Goal: Task Accomplishment & Management: Complete application form

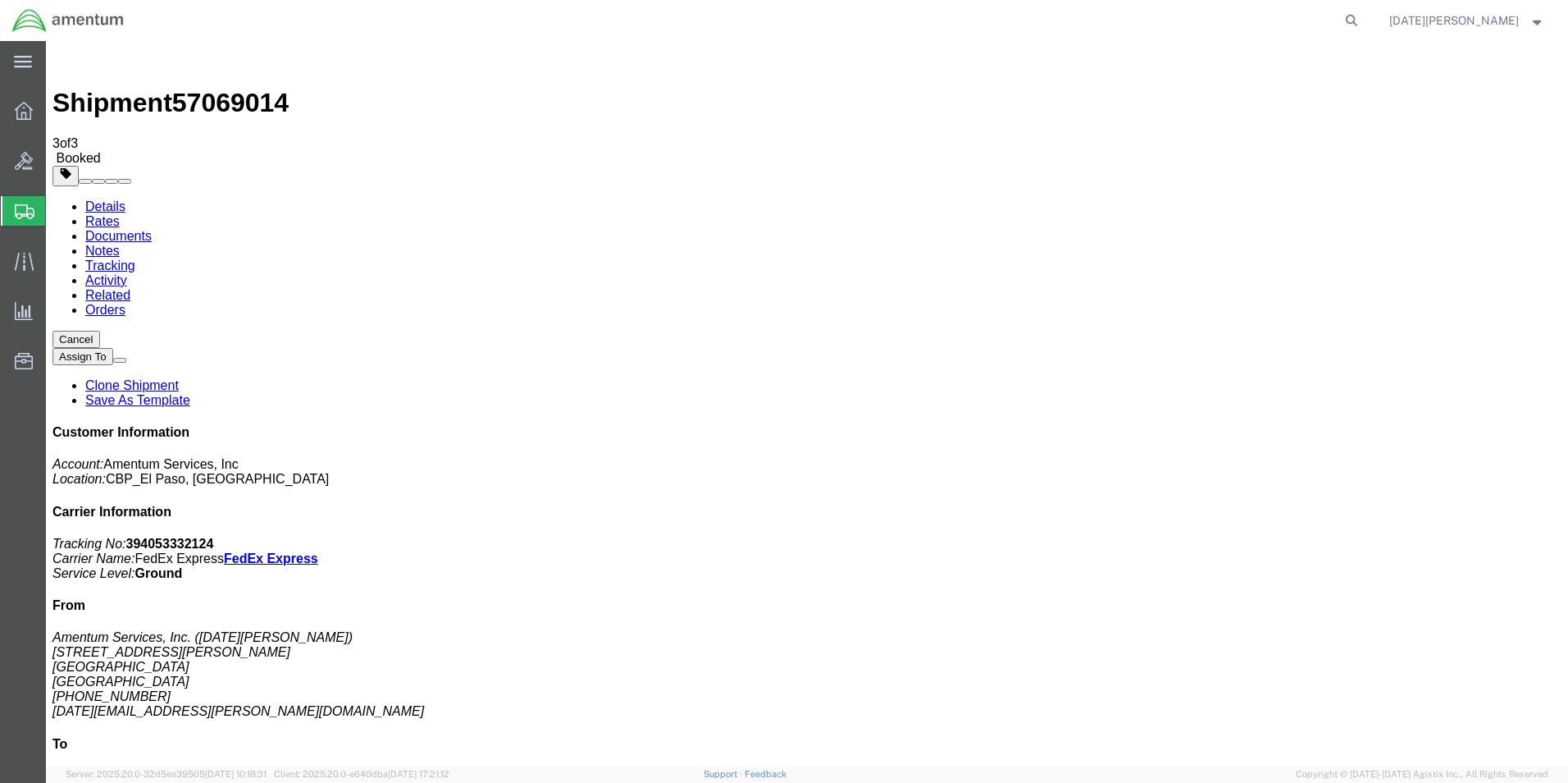
click at [0, 0] on span "Create from Template" at bounding box center [0, 0] width 0 height 0
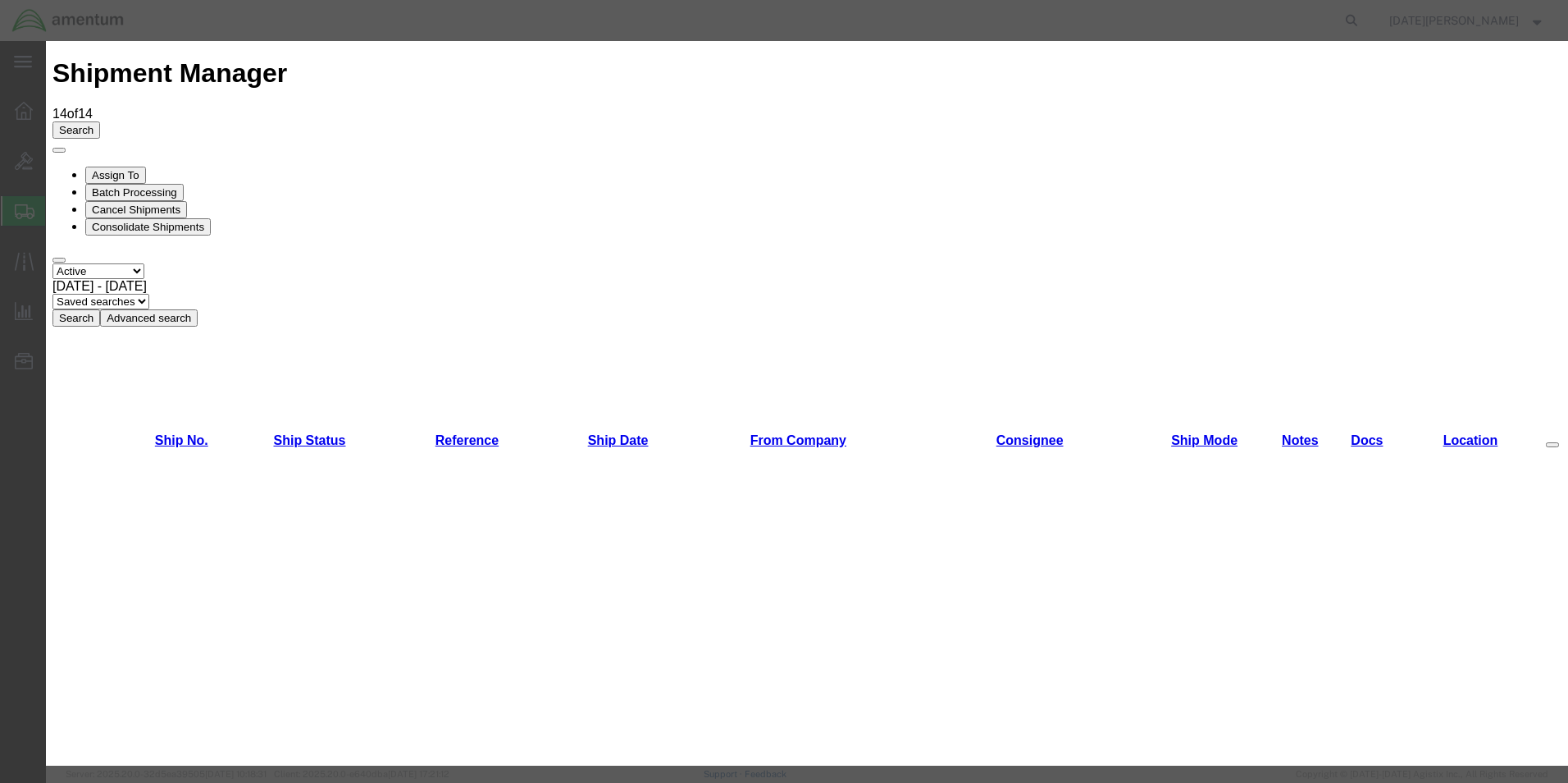
scroll to position [82, 0]
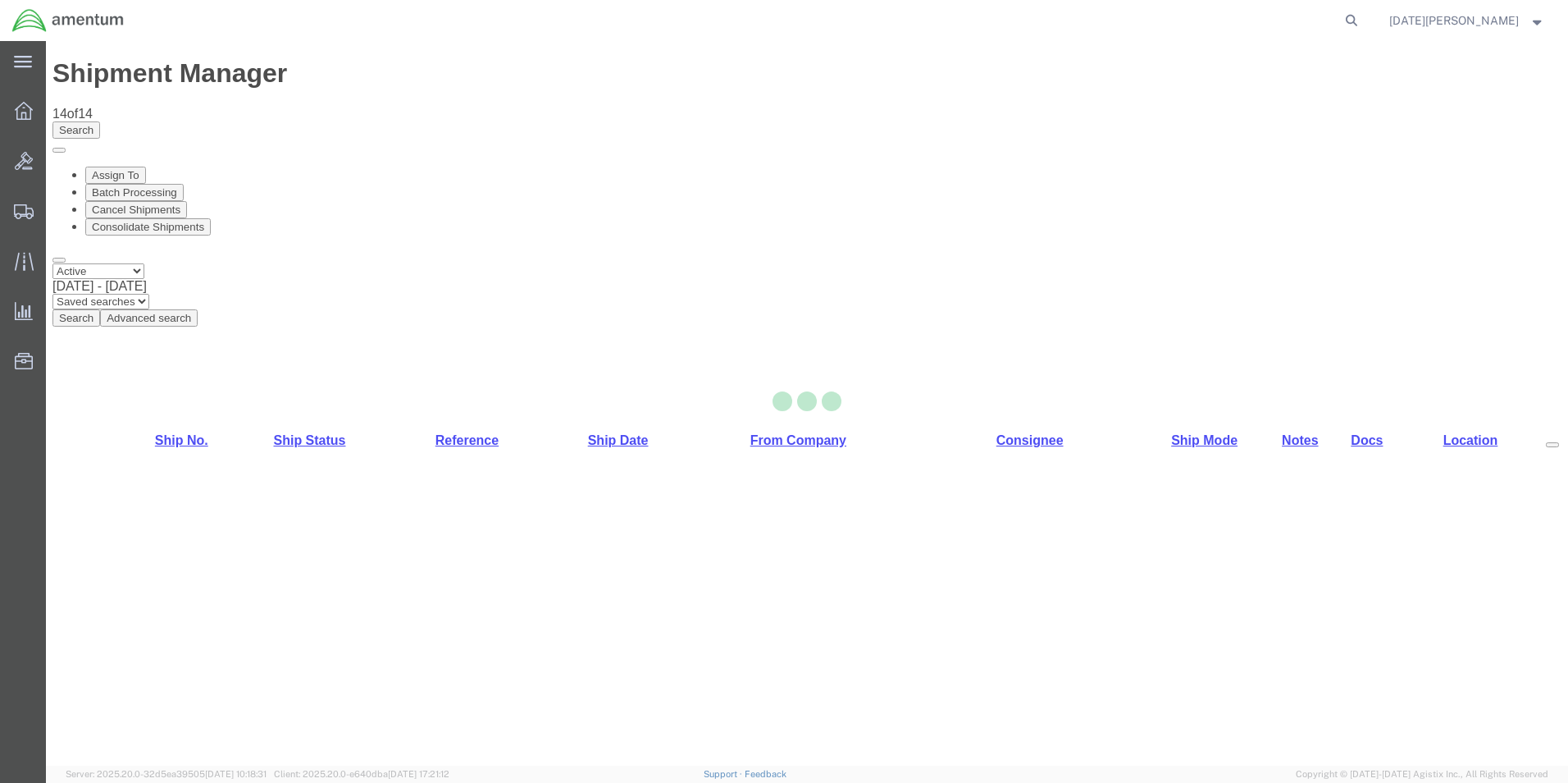
select select "49939"
select select "49933"
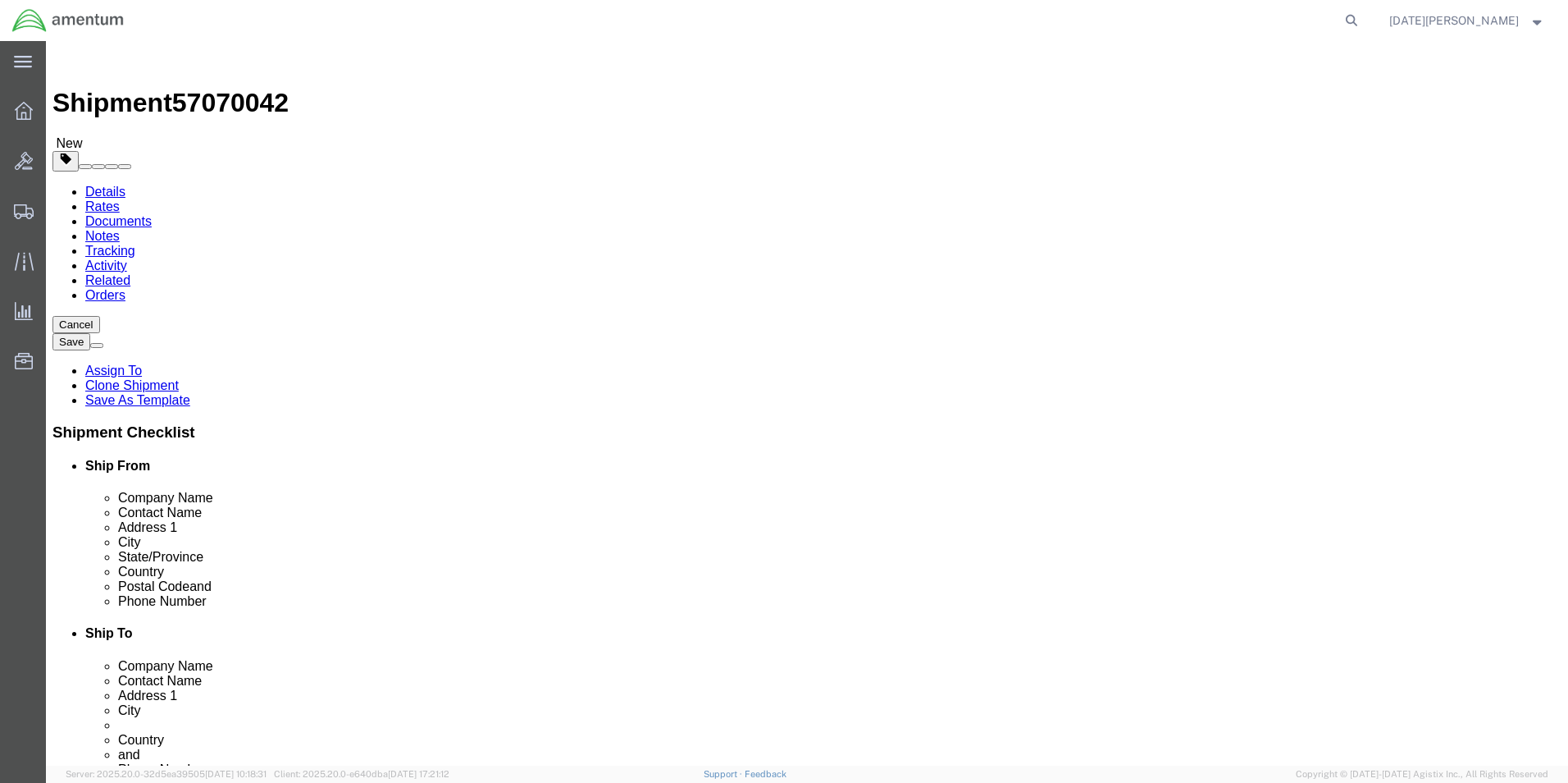
click div "Location [GEOGRAPHIC_DATA][US_STATE] Select My Profile Location [PHONE_NUMBER] …"
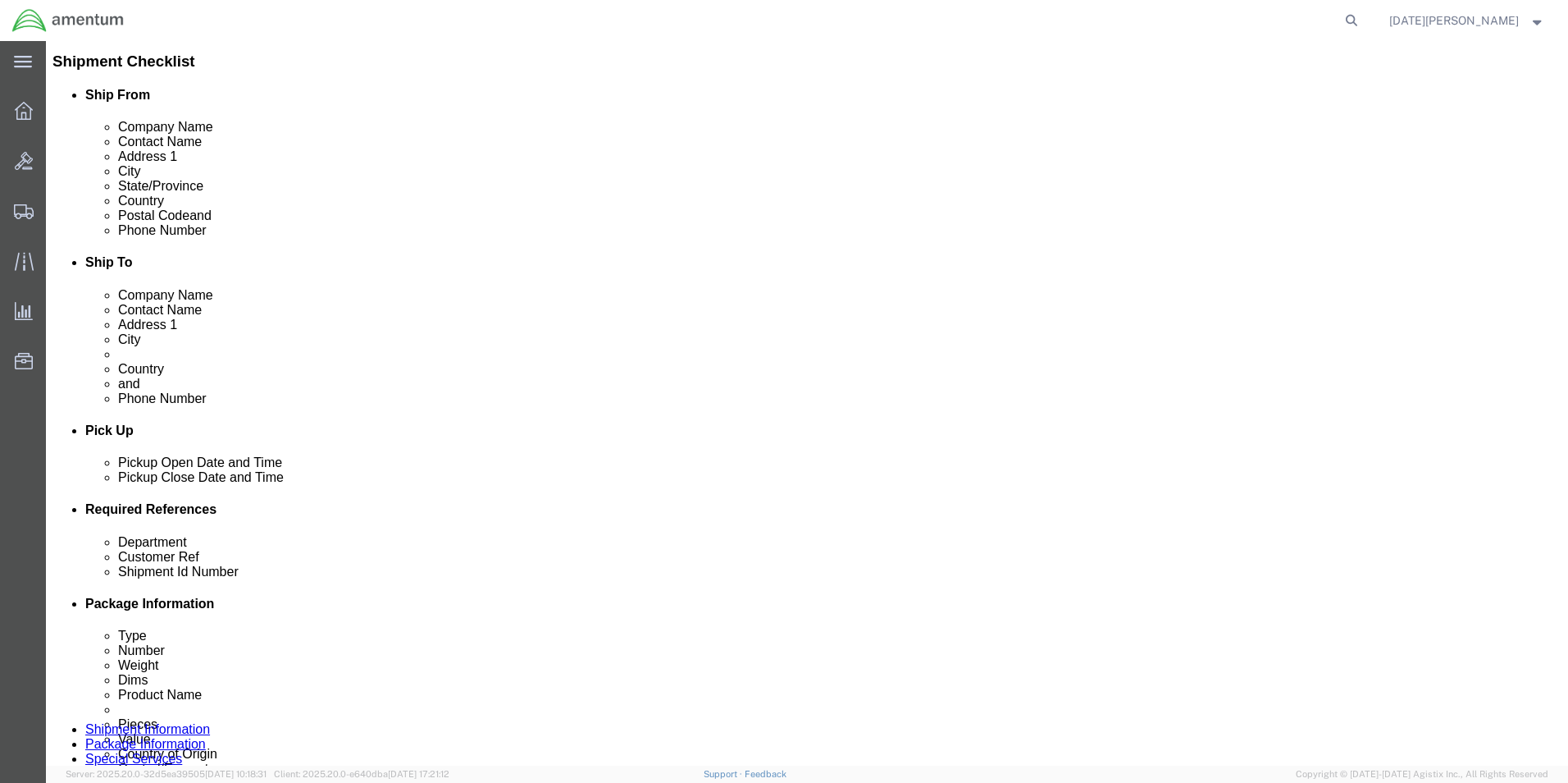
scroll to position [656, 0]
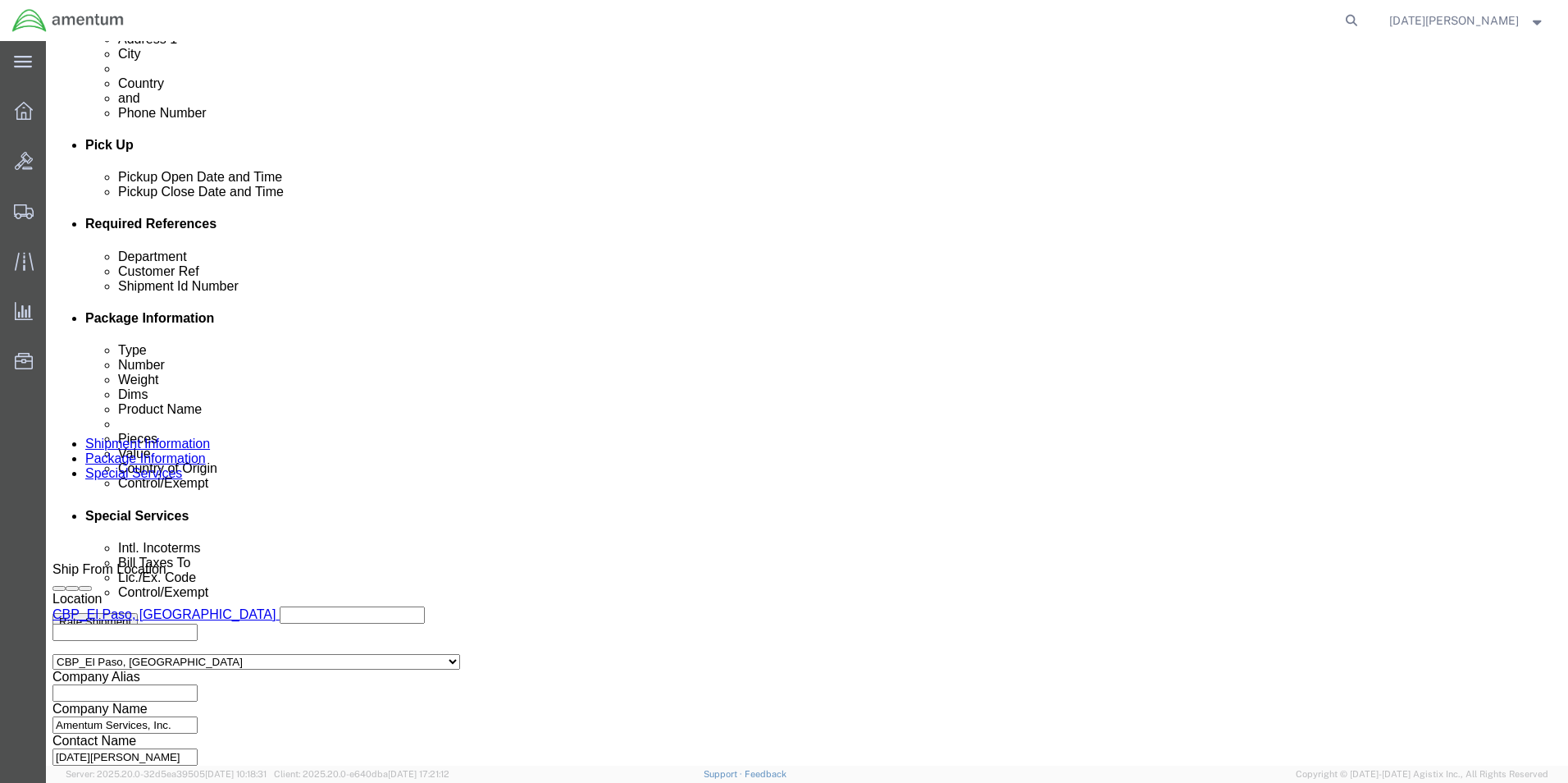
click input "text"
type input "c"
type input "CBP"
click input "text"
type input "556-010412"
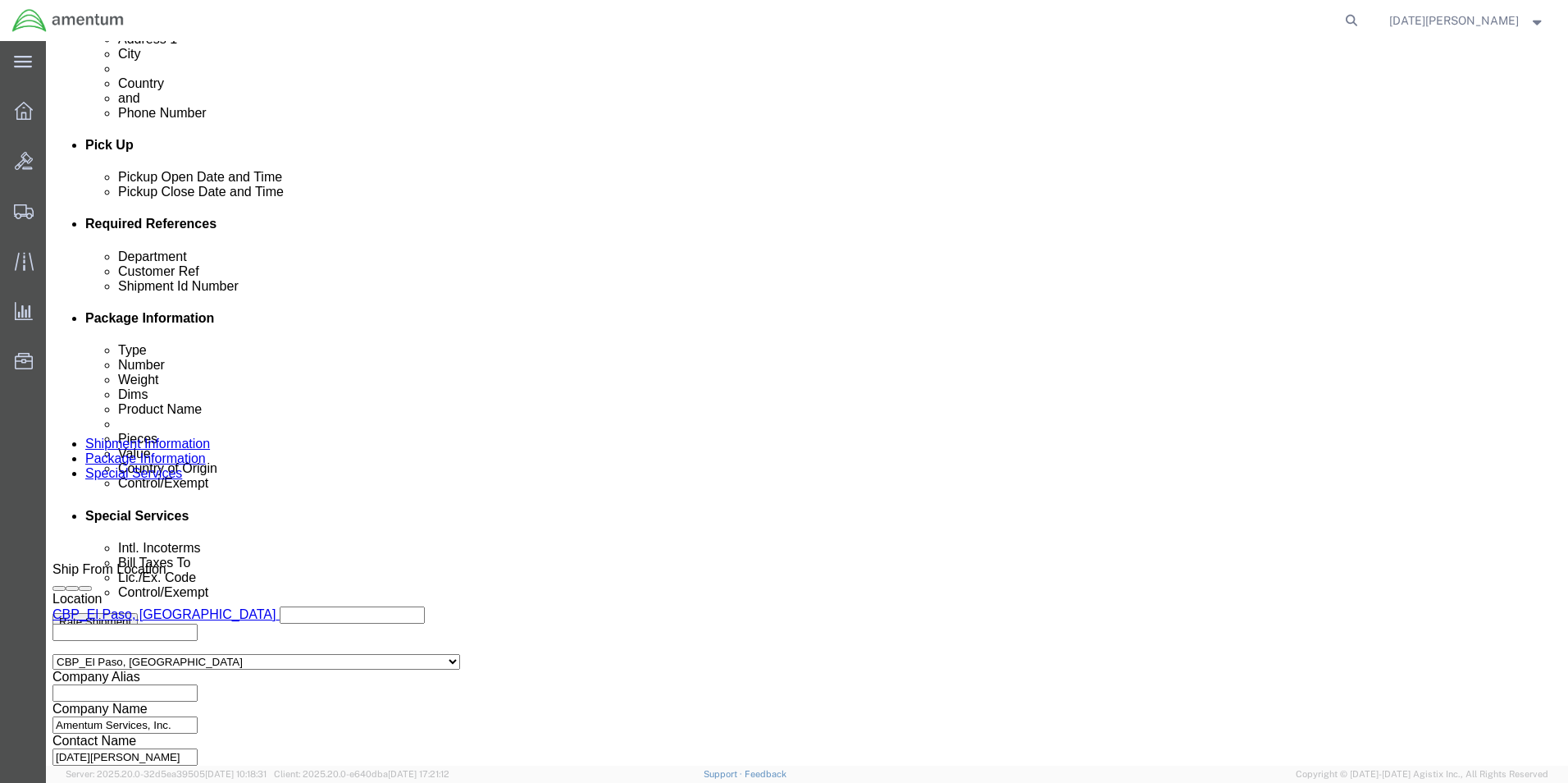
paste input "556-010412"
type input "556-010412"
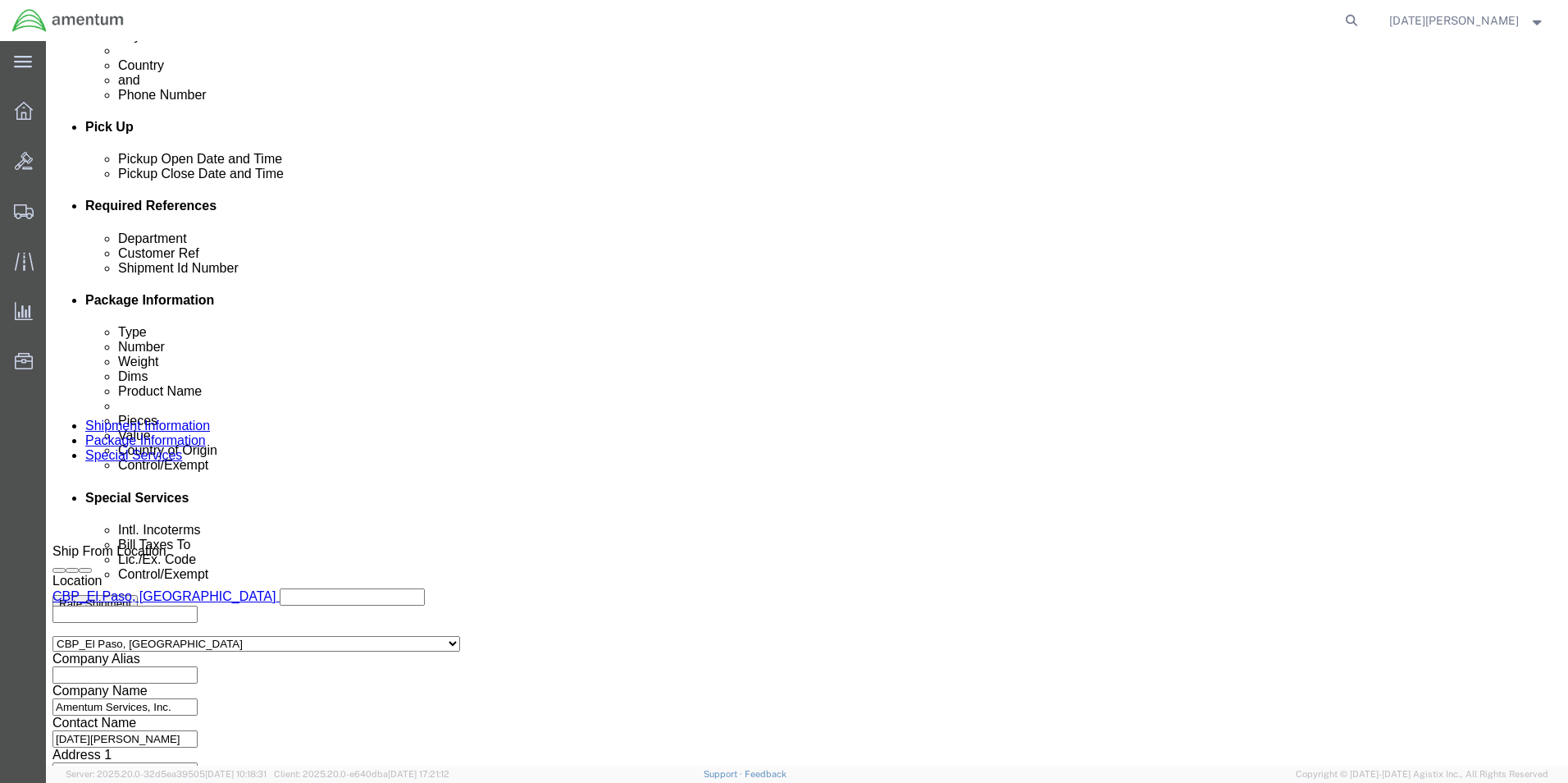
scroll to position [684, 0]
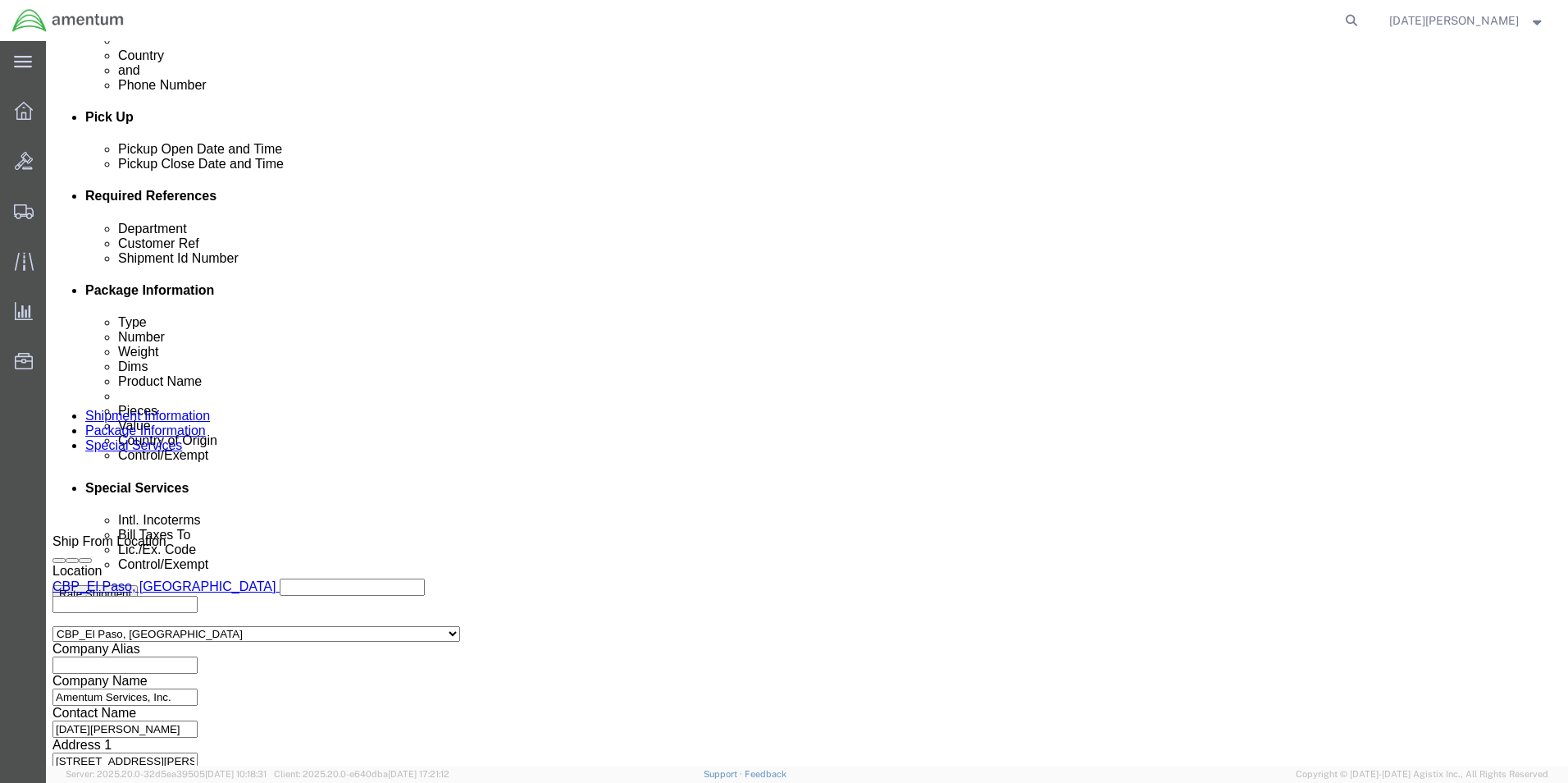
click button "Continue"
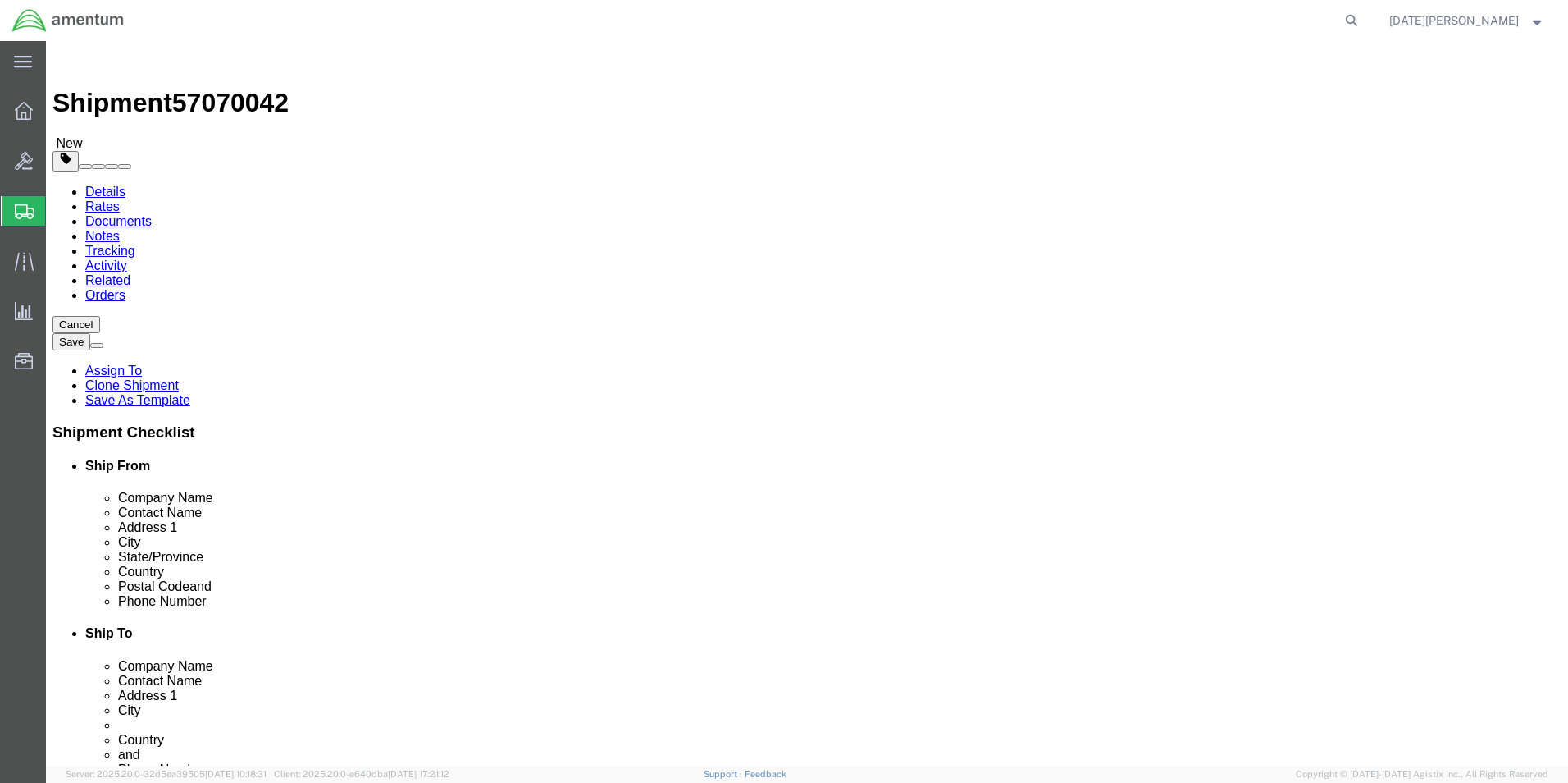
click input "5.00"
type input "15"
drag, startPoint x: 270, startPoint y: 379, endPoint x: 180, endPoint y: 381, distance: 90.0
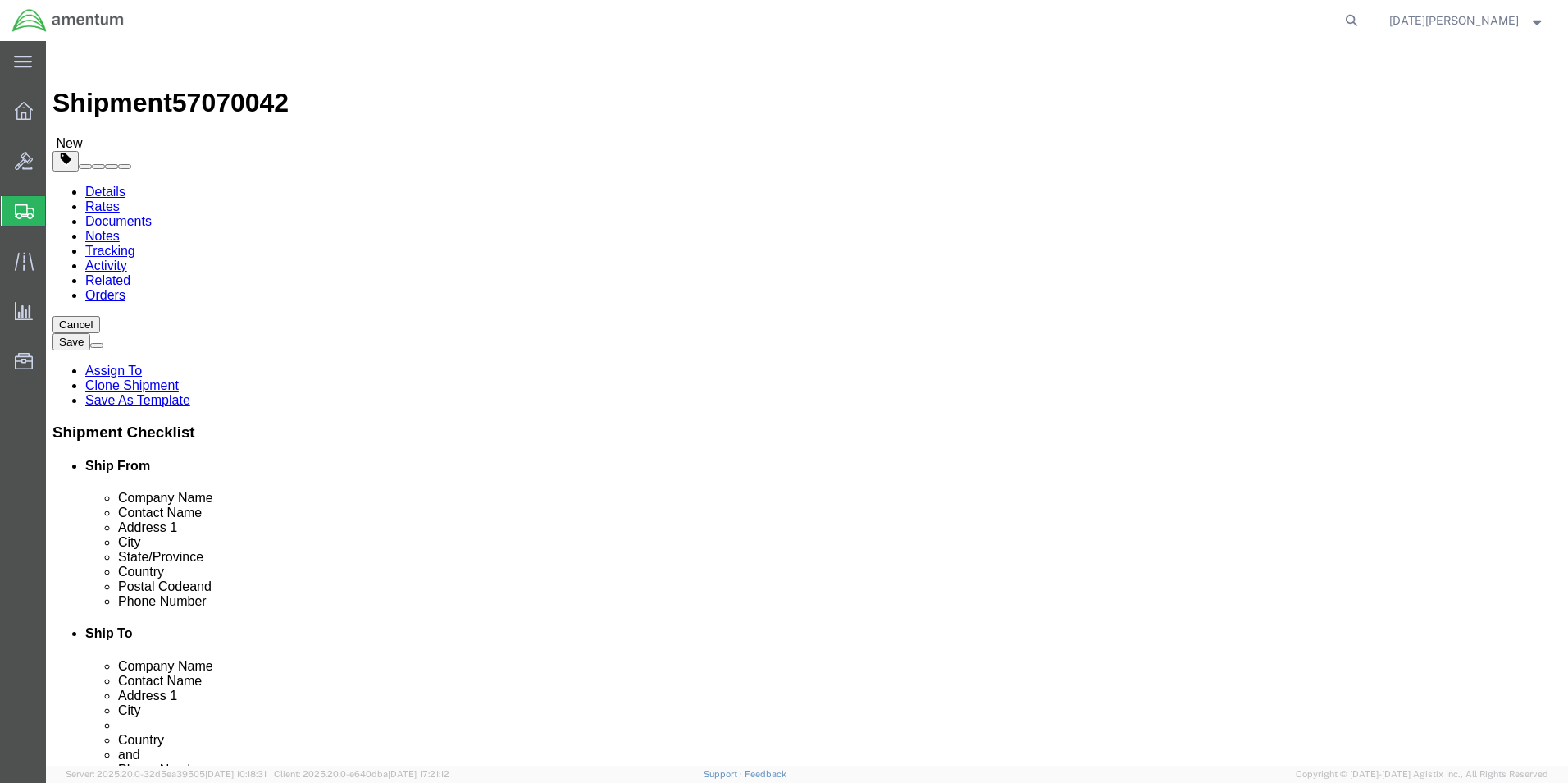
click div "Weight 5.00 Select kgs lbs Ship. t°"
type input "39"
click dt "Pieces:"
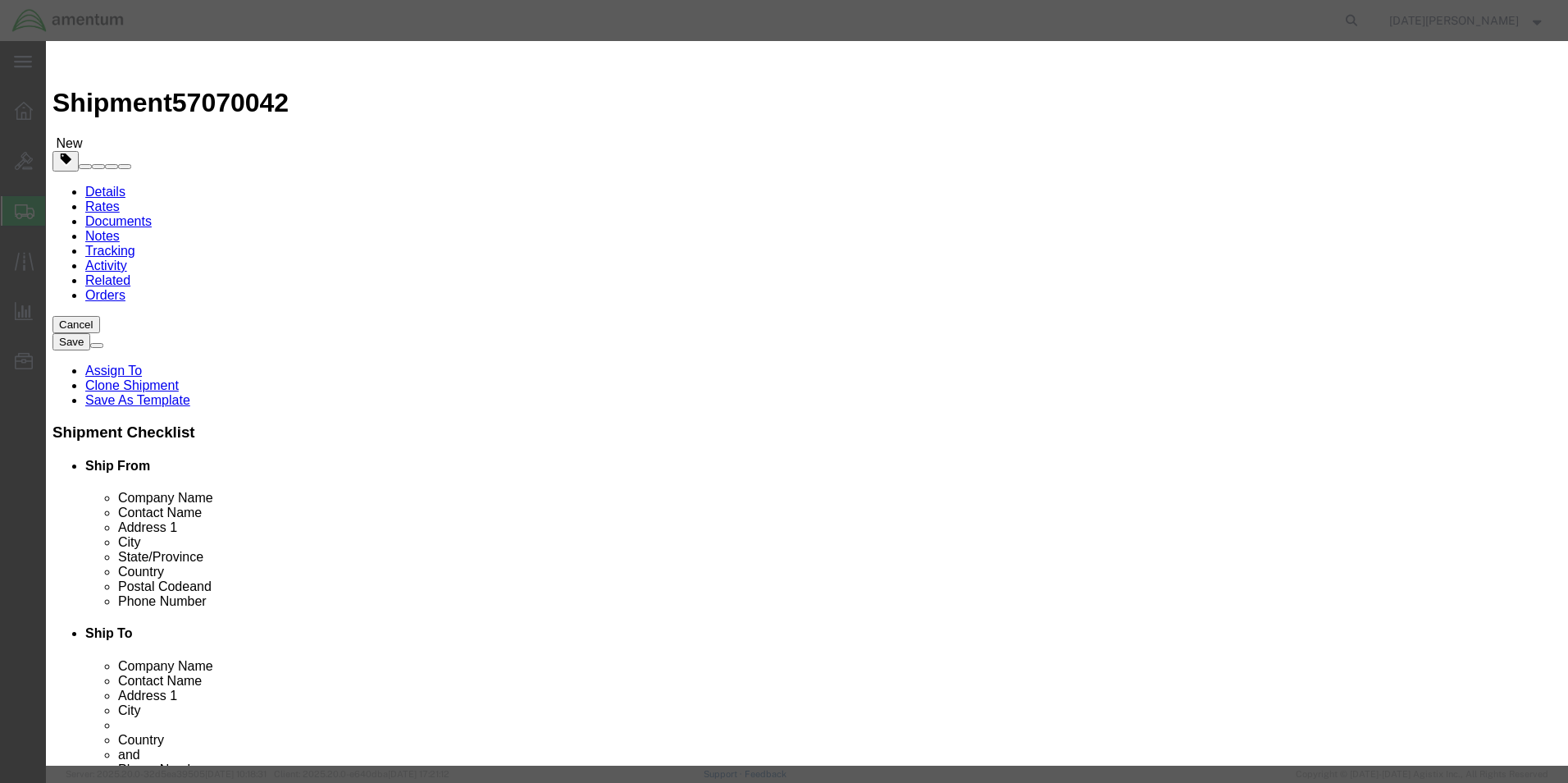
click input "a/c parts"
type input "[MEDICAL_DATA] ALCOHOL,TECHNICAL"
type input "4"
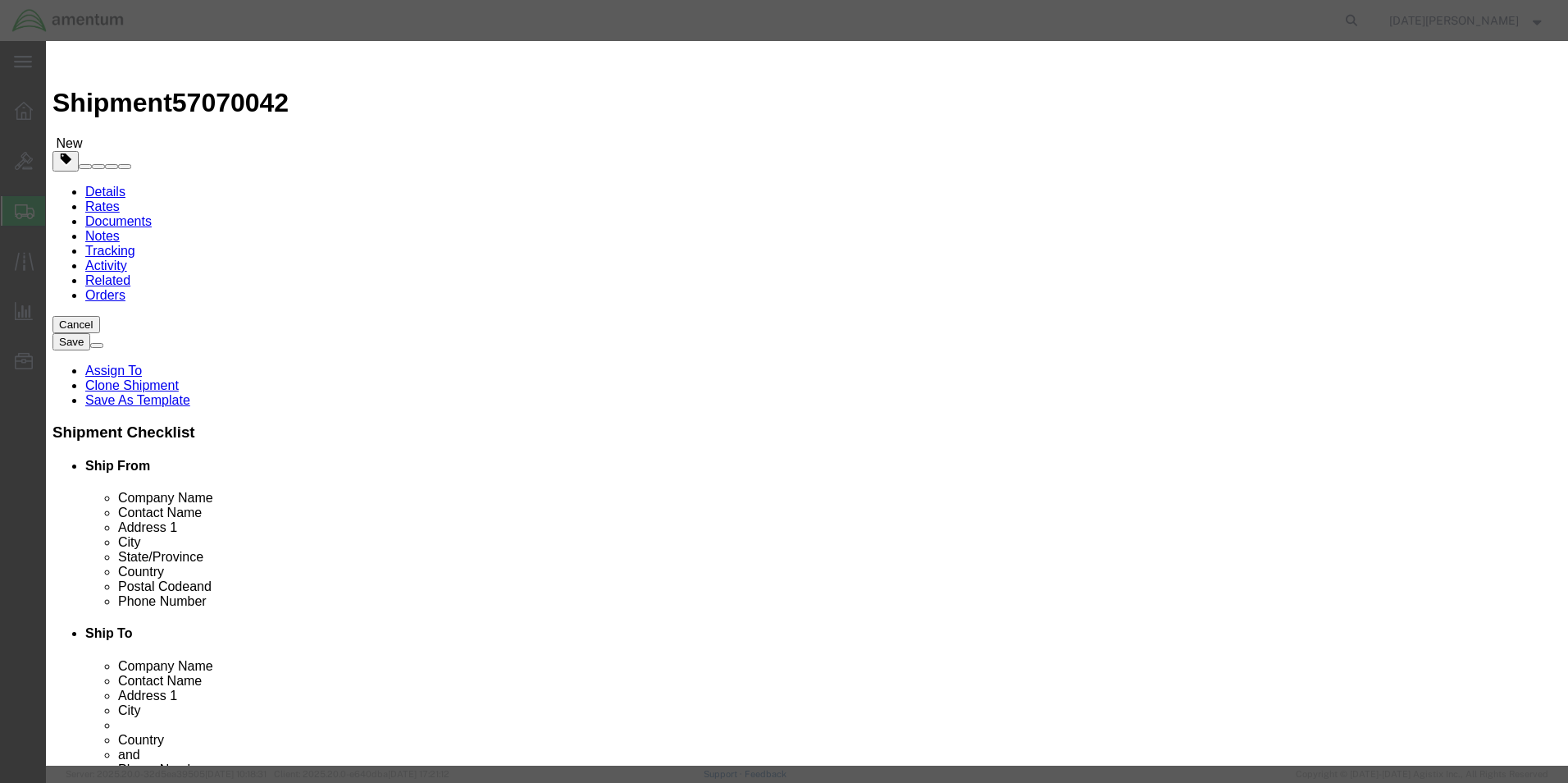
type input "500"
type input "100"
select select "USD"
click input "checkbox"
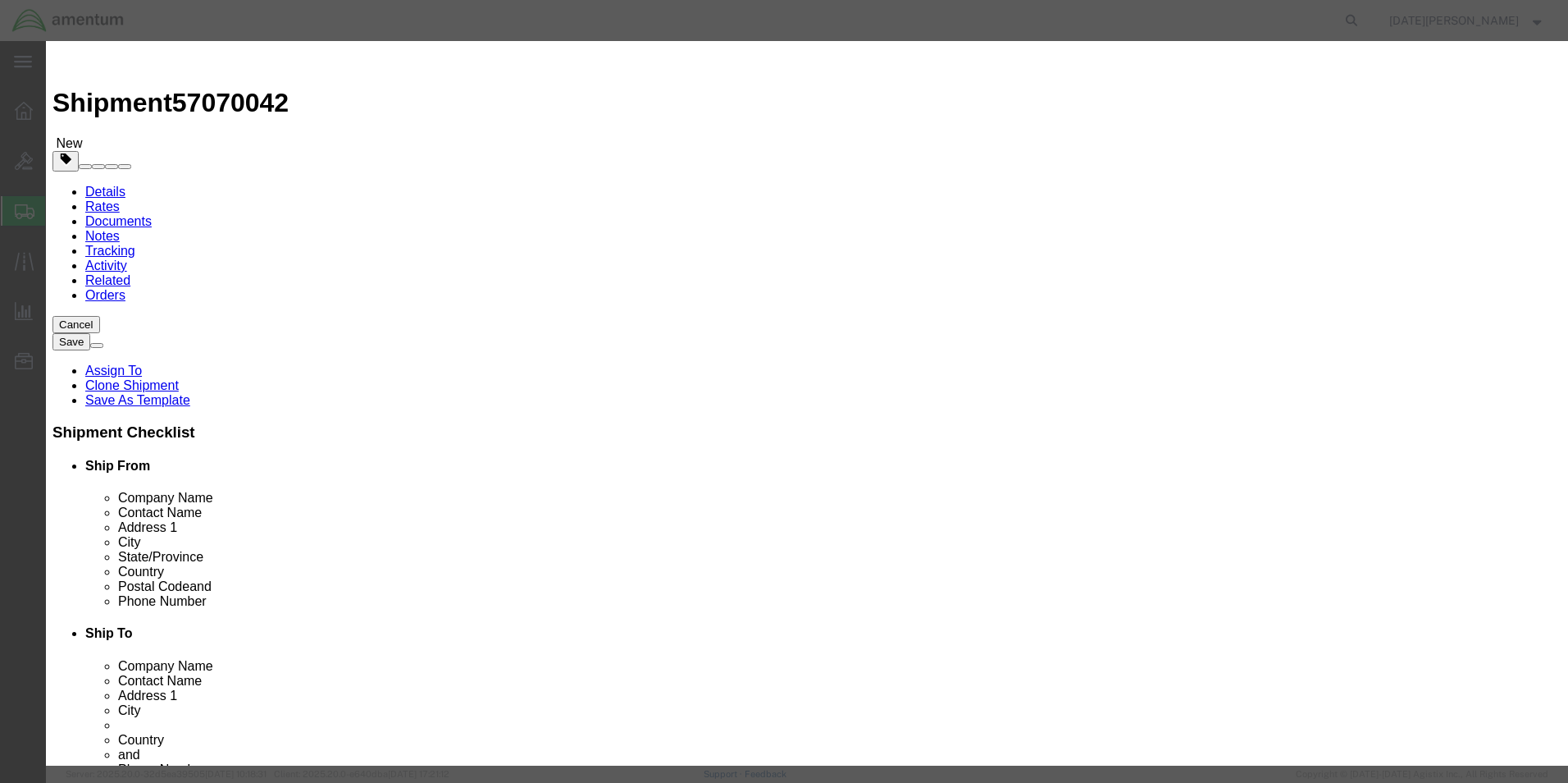
checkbox input "true"
click input "text"
type input "1219"
click select "Select 1 Explosive 1.1 Explosive 1.2 Explosive 1.3 Explosive 1.4 Explosive 1.5 …"
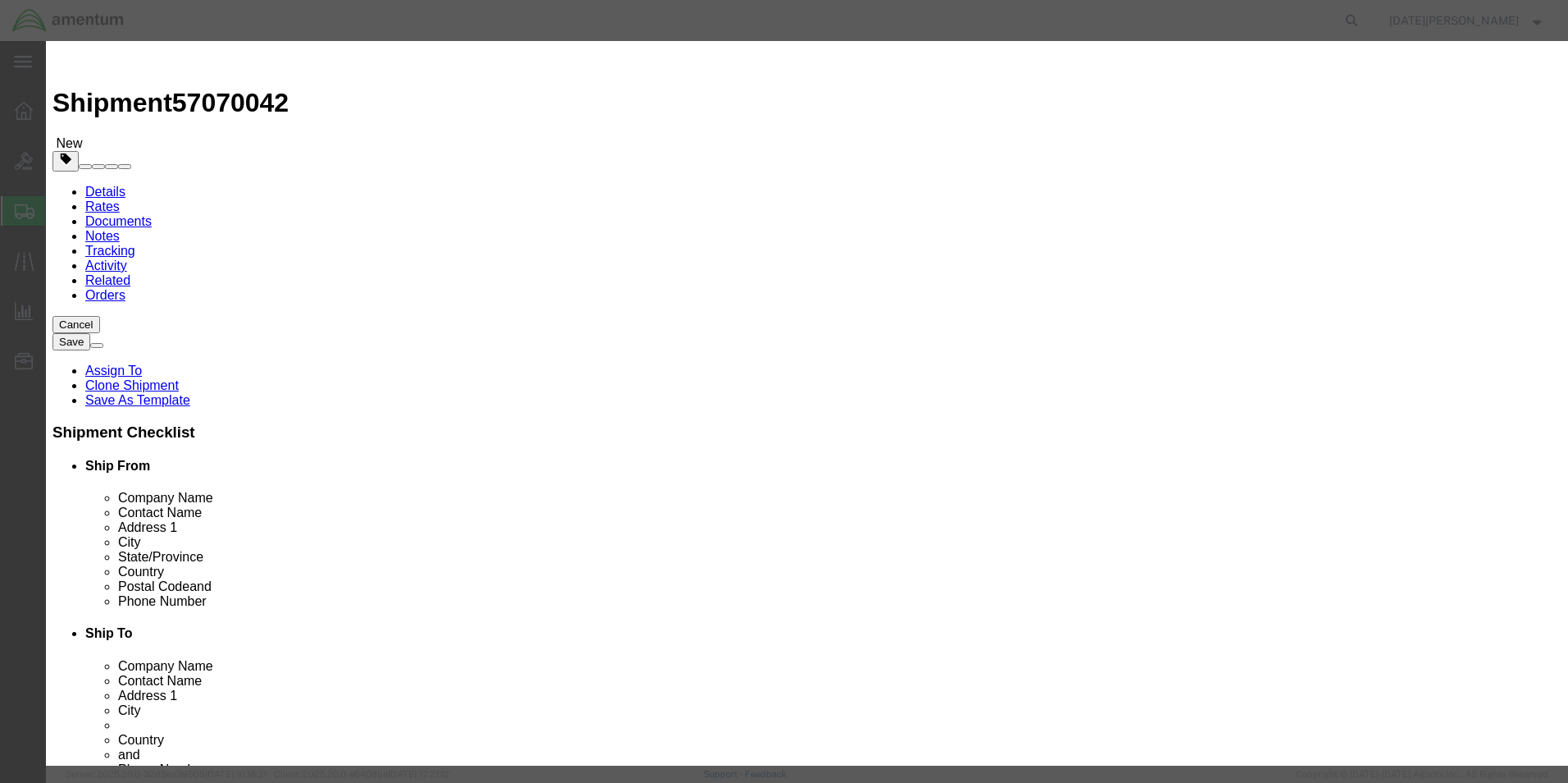
select select "3 Flammable Liquid"
click select "Select 1 Explosive 1.1 Explosive 1.2 Explosive 1.3 Explosive 1.4 Explosive 1.5 …"
click select "Select 1 - Drums 2 - Reserved 3 - Jerricans 4 - Boxes 5 - Bags 6 - Composite Pa…"
select select "BOXES"
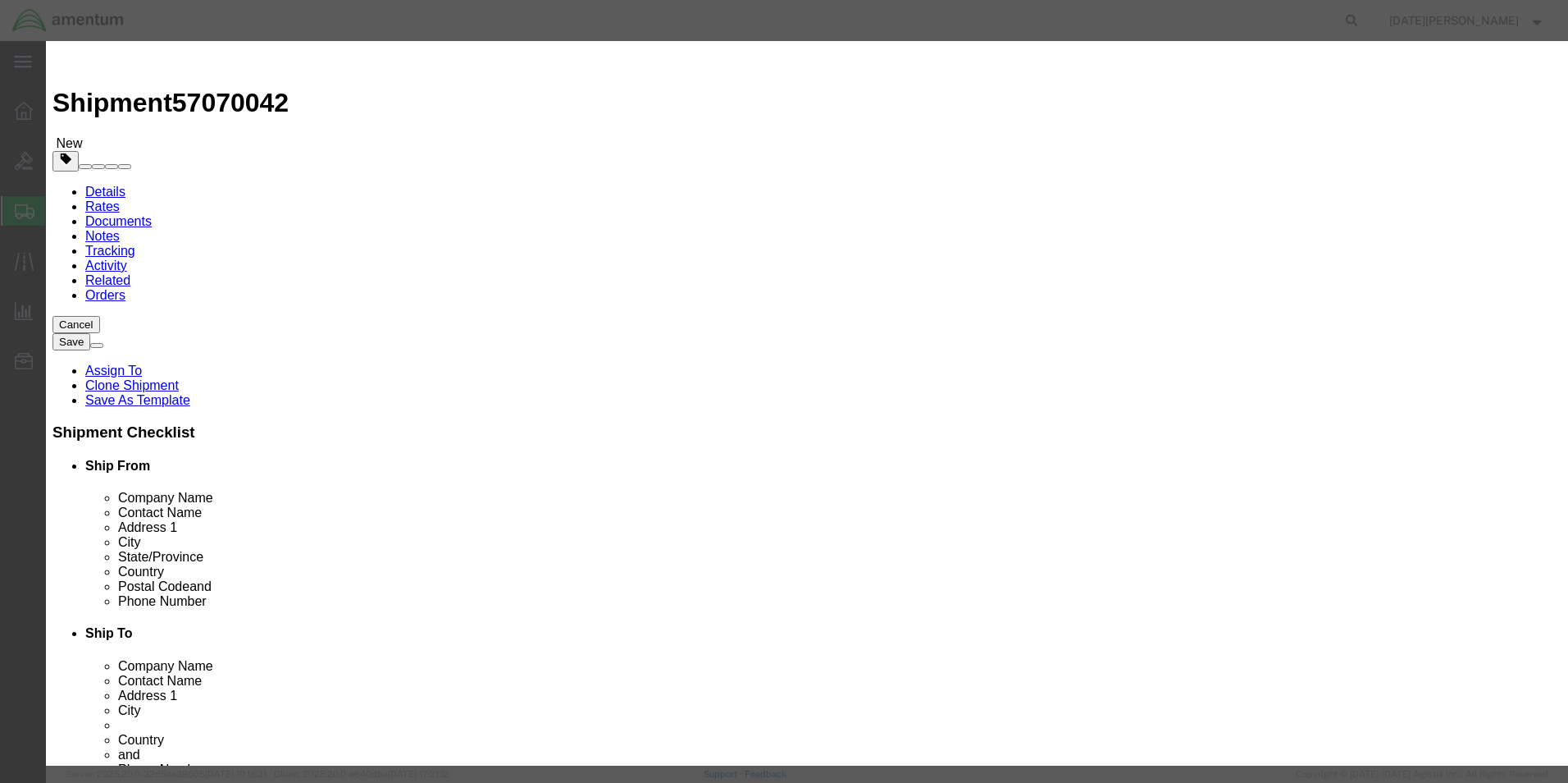
click select "Select 1 - Drums 2 - Reserved 3 - Jerricans 4 - Boxes 5 - Bags 6 - Composite Pa…"
click div "Proper Shipping Name UN # 1219 0 Class Select 1 Explosive 1.1 Explosive 1.2 Exp…"
drag, startPoint x: 669, startPoint y: 415, endPoint x: 669, endPoint y: 425, distance: 10.0
click select "Container Material A - Steel (all types and surface treatments) B - Aluminum C …"
select select "FIBERBOARD"
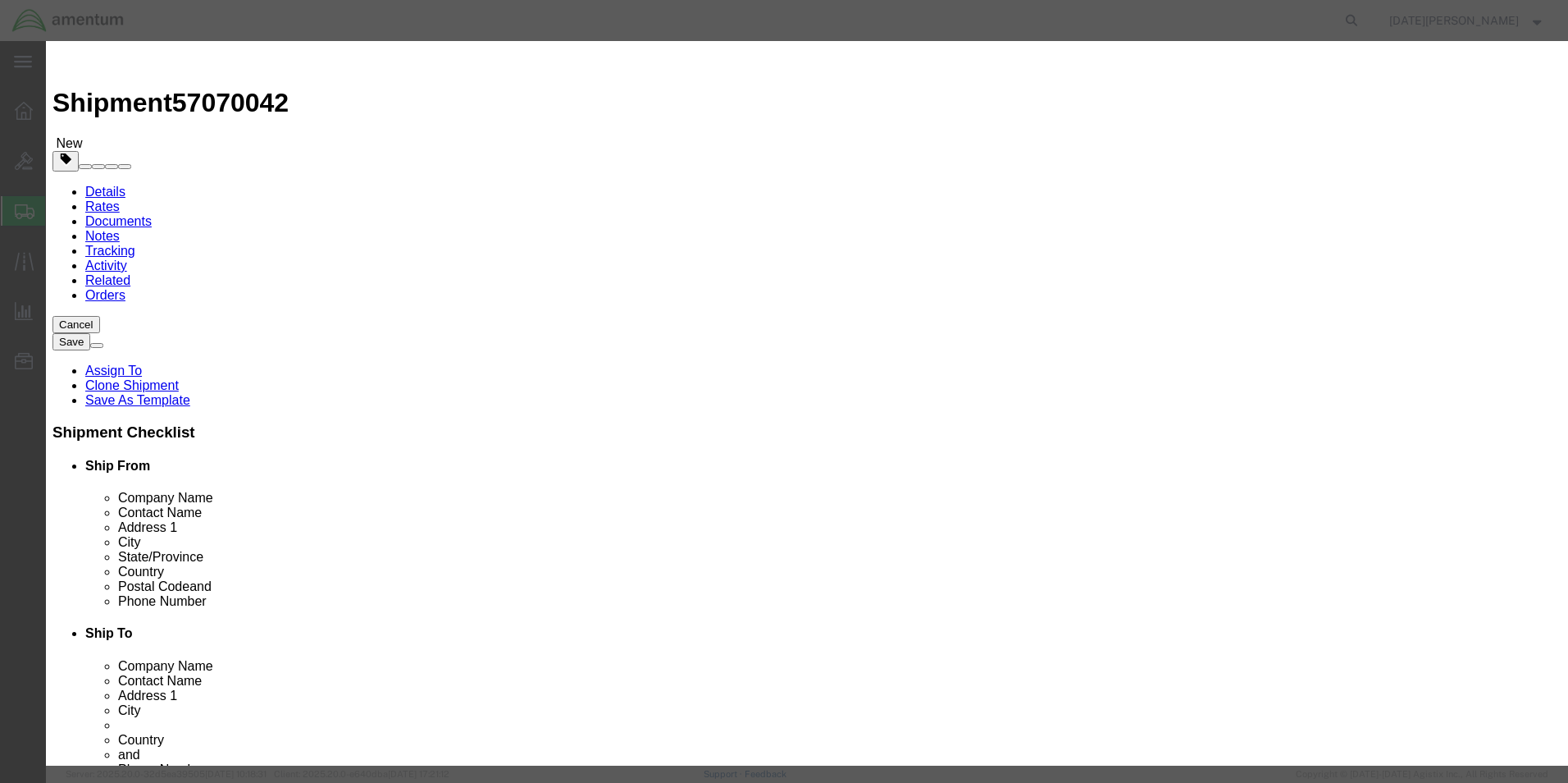
click select "Container Material A - Steel (all types and surface treatments) B - Aluminum C …"
click input "text"
type input "Chemtrec - CCN 216832"
type input "[PERSON_NAME]"
type input "7035273887"
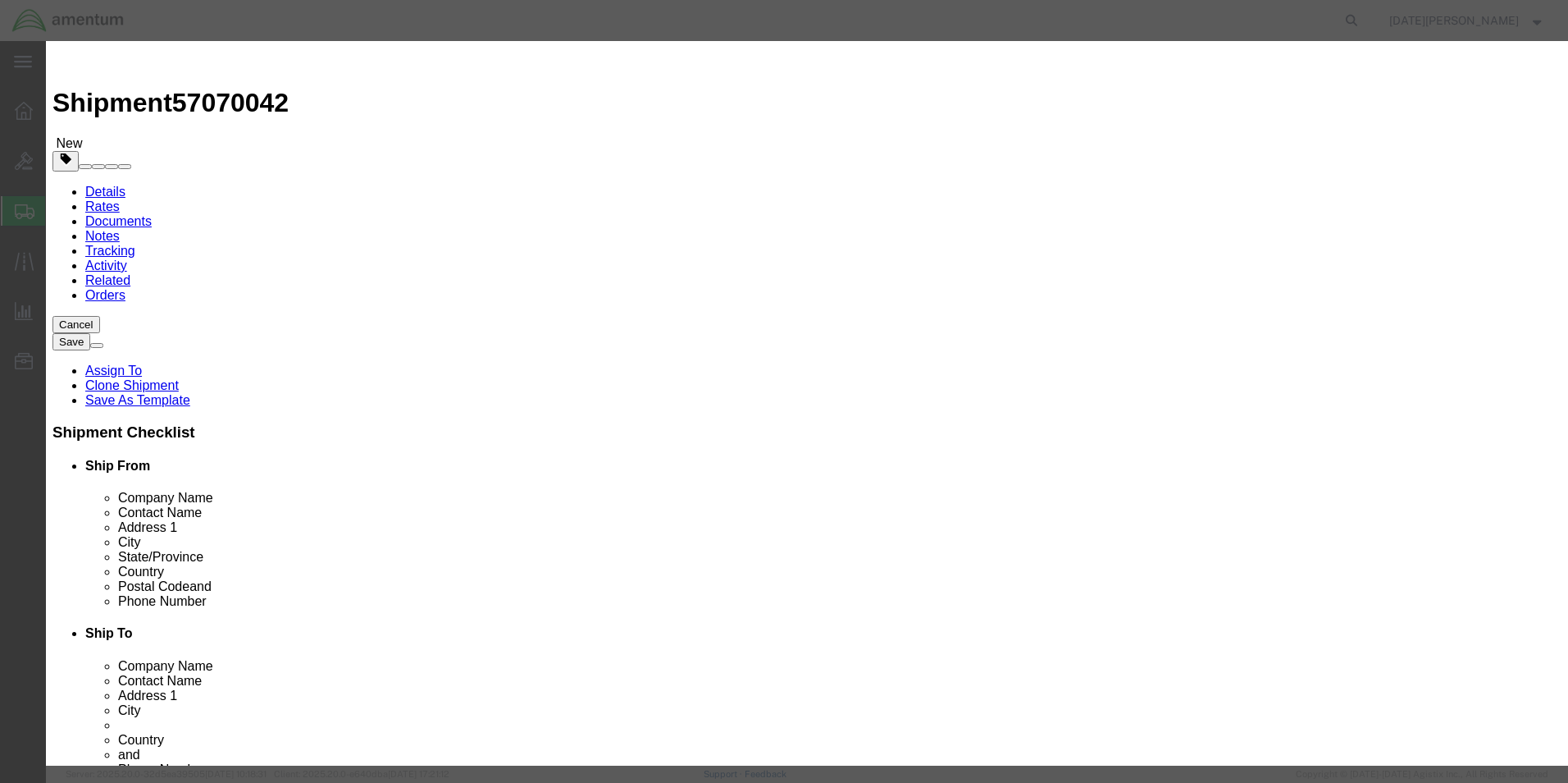
drag, startPoint x: 1050, startPoint y: 371, endPoint x: 771, endPoint y: 380, distance: 279.1
click div "EX/HC# Expiration Notes Company Name Chemtrec - CCN 216832 Contact Name [PERSON…"
type input "CHEMTREC"
click select "Select curies gallons kgs lbs liters milliliters"
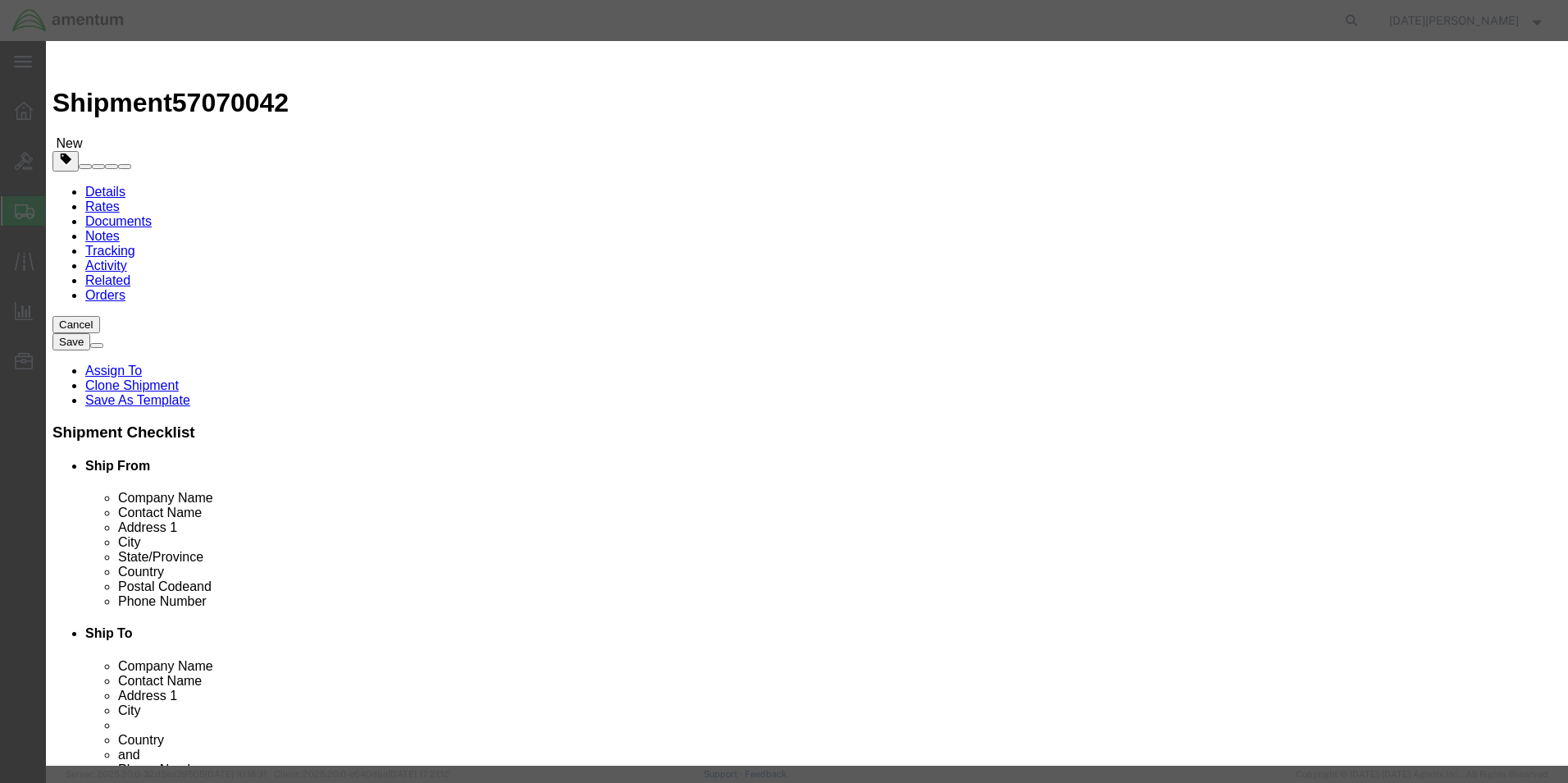
click input "text"
click link "Export - US"
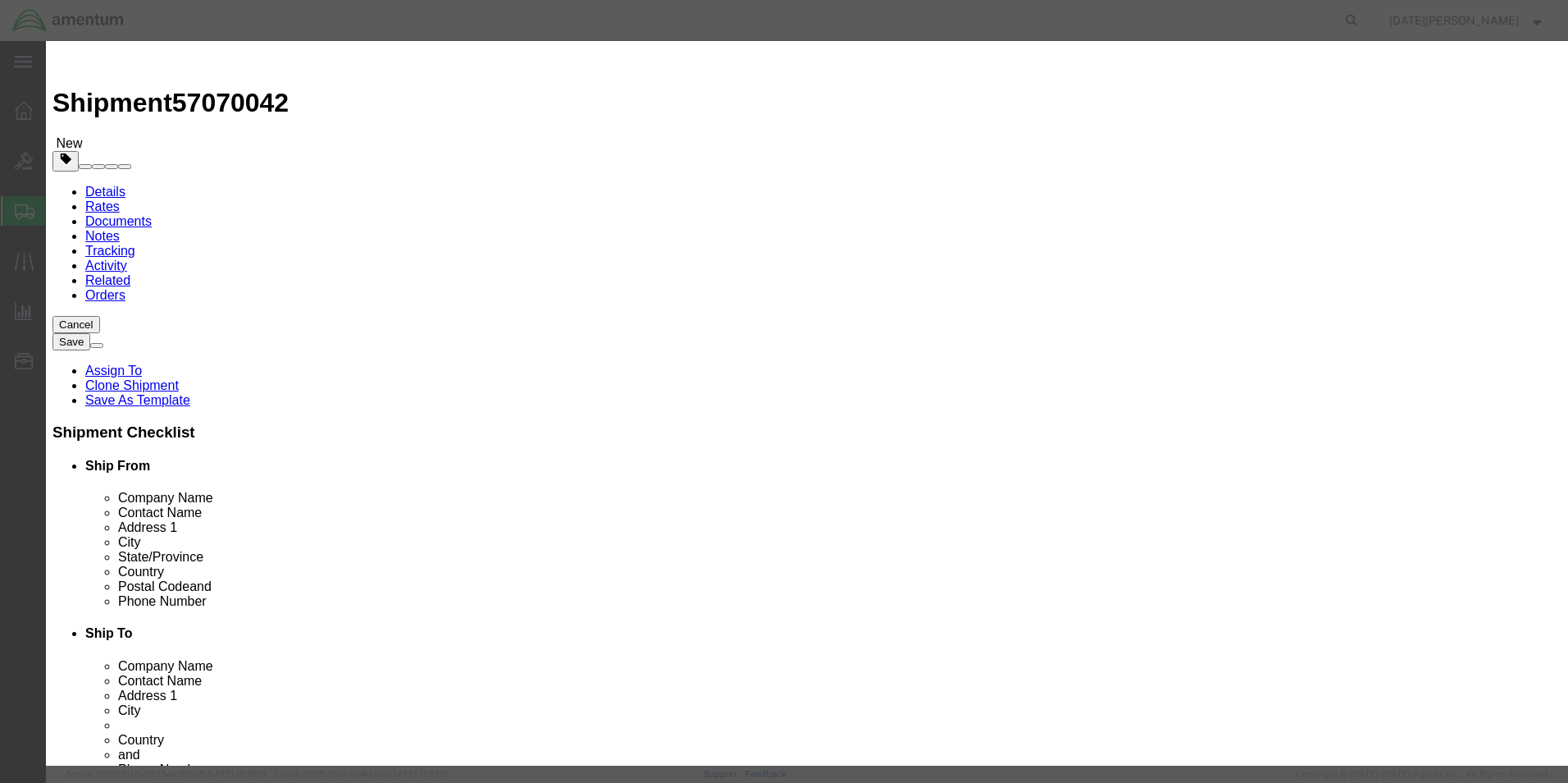
click button "Save & Close"
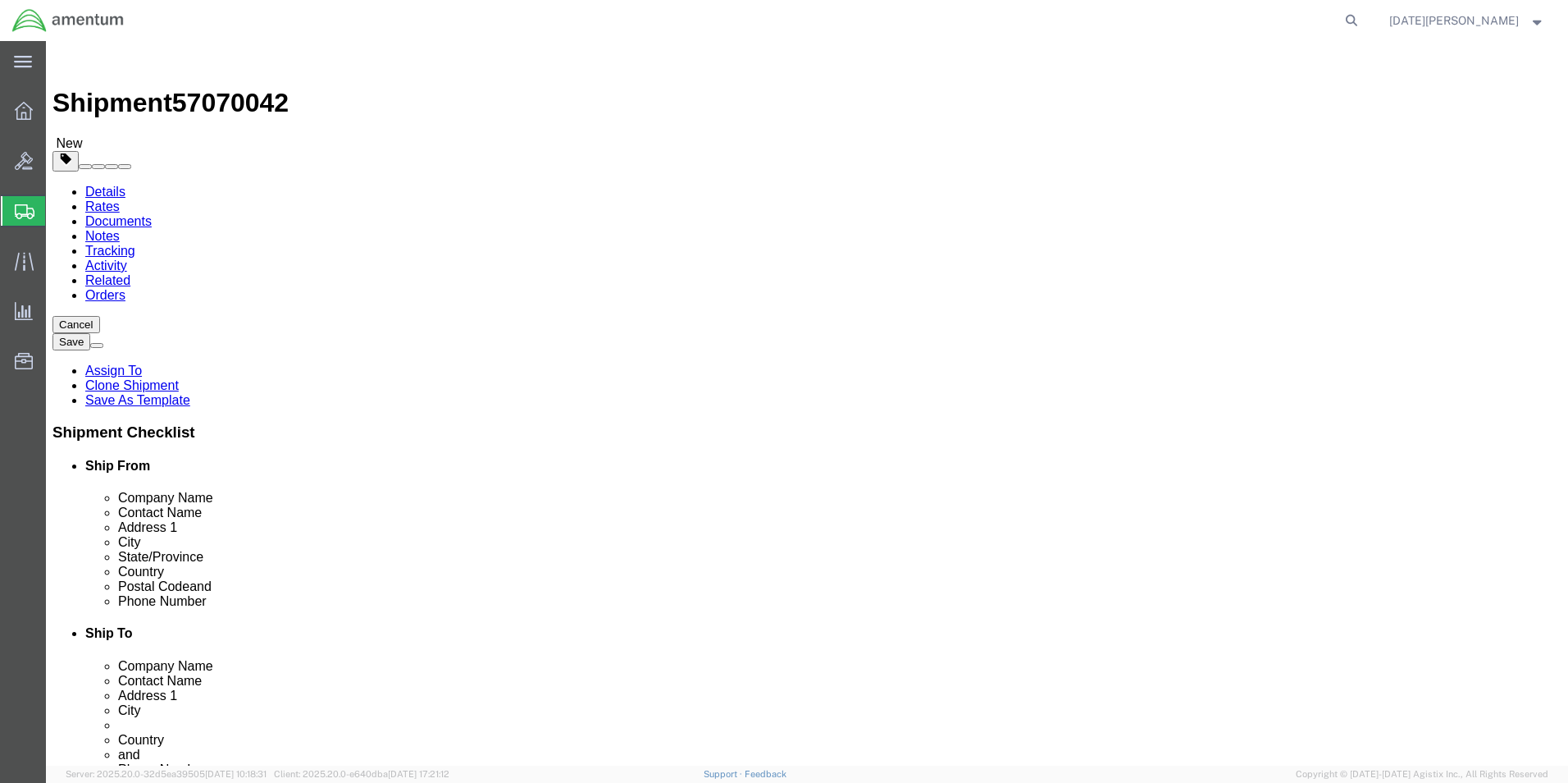
click button "Continue"
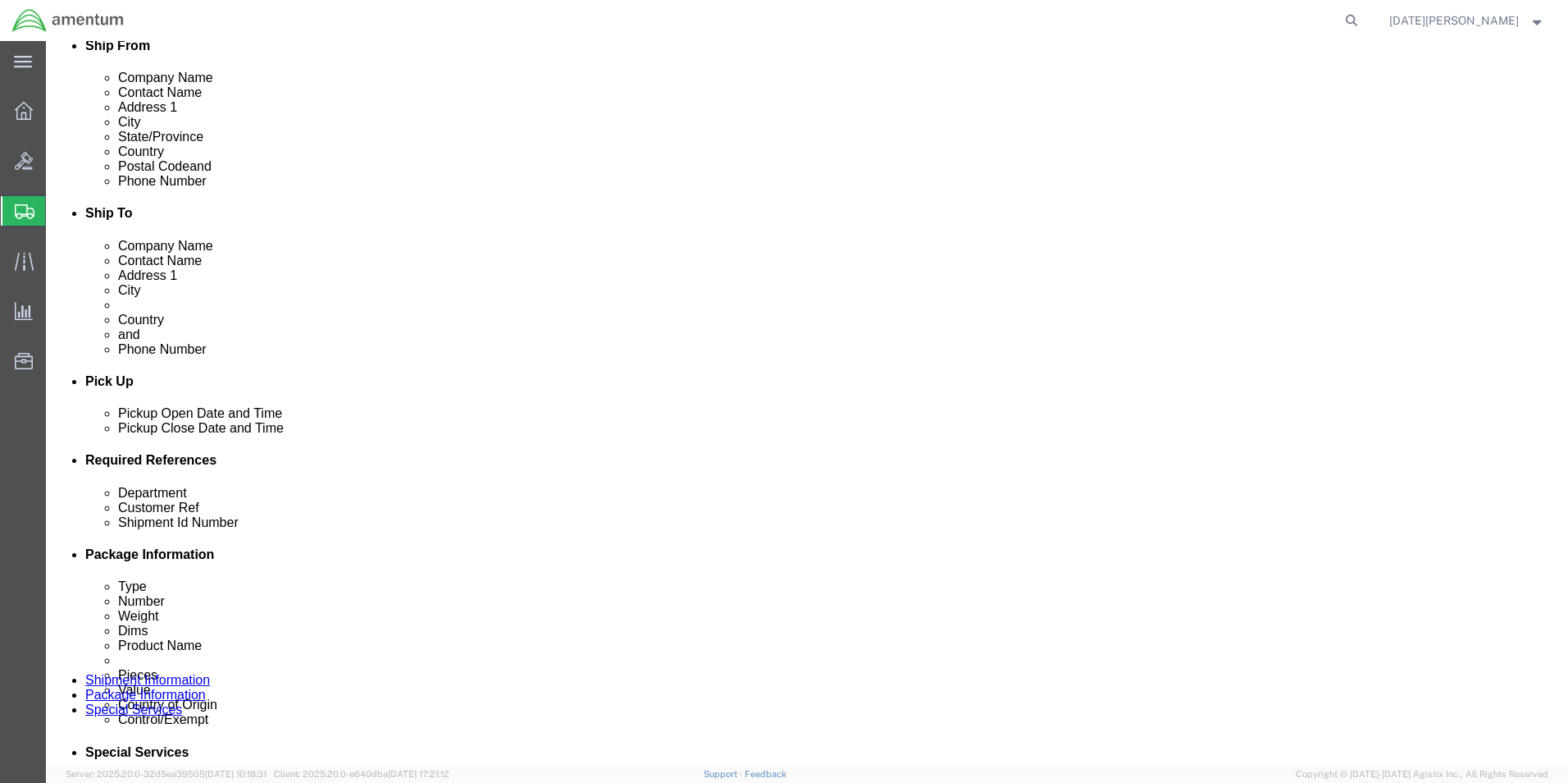
scroll to position [493, 0]
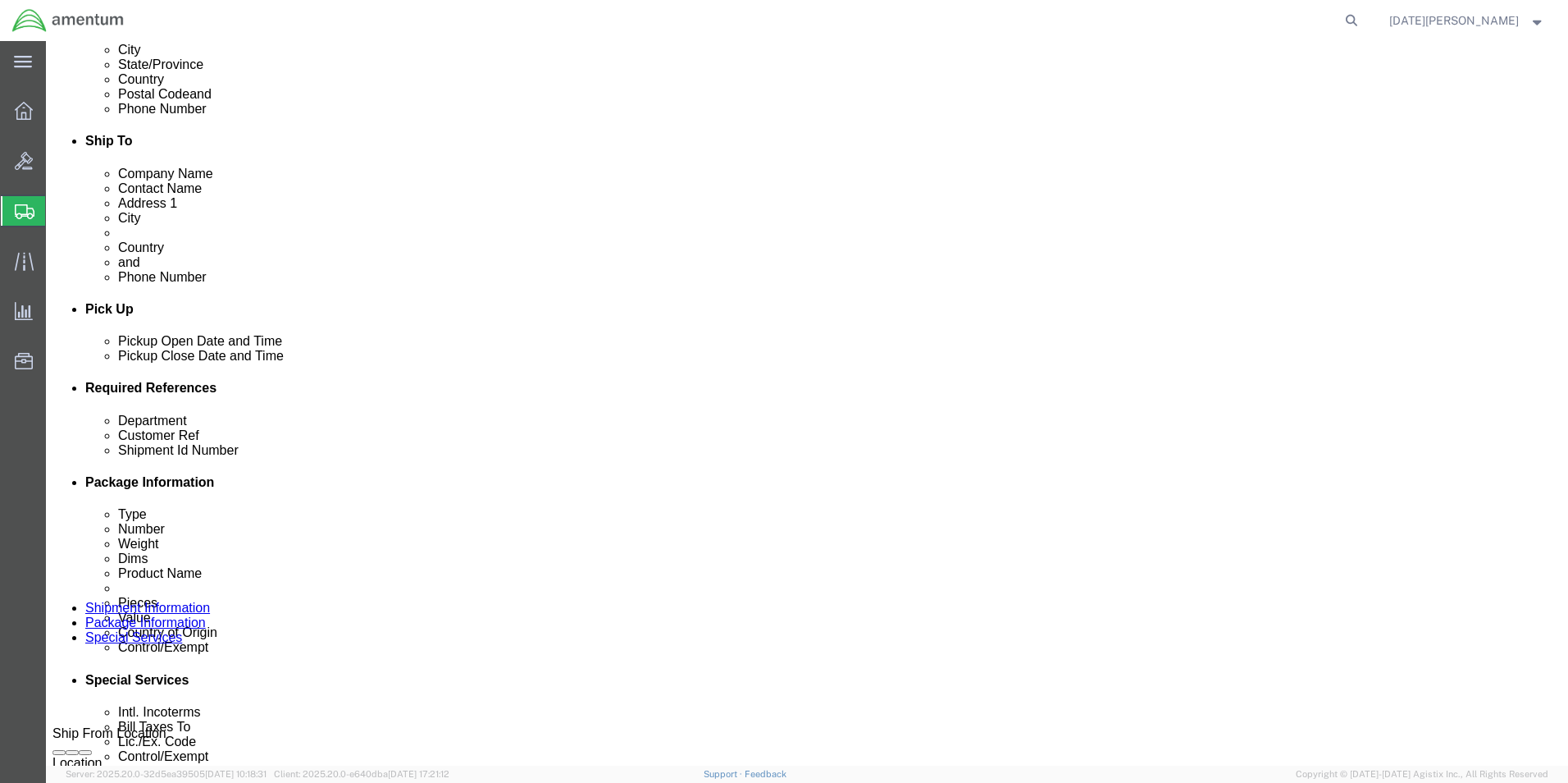
click select "Select Carriage Insurance Paid Carriage Paid To Cost and Freight Cost Insurance…"
select select "DDP"
click select "Select Carriage Insurance Paid Carriage Paid To Cost and Freight Cost Insurance…"
select select "SHIP"
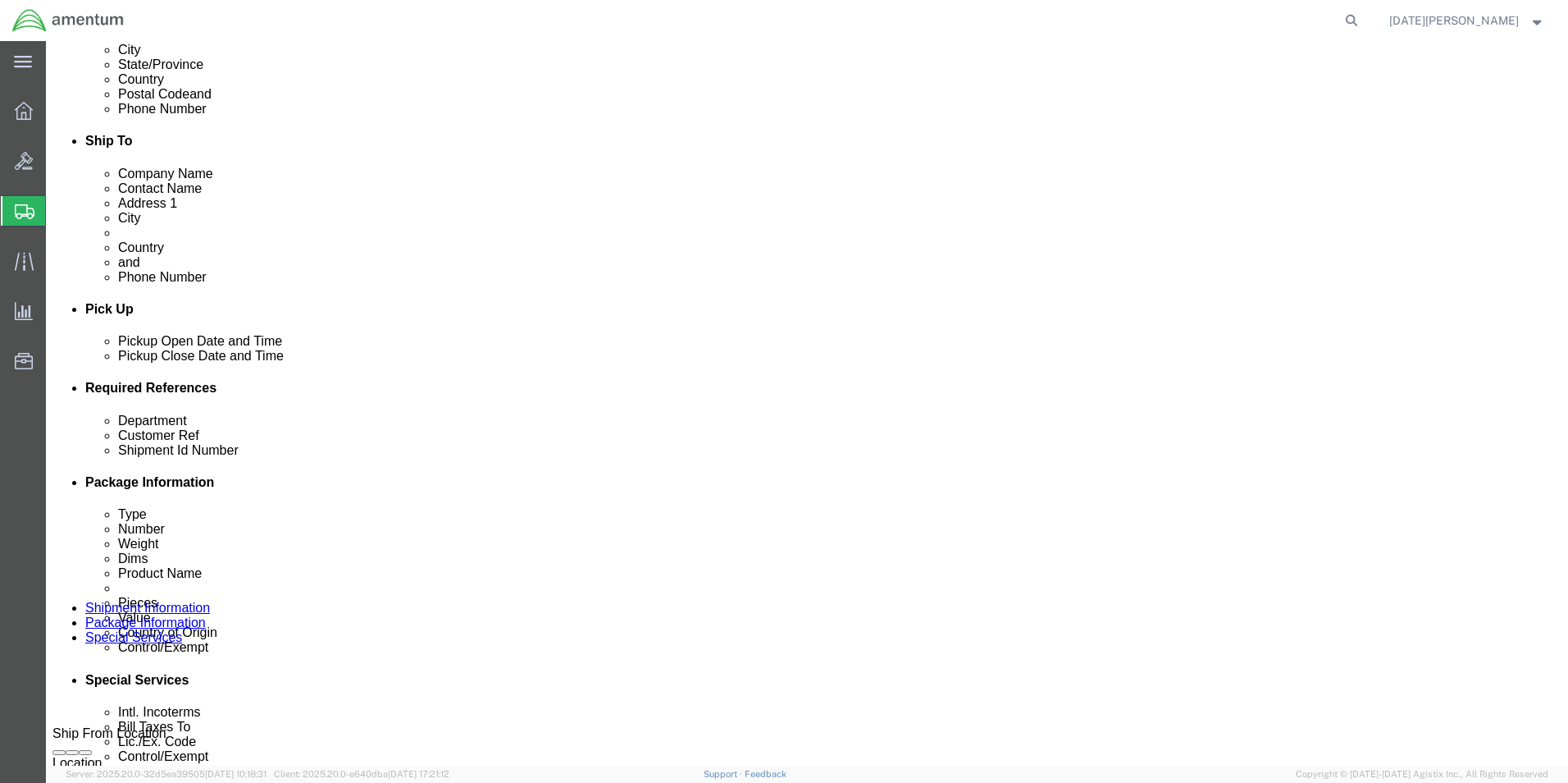
click select "Select Recipient Account Sender/Shipper Third Party Account"
click label "Named Place"
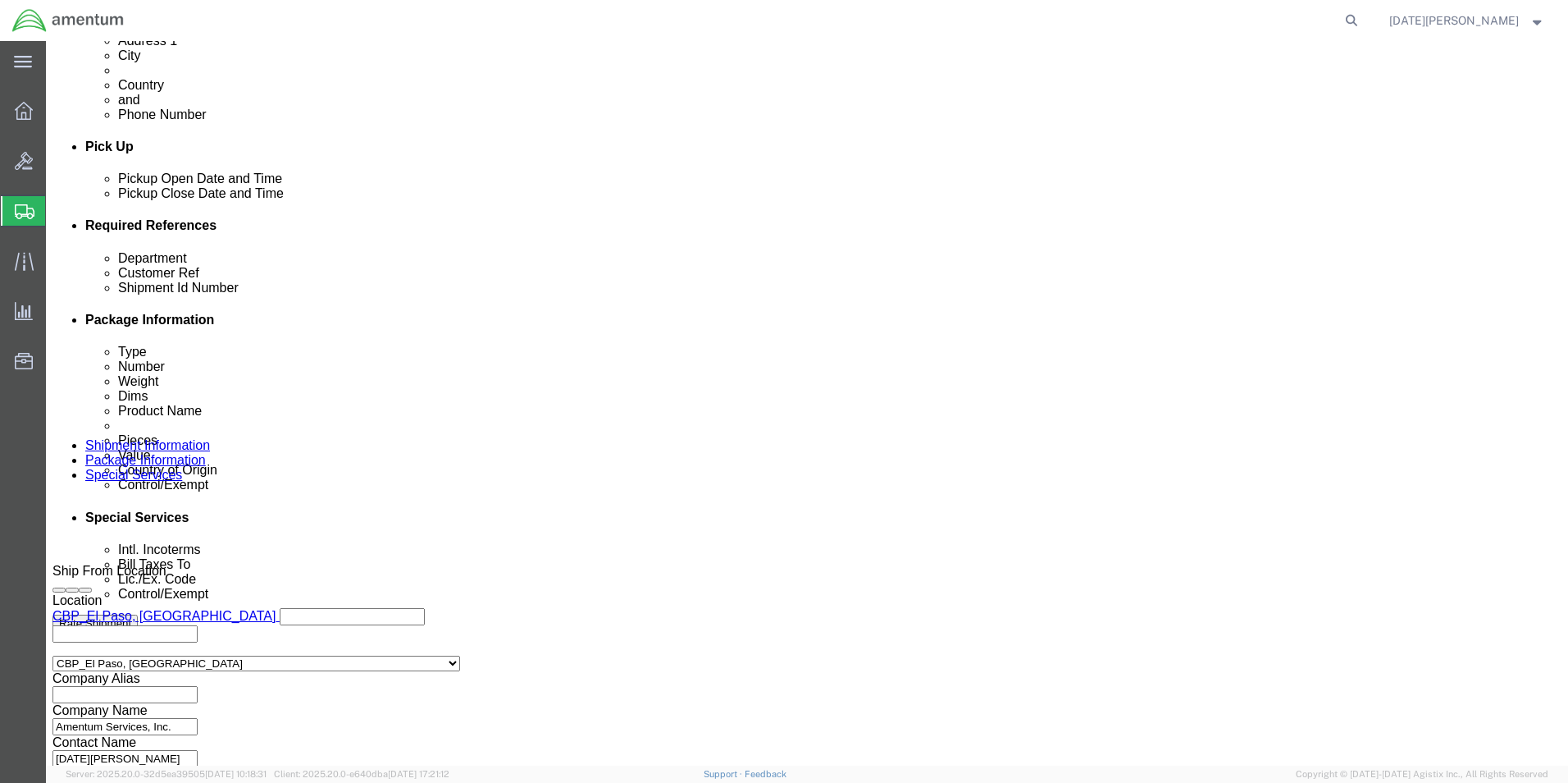
scroll to position [985, 0]
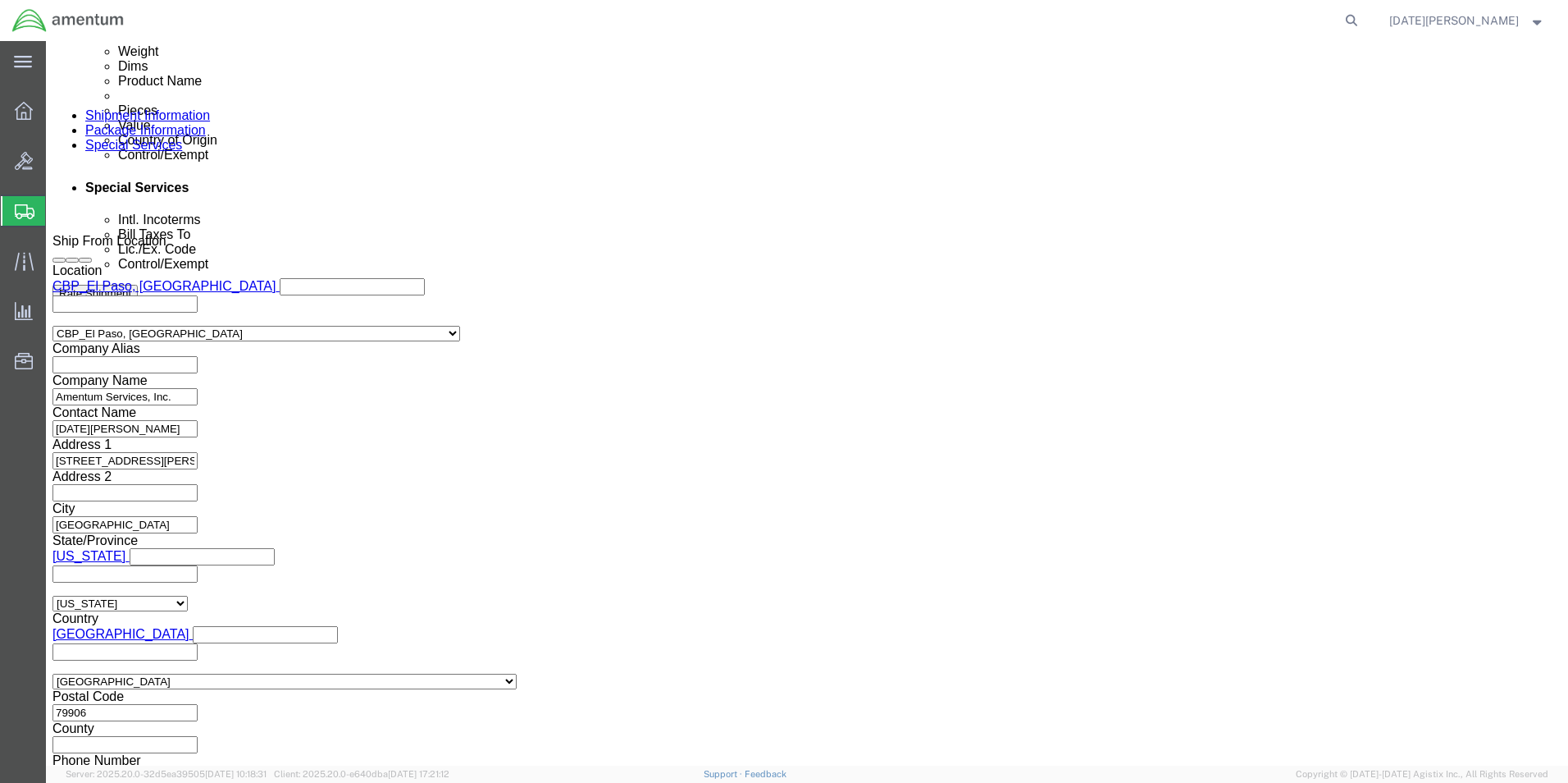
click button "Rate Shipment"
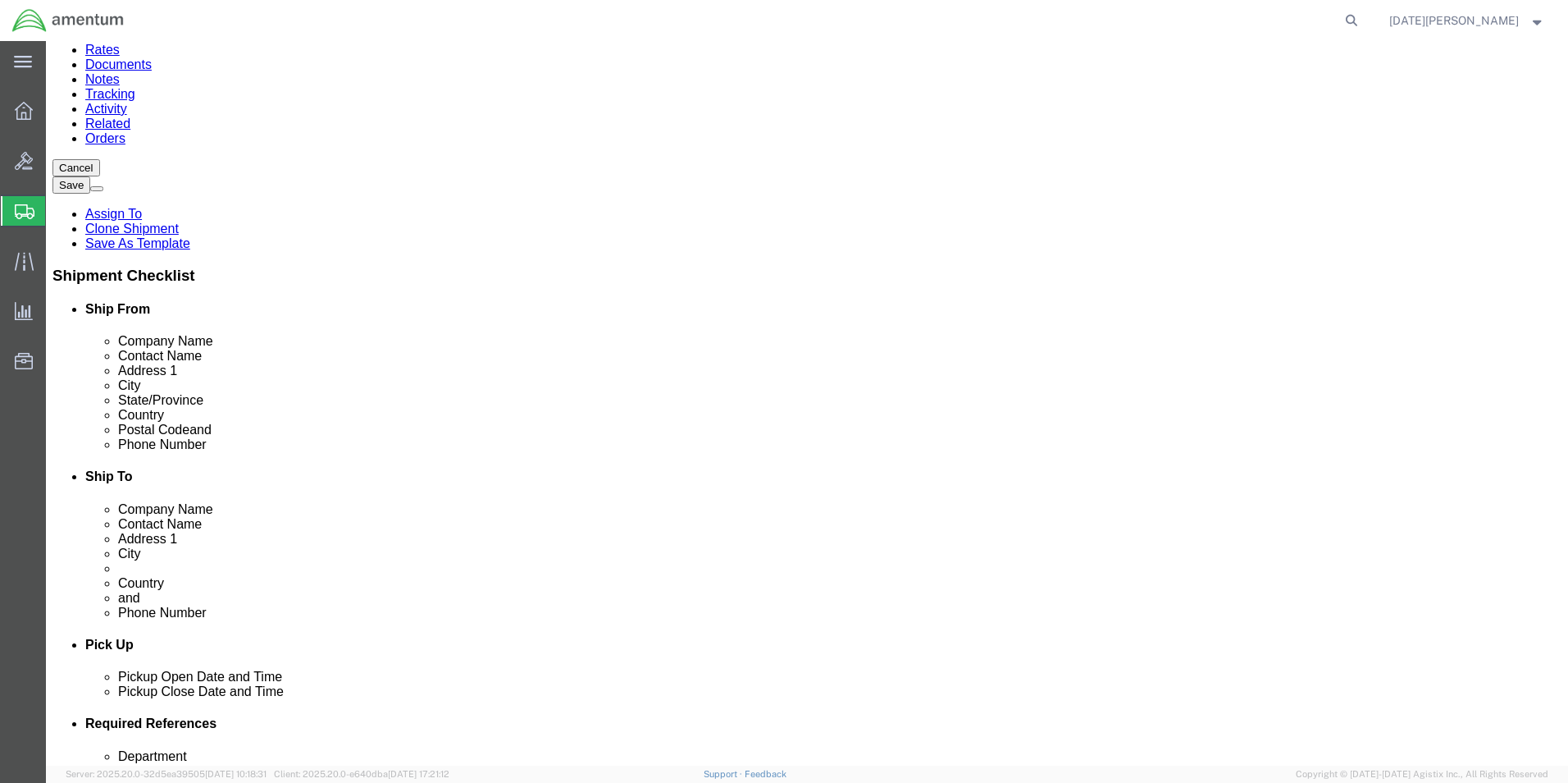
scroll to position [0, 0]
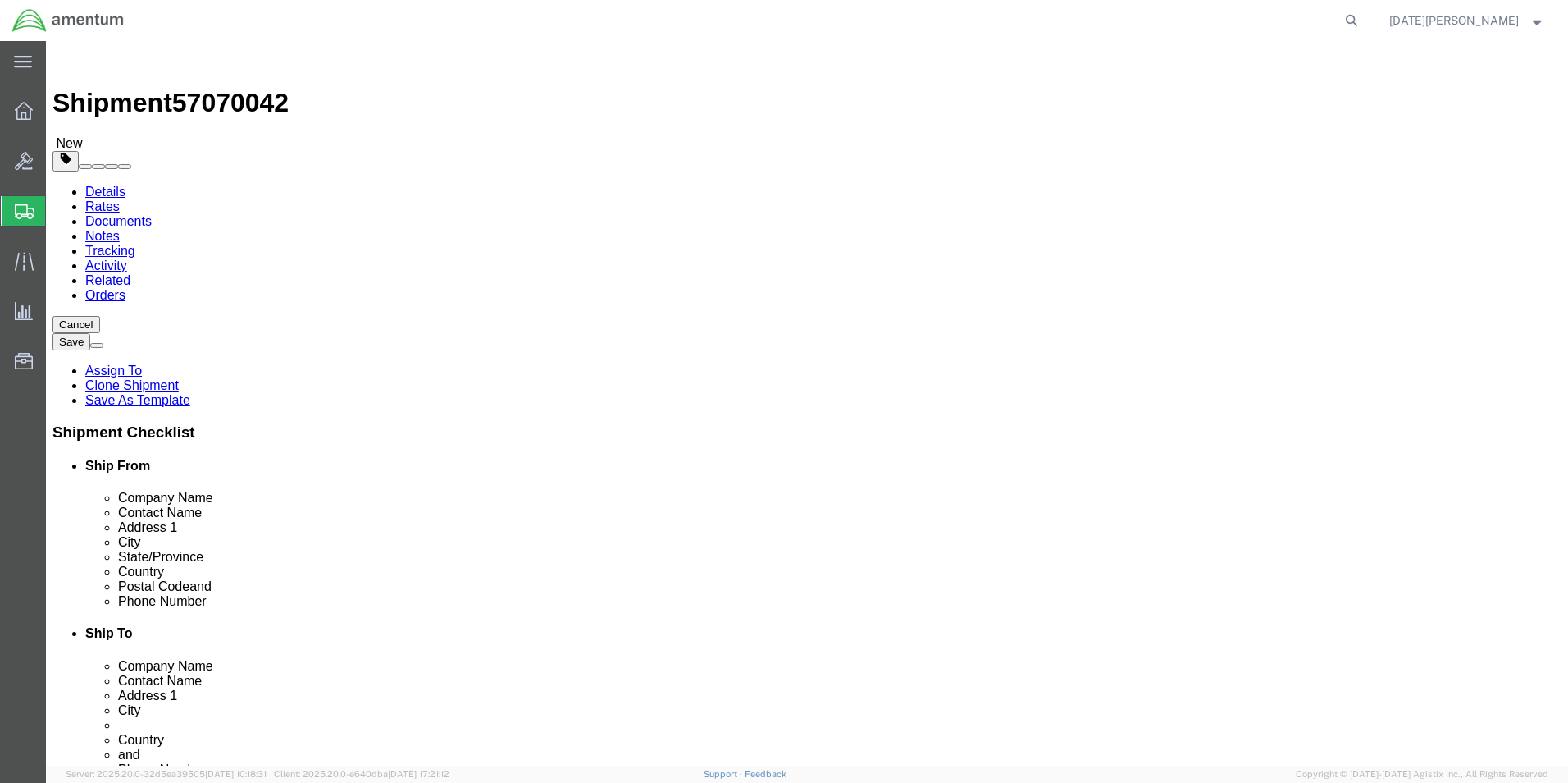
click label "All required fields in content(s) should be filled"
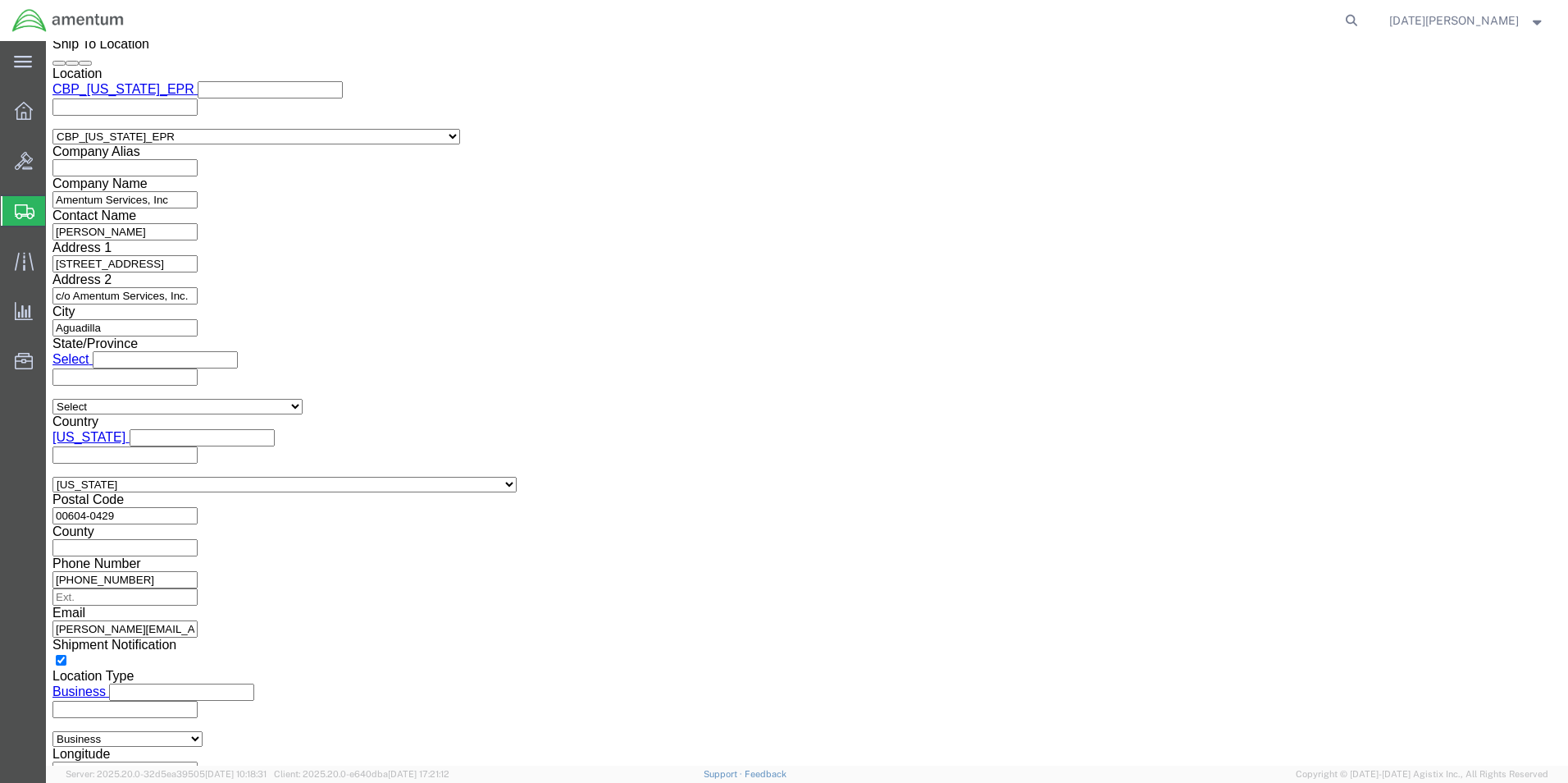
scroll to position [2208, 0]
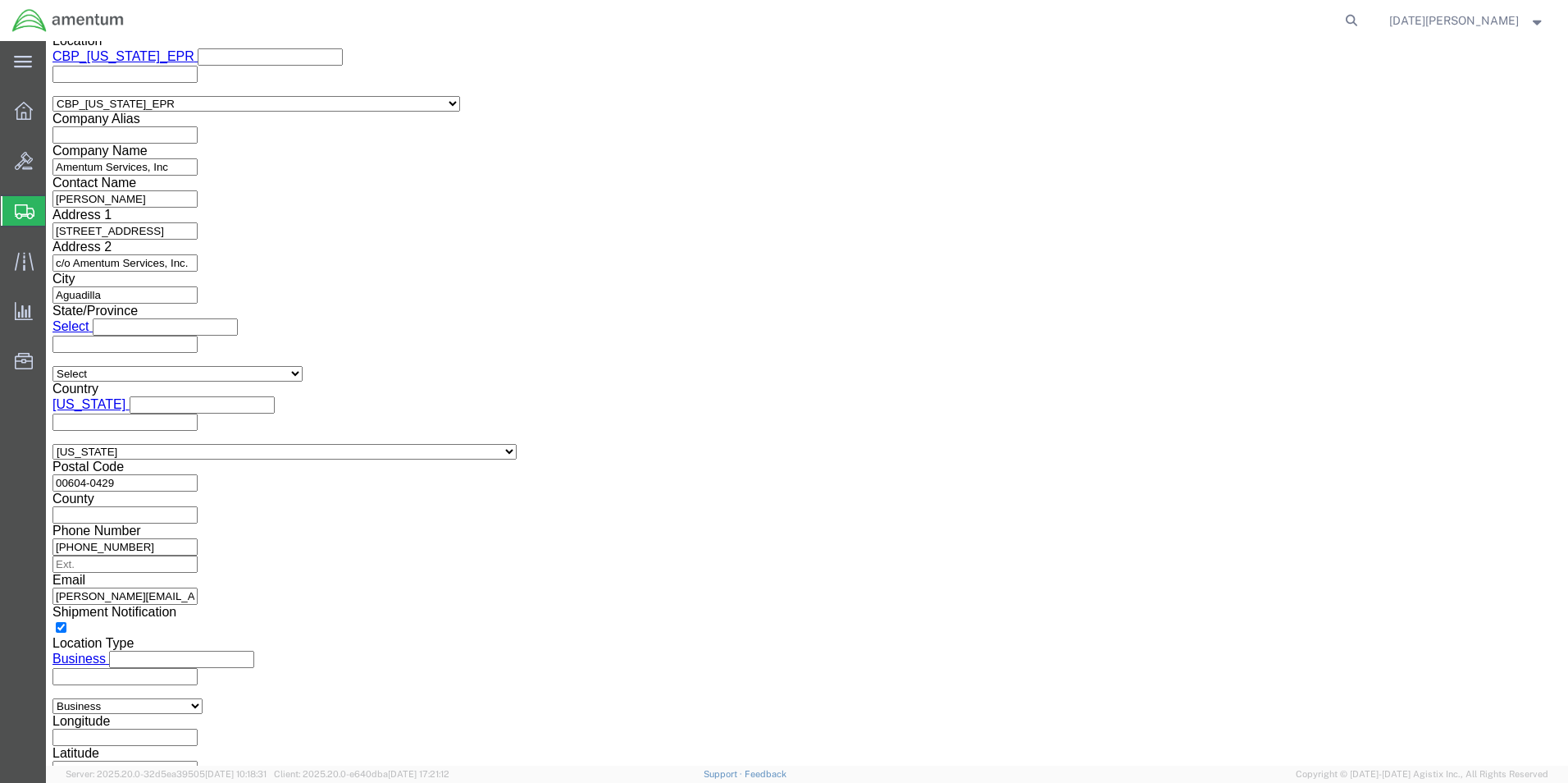
click button "Rate Shipment"
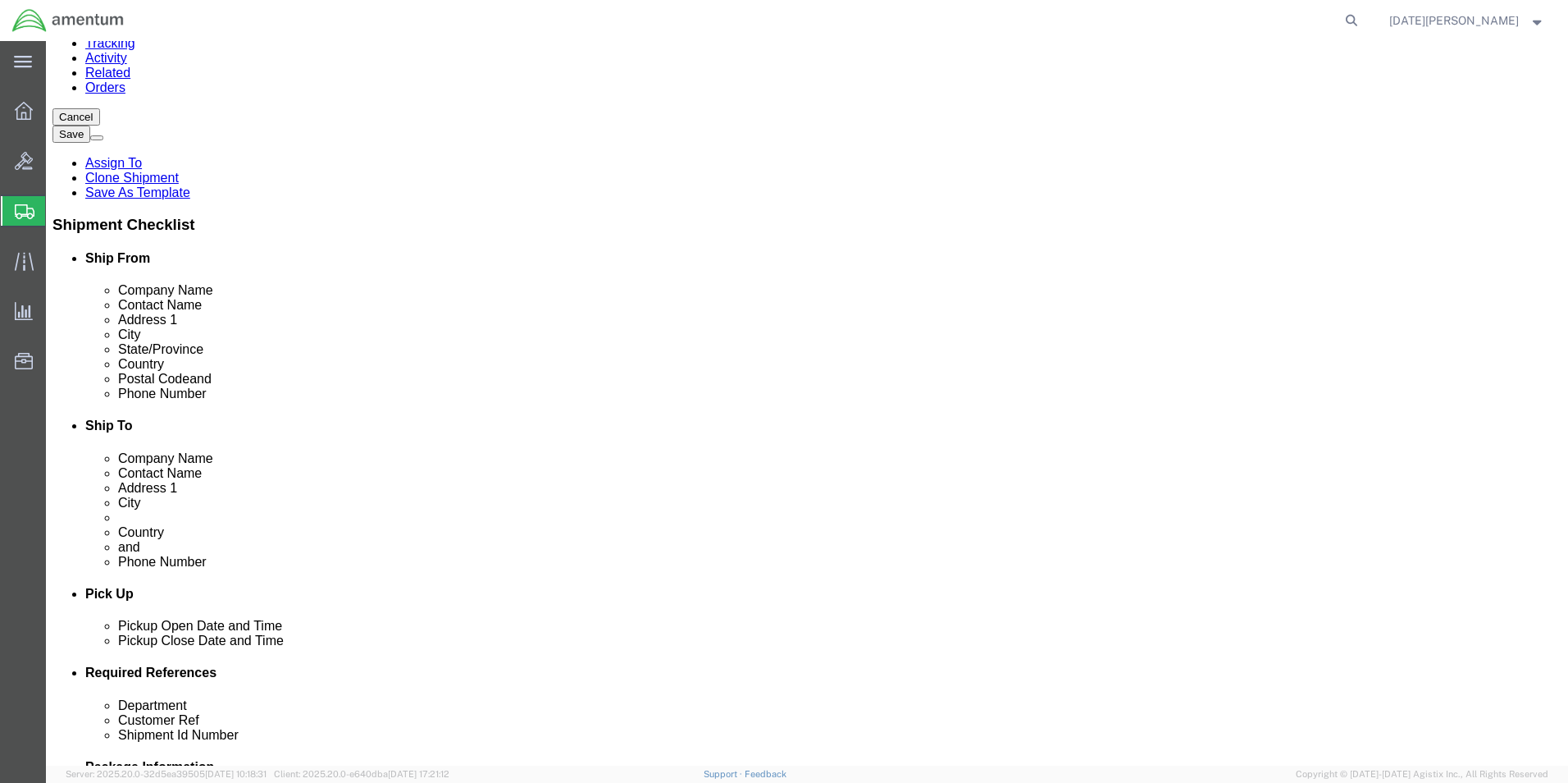
scroll to position [0, 0]
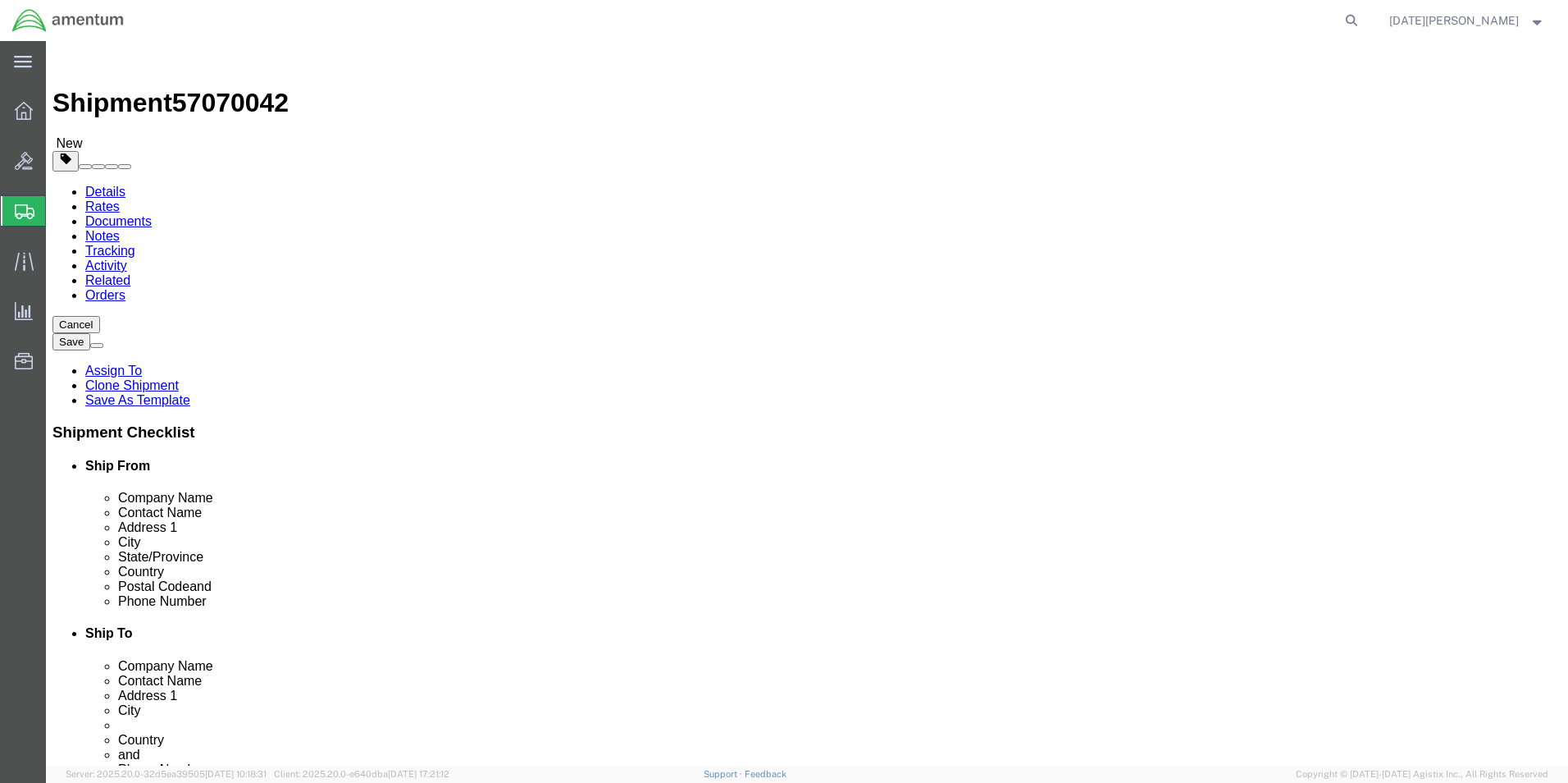
click icon
click div "Package Content # 1 1 x Cardboard Box(es) Package Type Select BCK Boxes Bale(s)…"
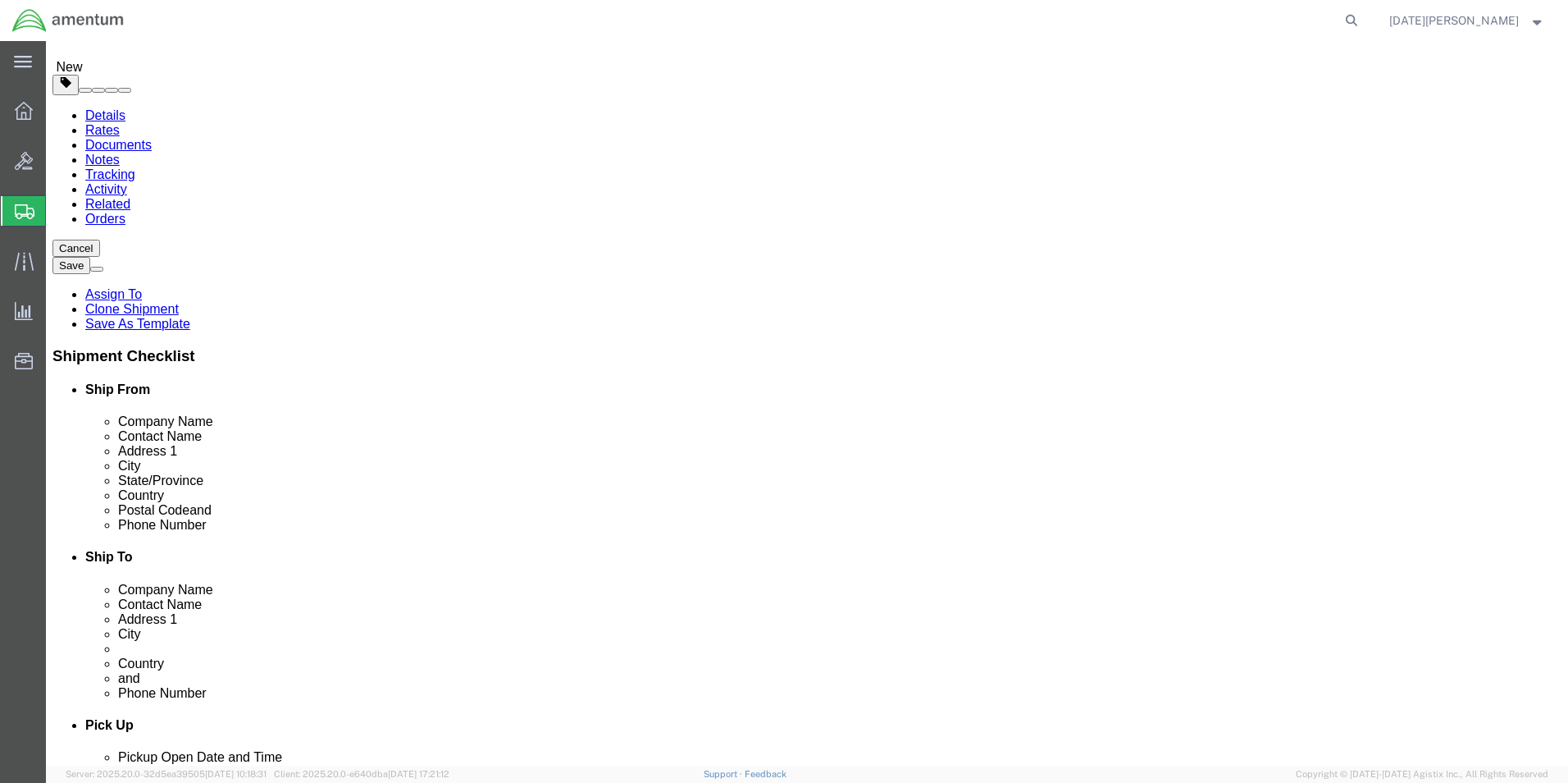
scroll to position [77, 0]
click dd "4.00 Each"
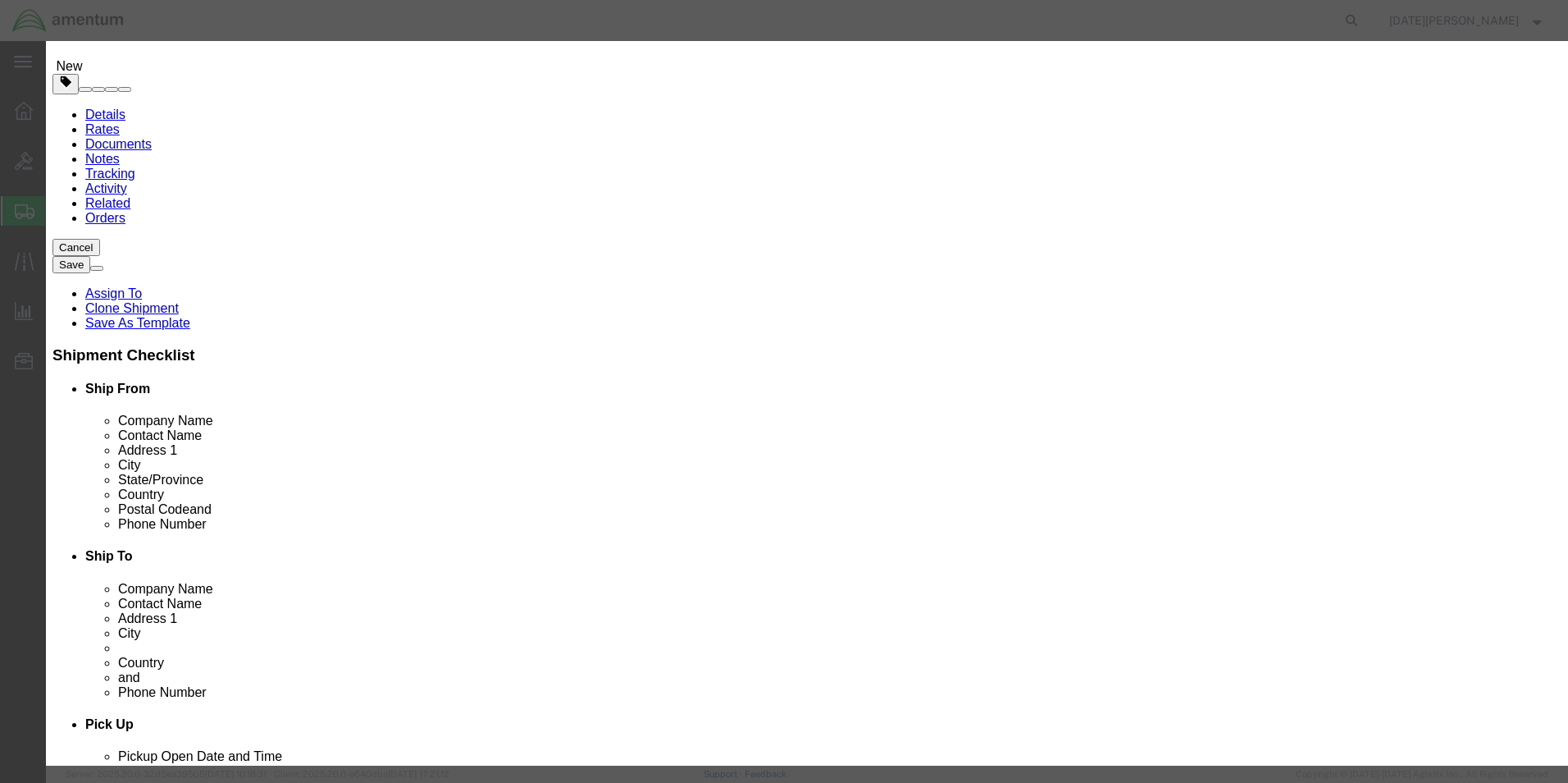
scroll to position [329, 0]
click input "text"
type input "[MEDICAL_DATA] ALCOHOL"
click button "Save & Close"
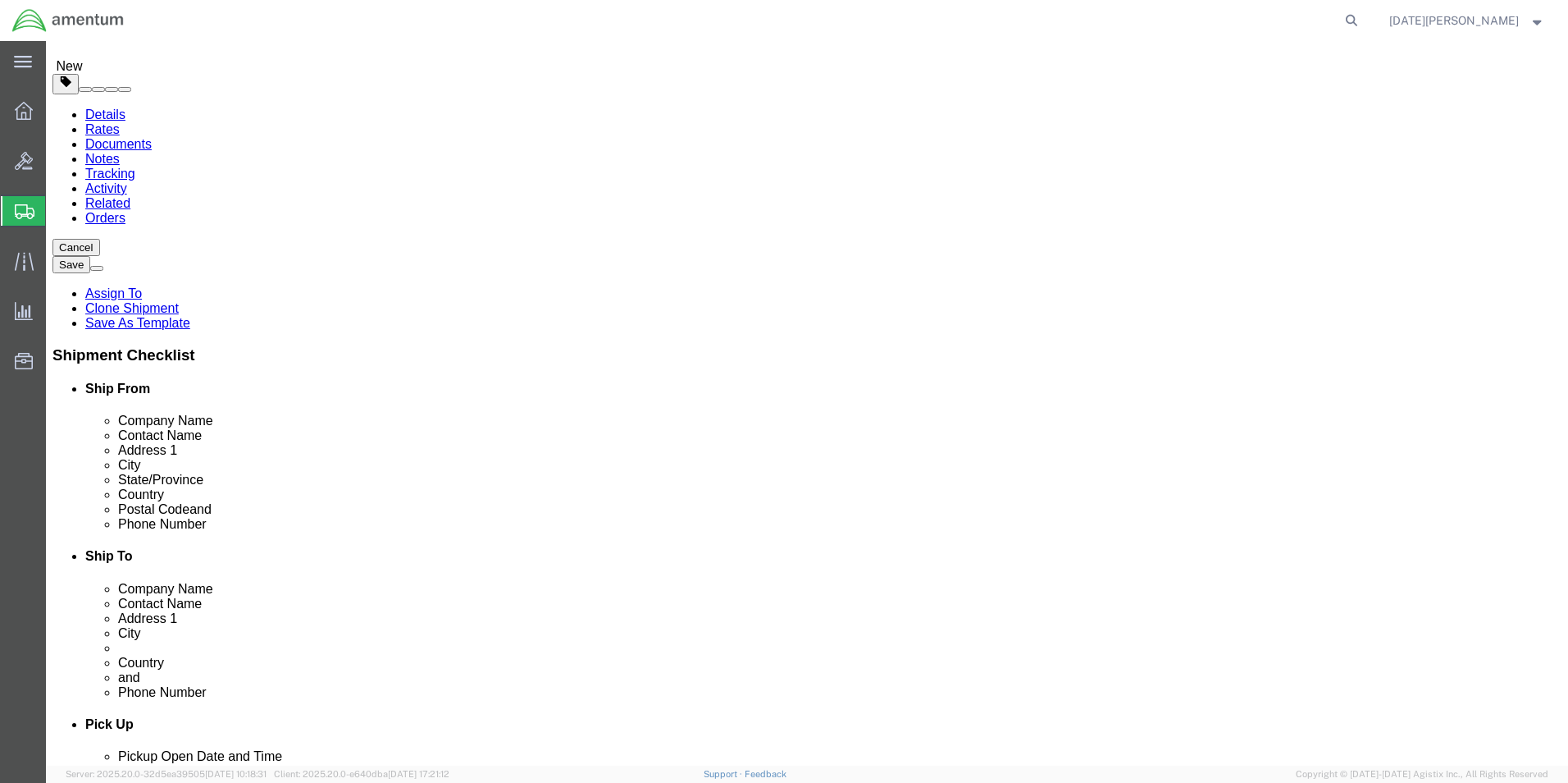
drag, startPoint x: 1343, startPoint y: 733, endPoint x: 1295, endPoint y: 692, distance: 63.1
click button "Rate Shipment"
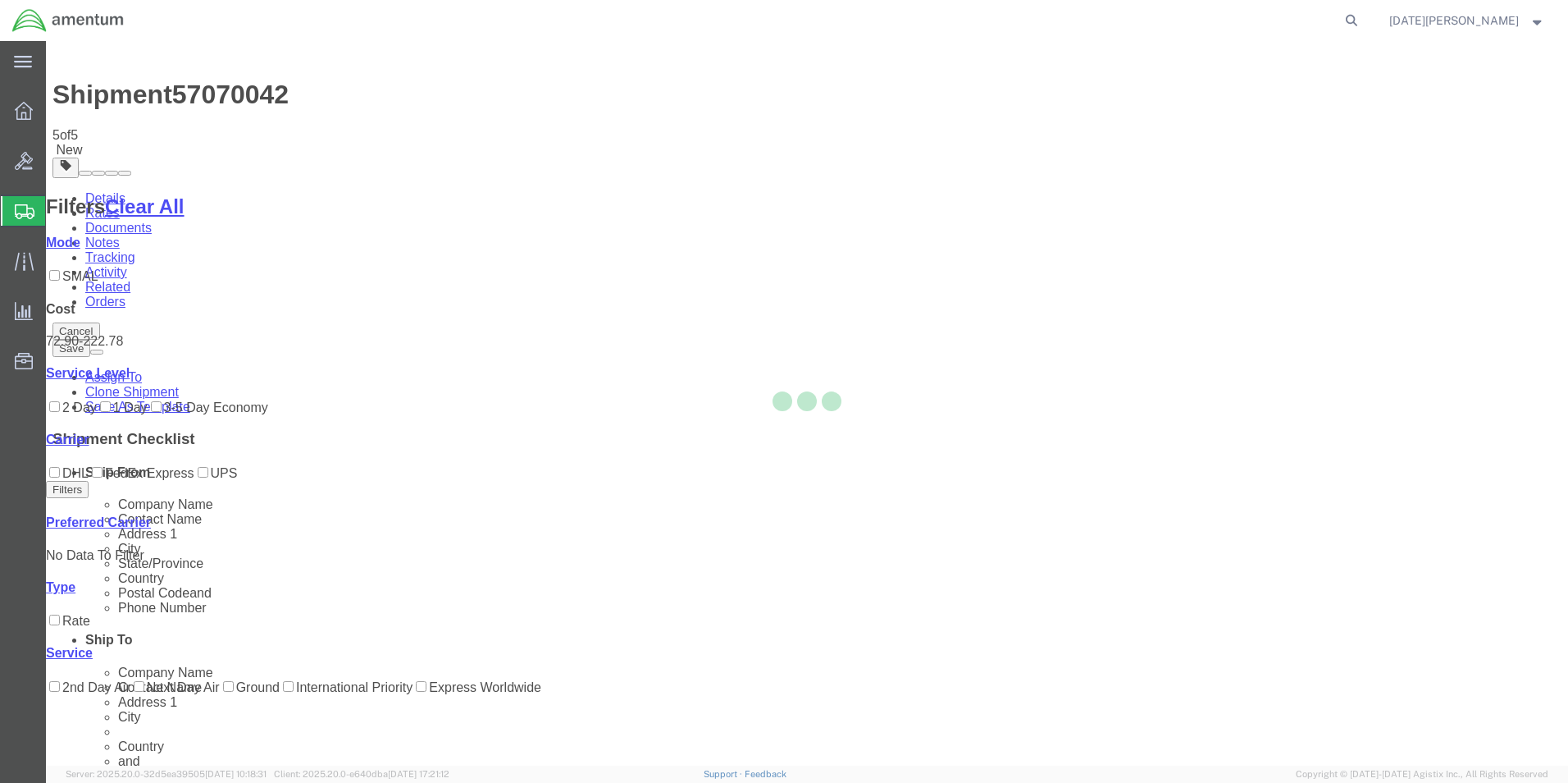
scroll to position [0, 0]
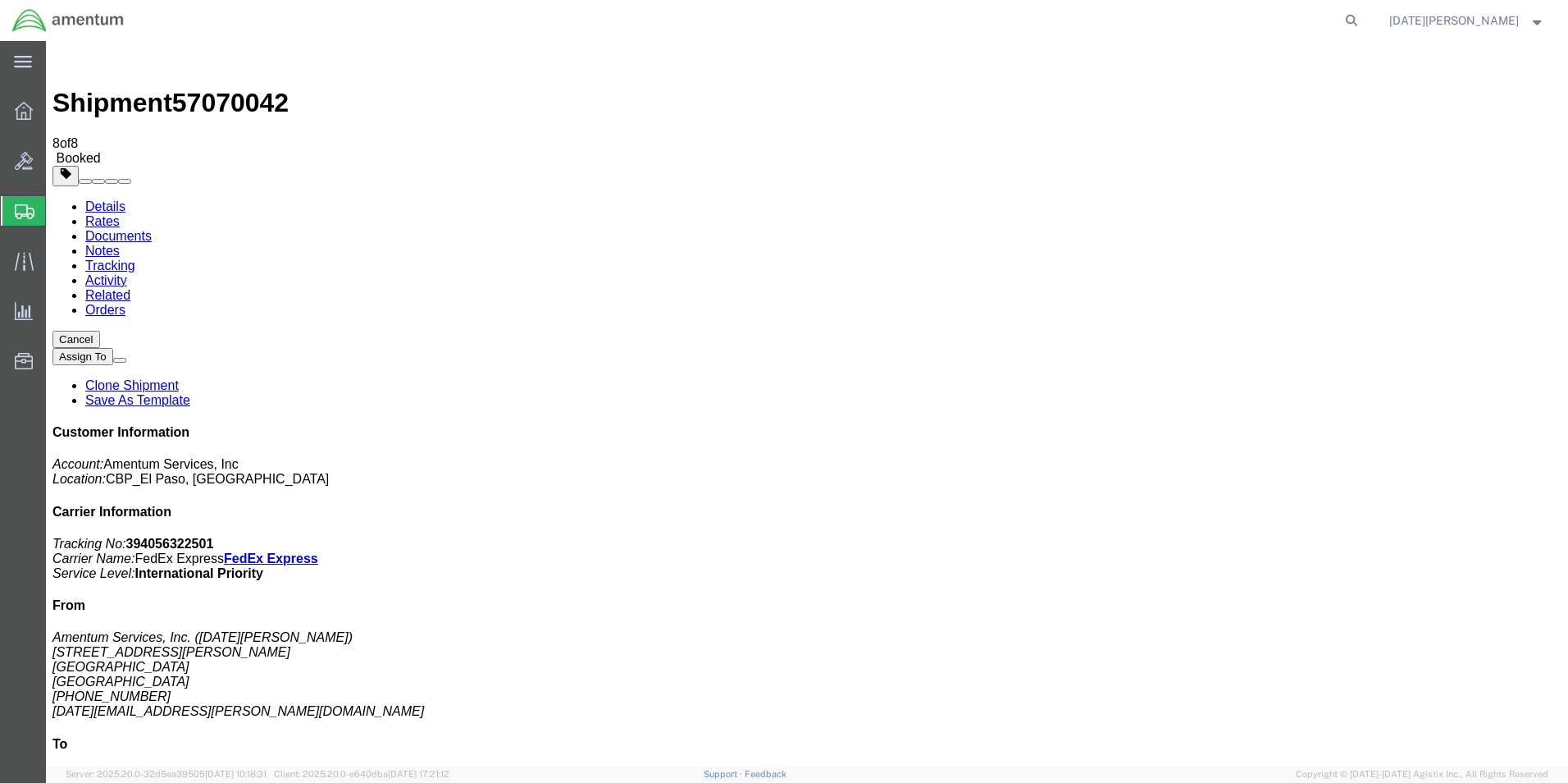
drag, startPoint x: 677, startPoint y: 447, endPoint x: 665, endPoint y: 453, distance: 13.4
click at [179, 378] on link "Clone Shipment" at bounding box center [132, 385] width 93 height 14
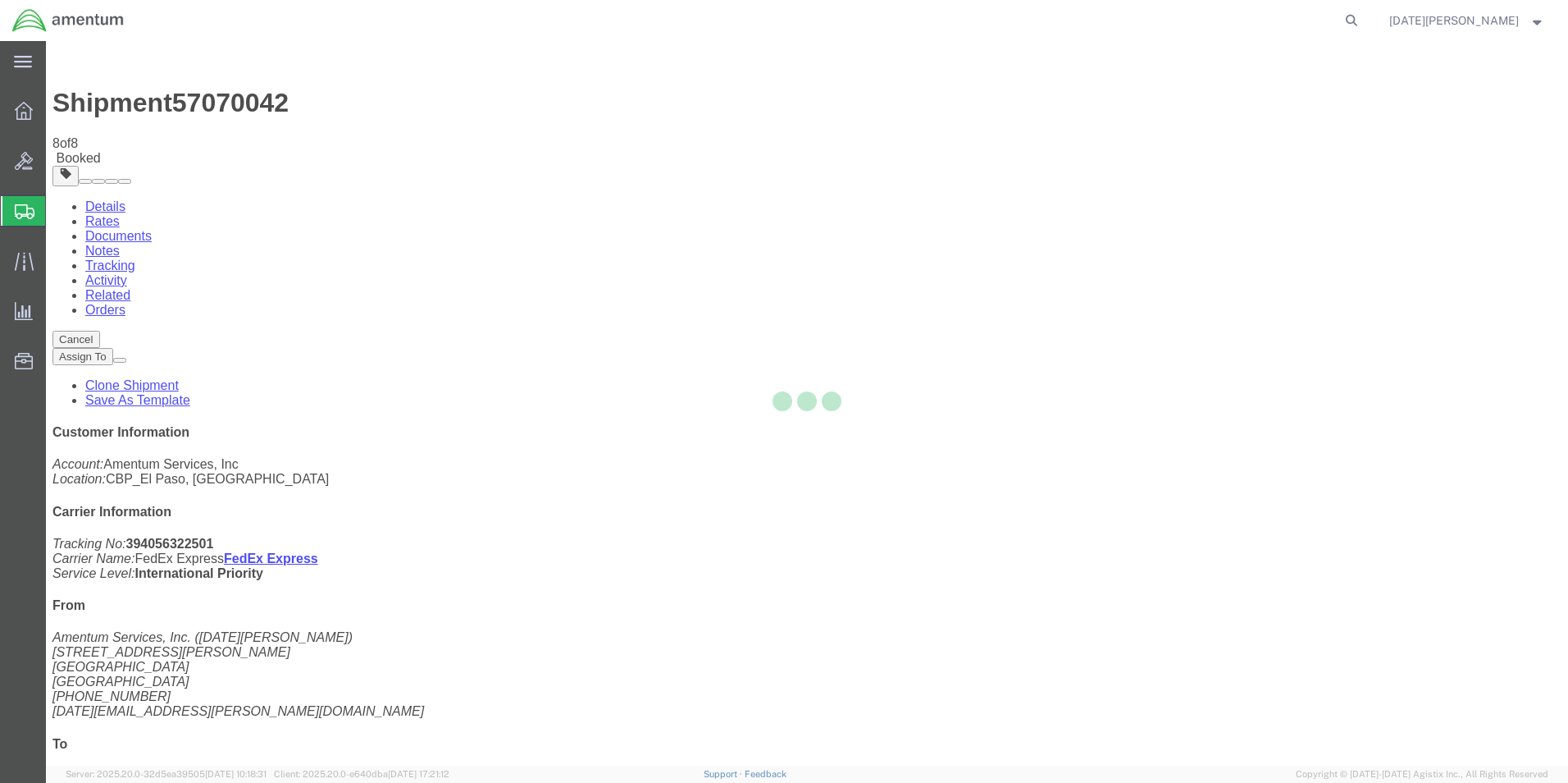
select select "49939"
select select "49933"
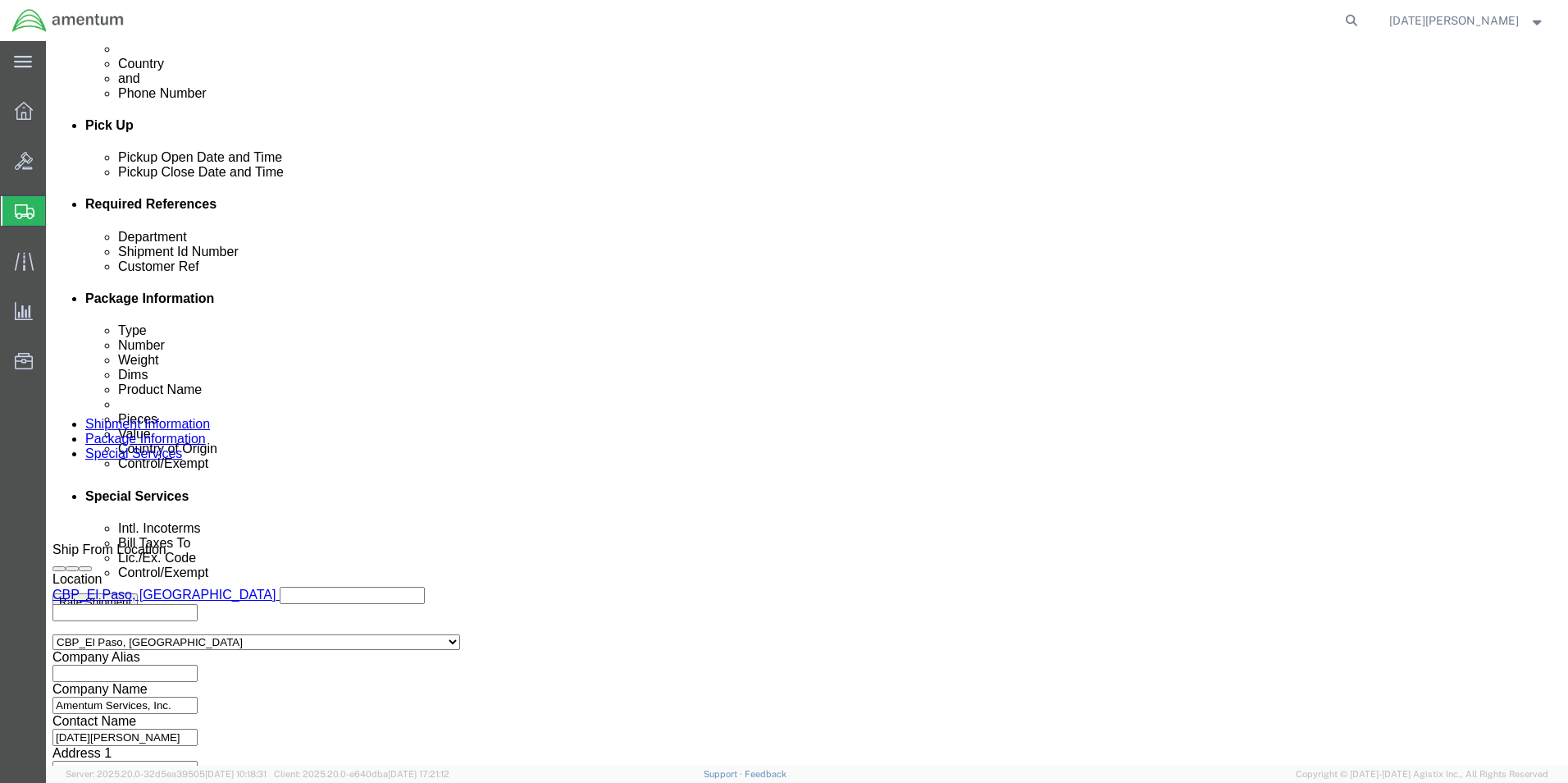
scroll to position [684, 0]
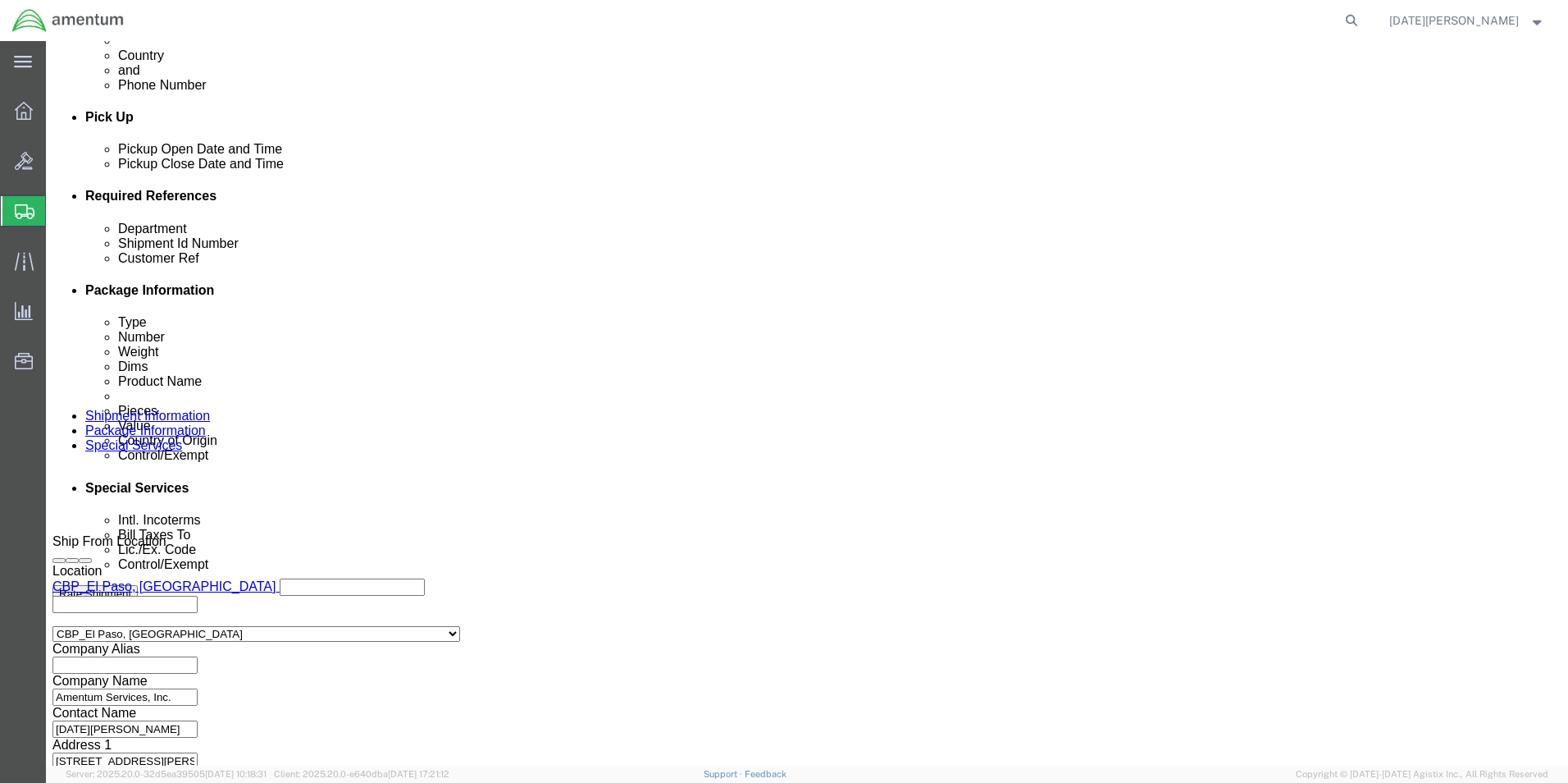
click button "Continue"
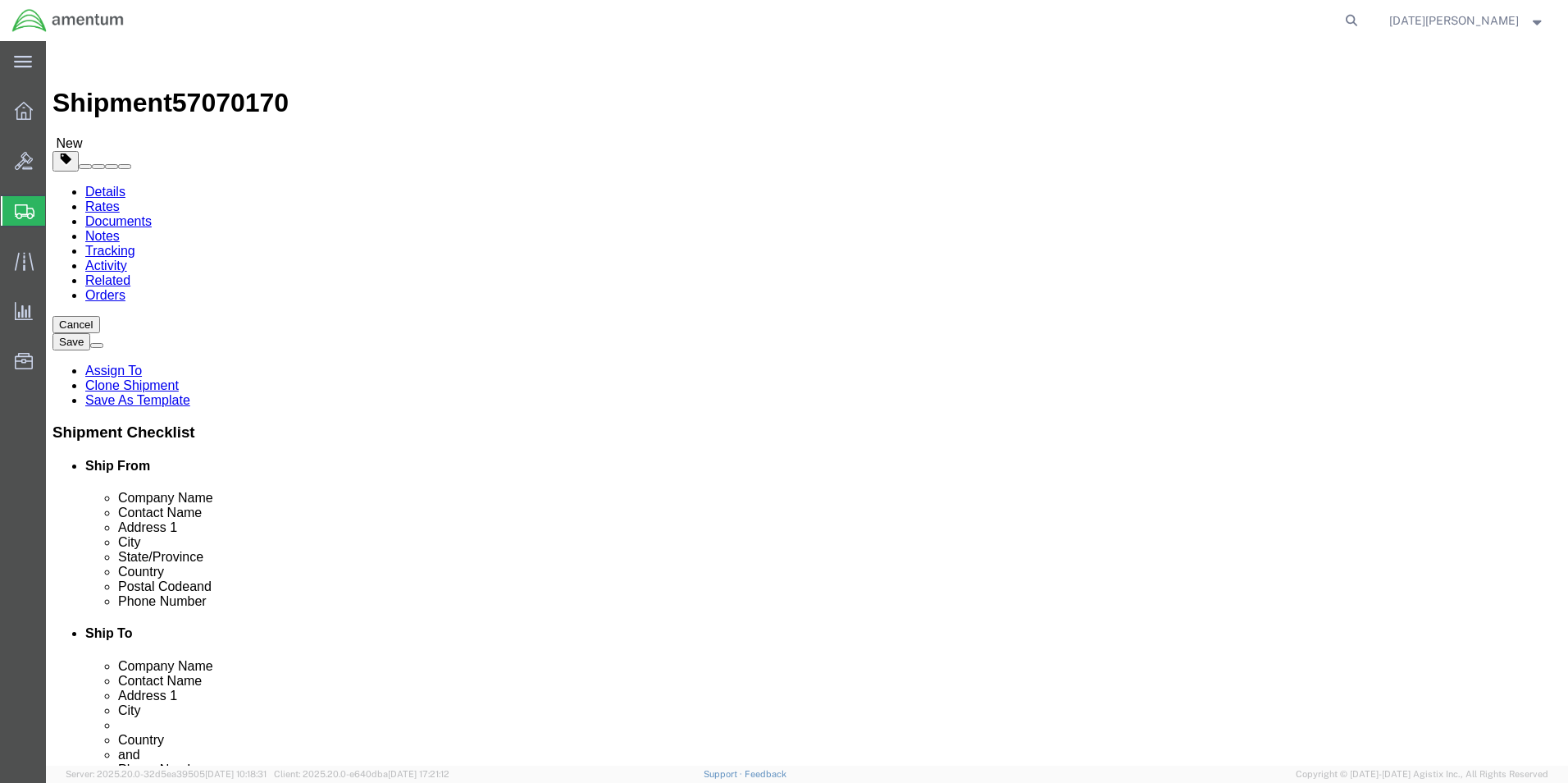
click button "Continue"
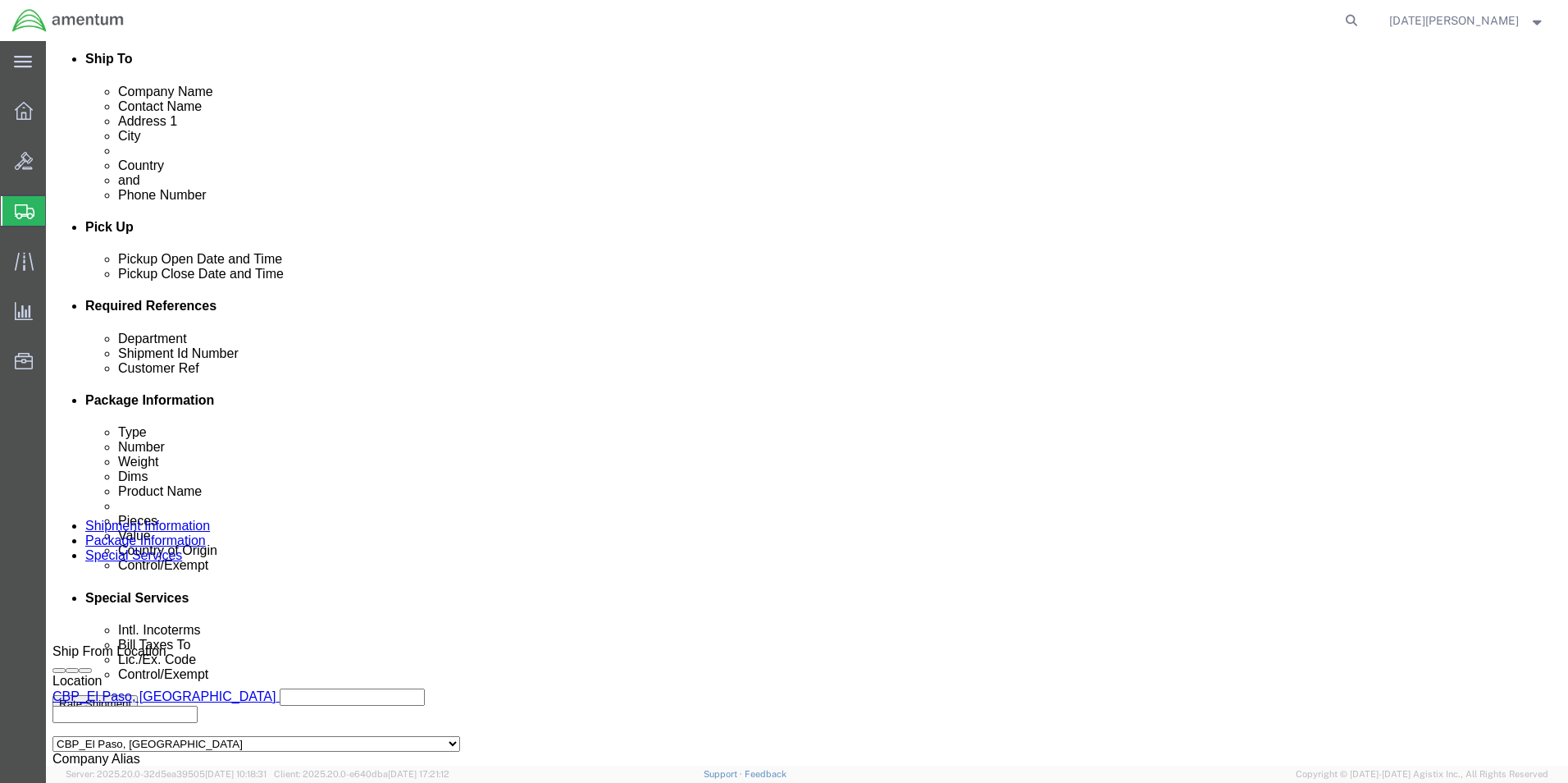
click select "Select Carriage Insurance Paid Carriage Paid To Cost and Freight Cost Insurance…"
select select "DDP"
click select "Select Carriage Insurance Paid Carriage Paid To Cost and Freight Cost Insurance…"
select select "SHIP"
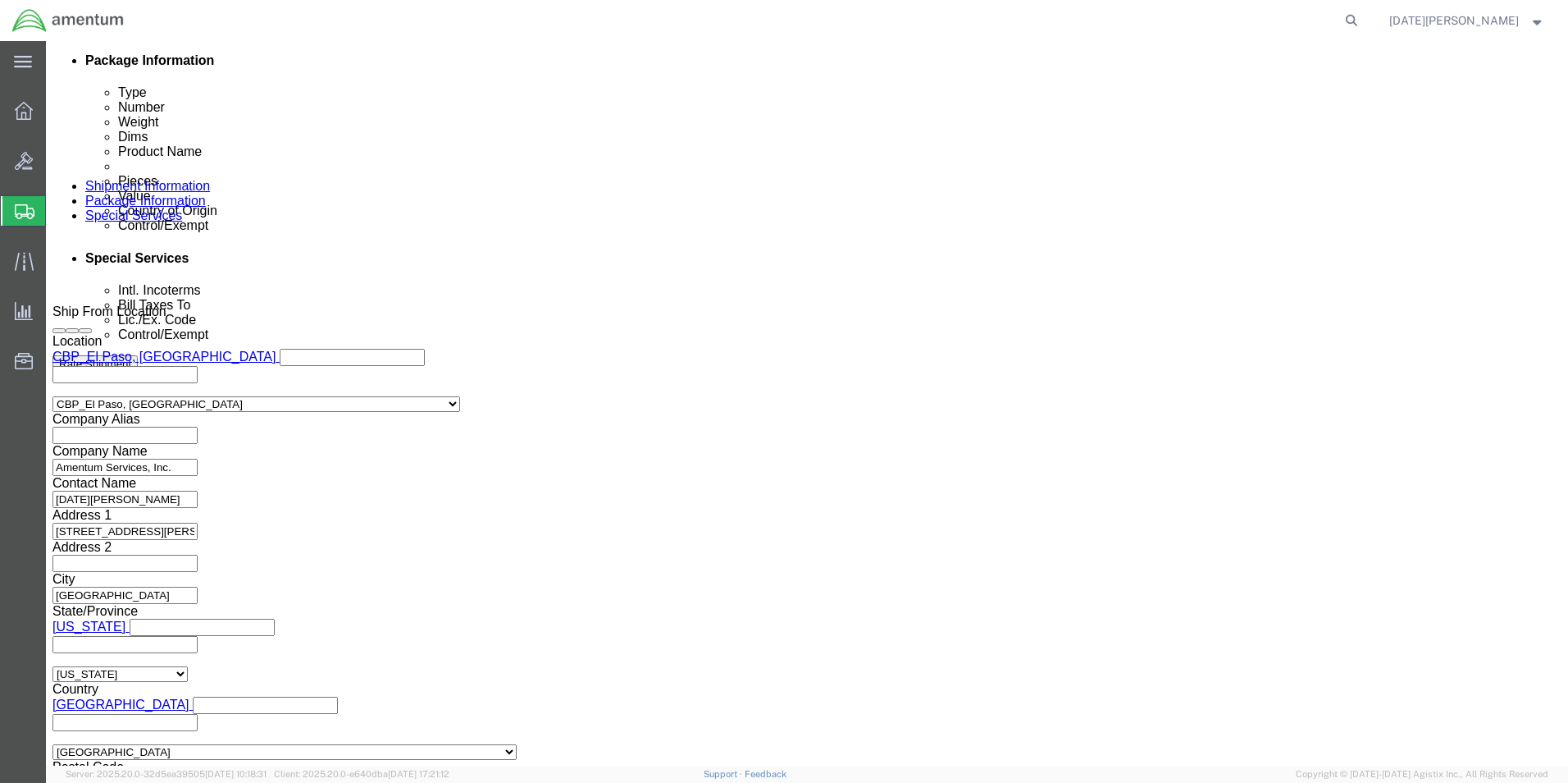
scroll to position [1231, 0]
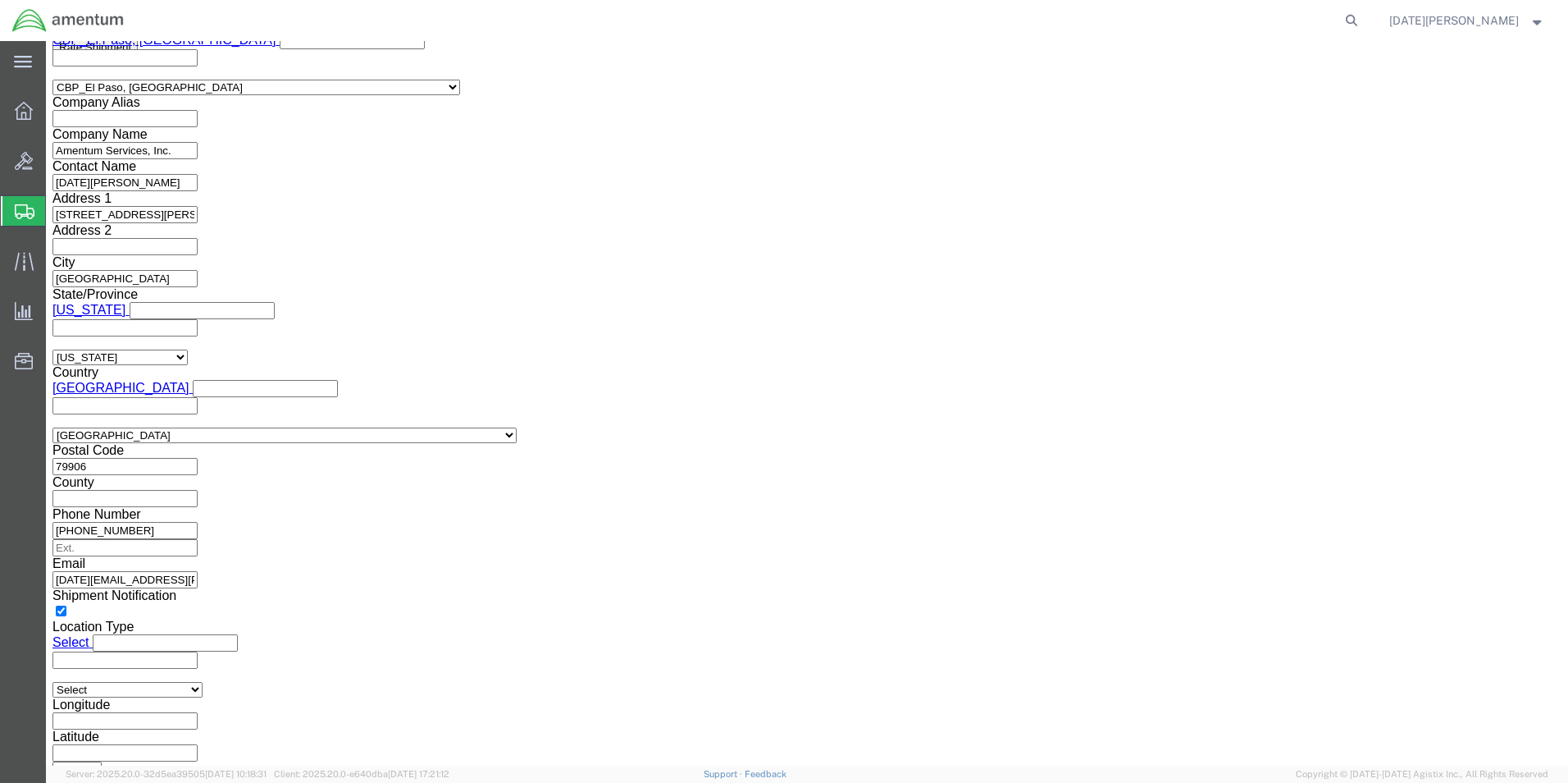
click button "Rate Shipment"
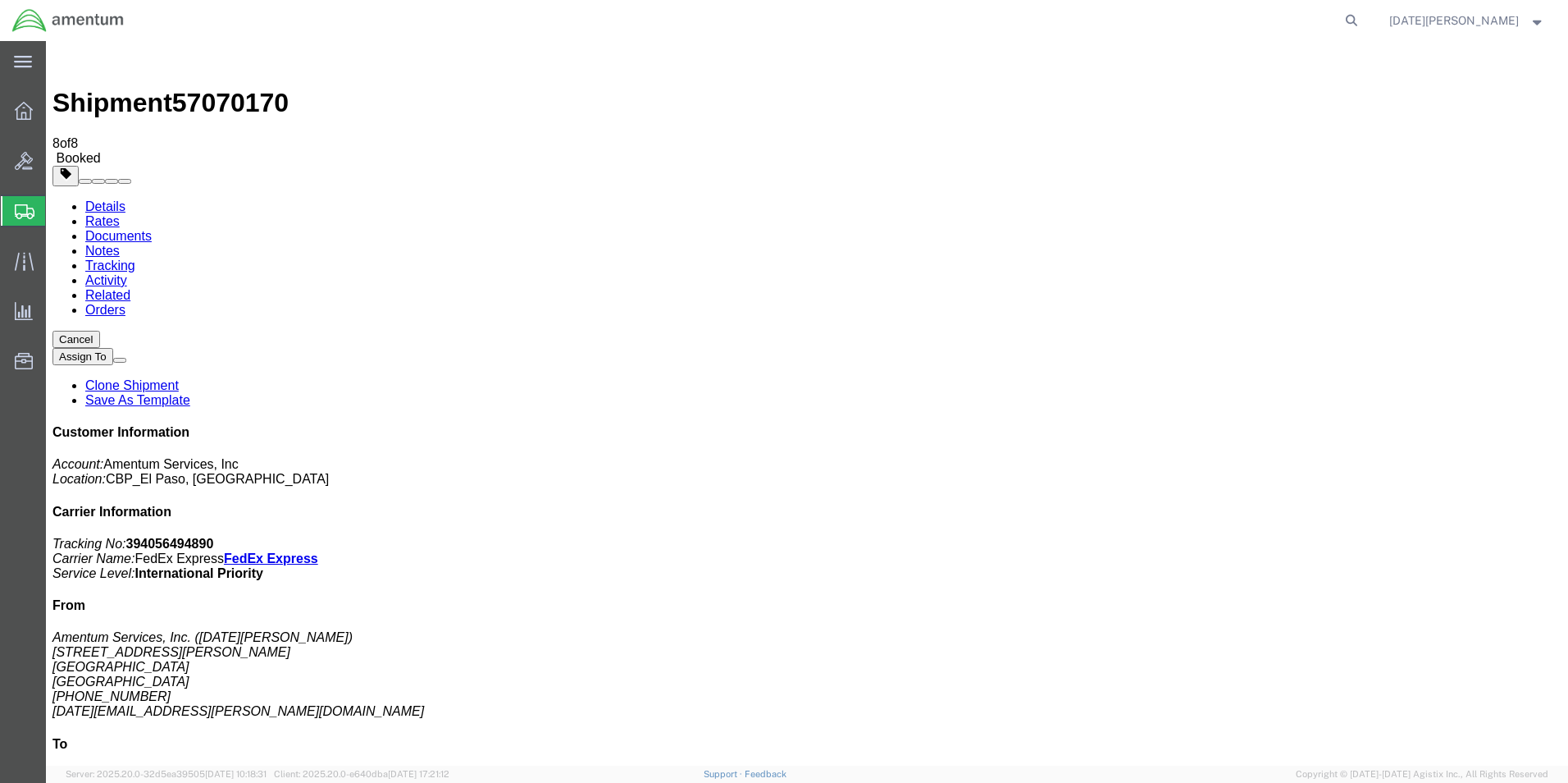
drag, startPoint x: 677, startPoint y: 296, endPoint x: 696, endPoint y: 357, distance: 63.9
click at [0, 0] on span "Create from Template" at bounding box center [0, 0] width 0 height 0
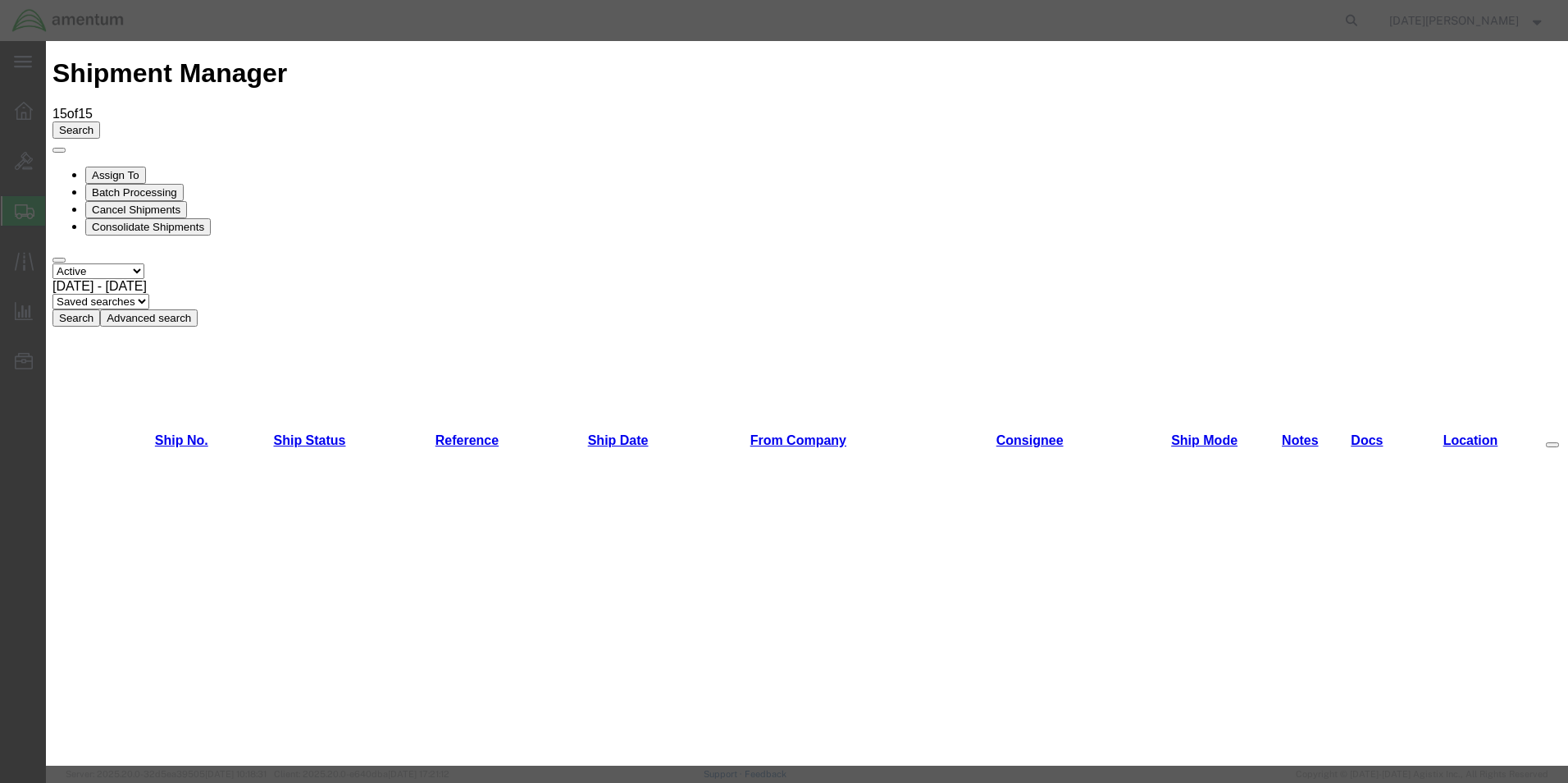
scroll to position [1149, 0]
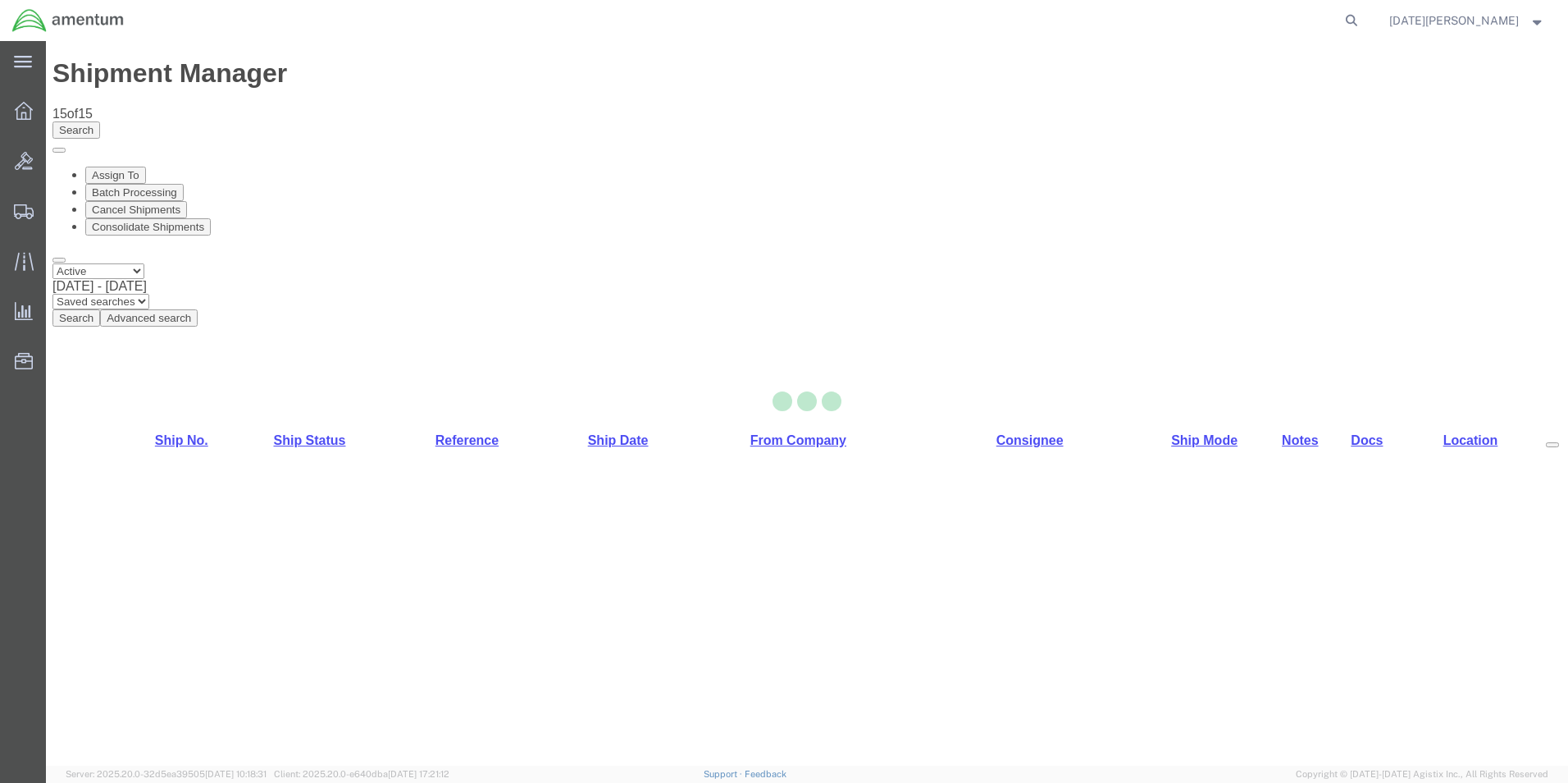
select select "49939"
select select "49918"
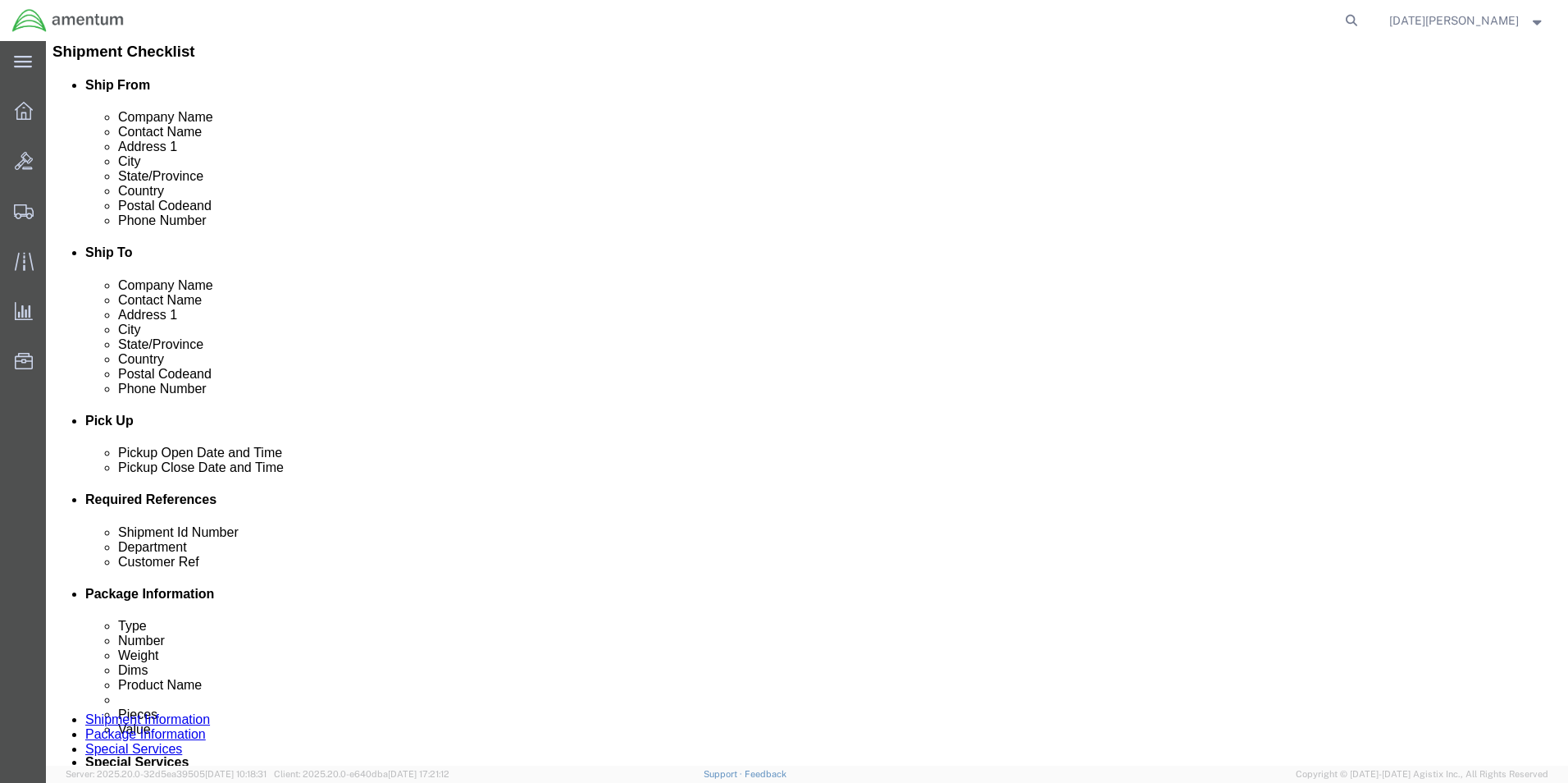
scroll to position [411, 0]
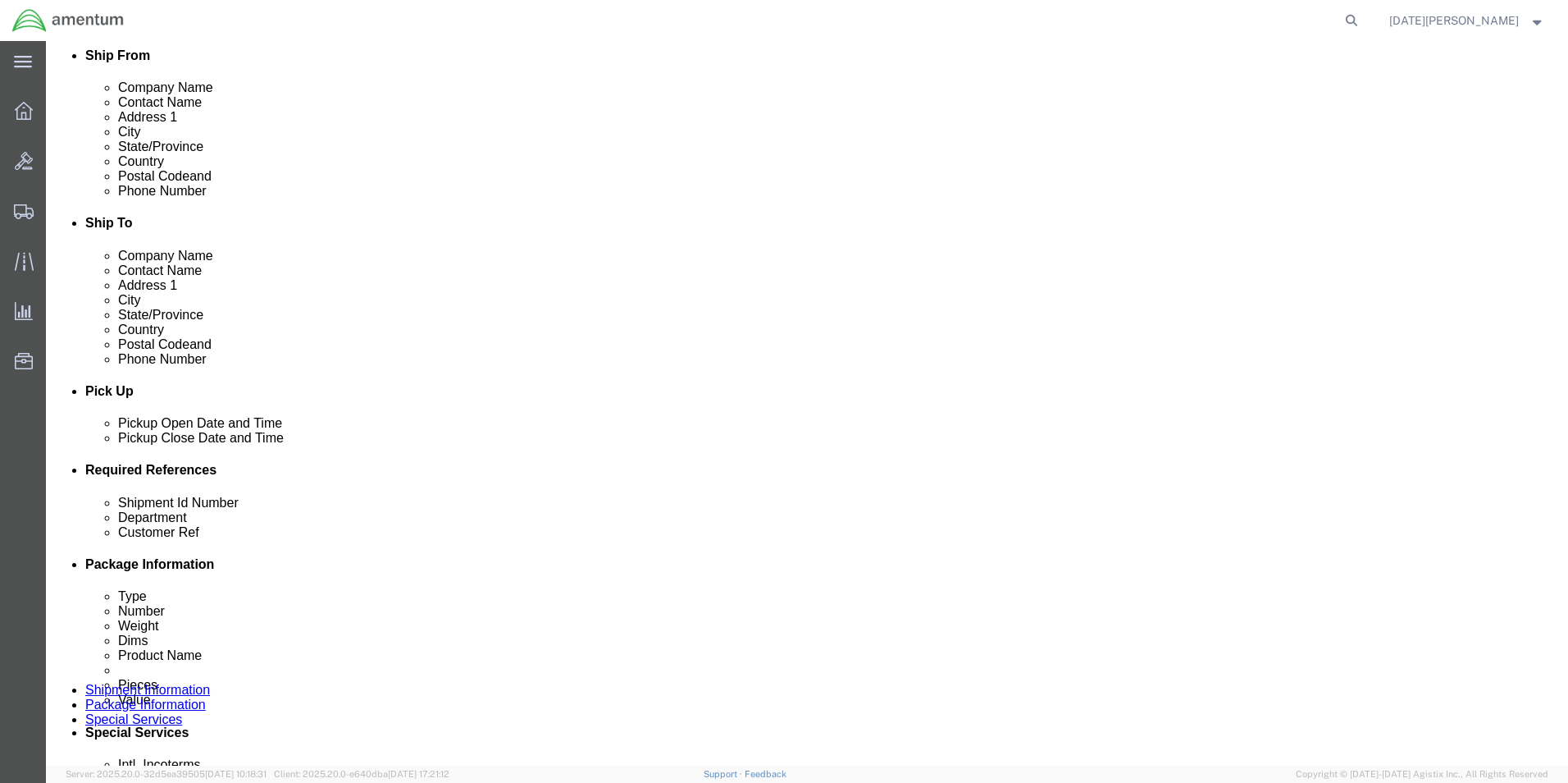
drag, startPoint x: 263, startPoint y: 607, endPoint x: 17, endPoint y: 617, distance: 246.2
click html "Shipment 57070909 New Details Rates Documents Notes Tracking Activity Related O…"
type input "527-010269"
paste input "527-010269"
type input "527-010269"
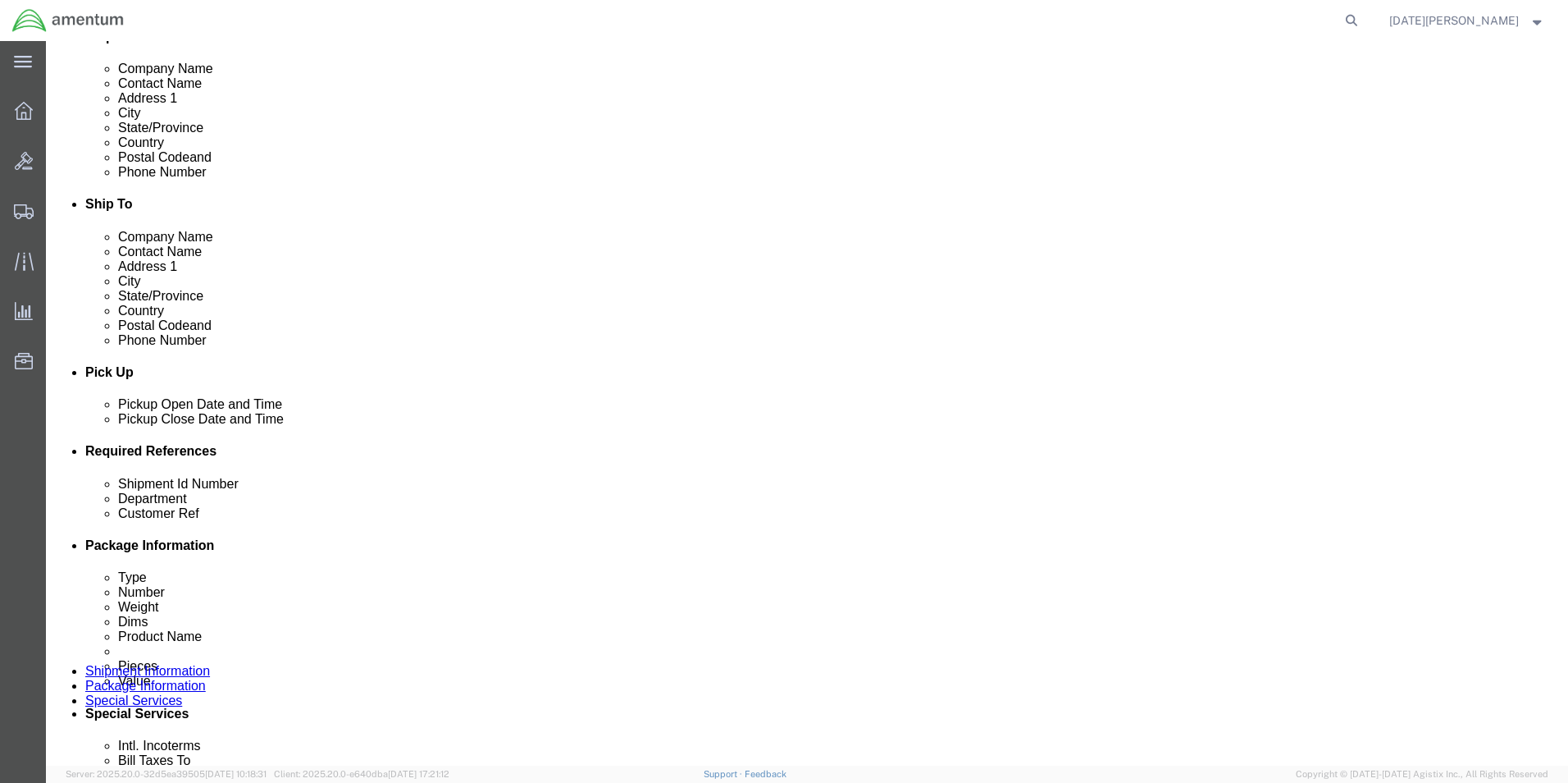
scroll to position [684, 0]
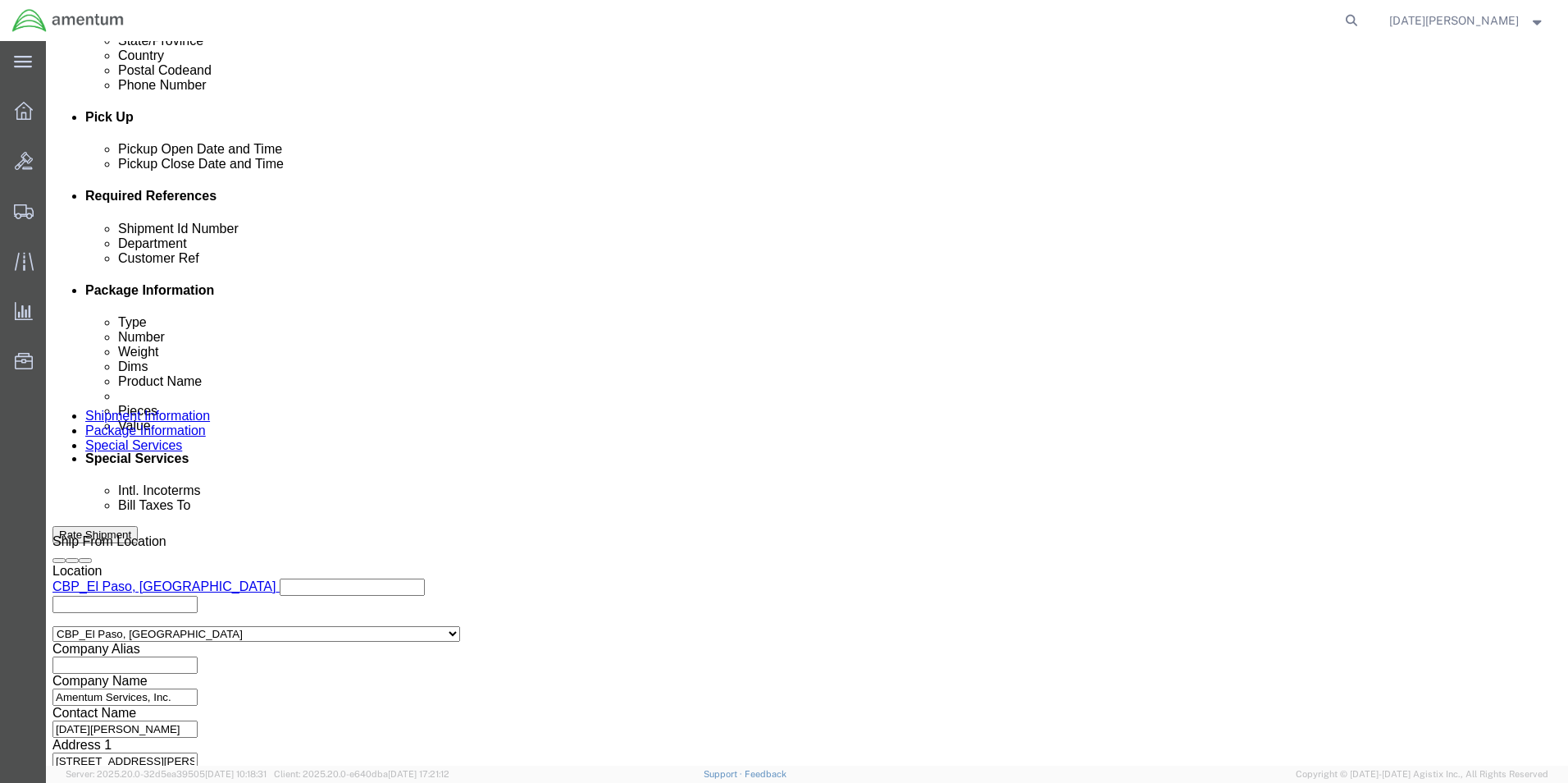
click button "Continue"
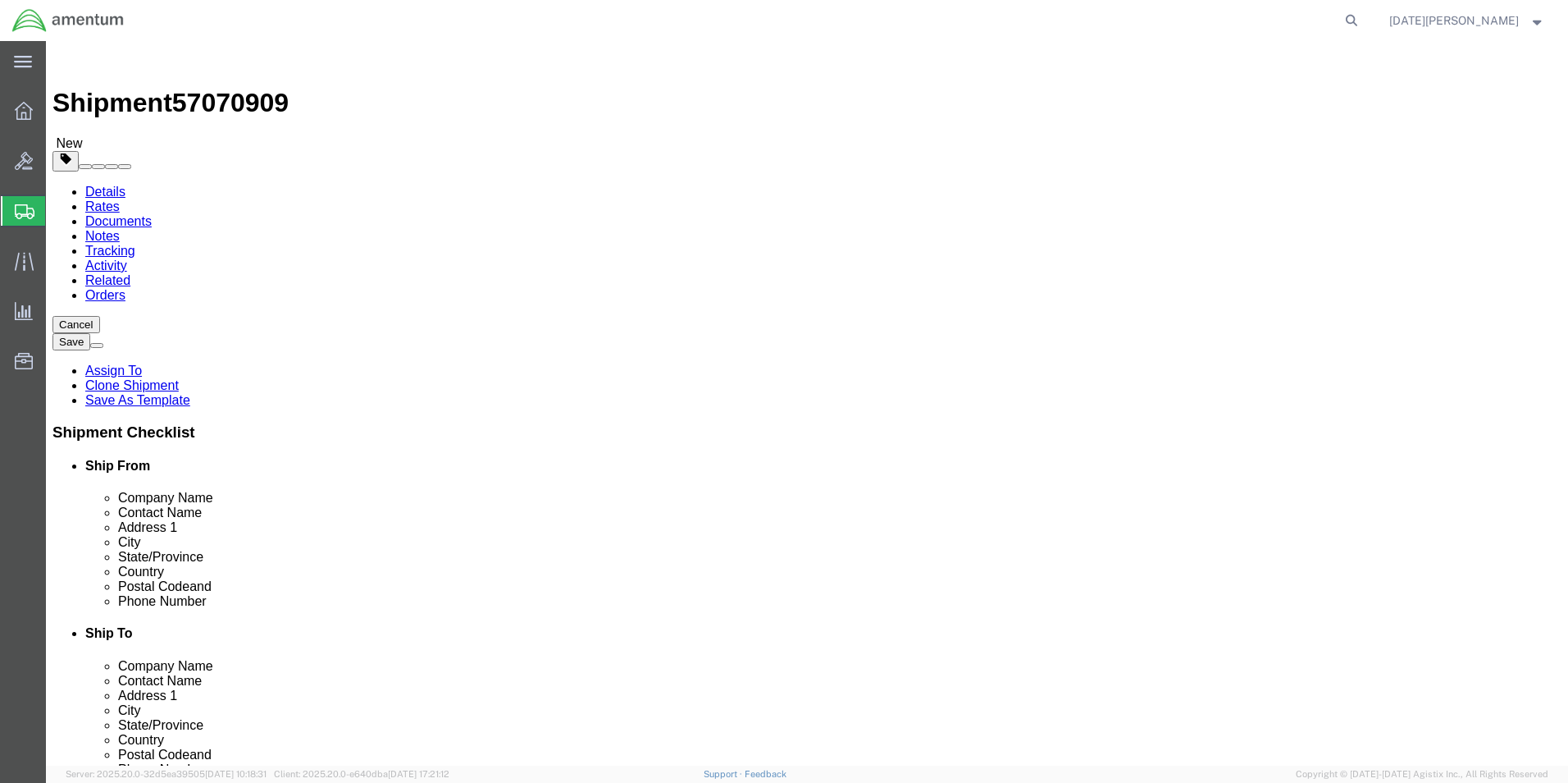
drag, startPoint x: 280, startPoint y: 349, endPoint x: -49, endPoint y: 350, distance: 329.0
click html "Shipment 57070909 New Details Rates Documents Notes Tracking Activity Related O…"
type input "10"
type input "7"
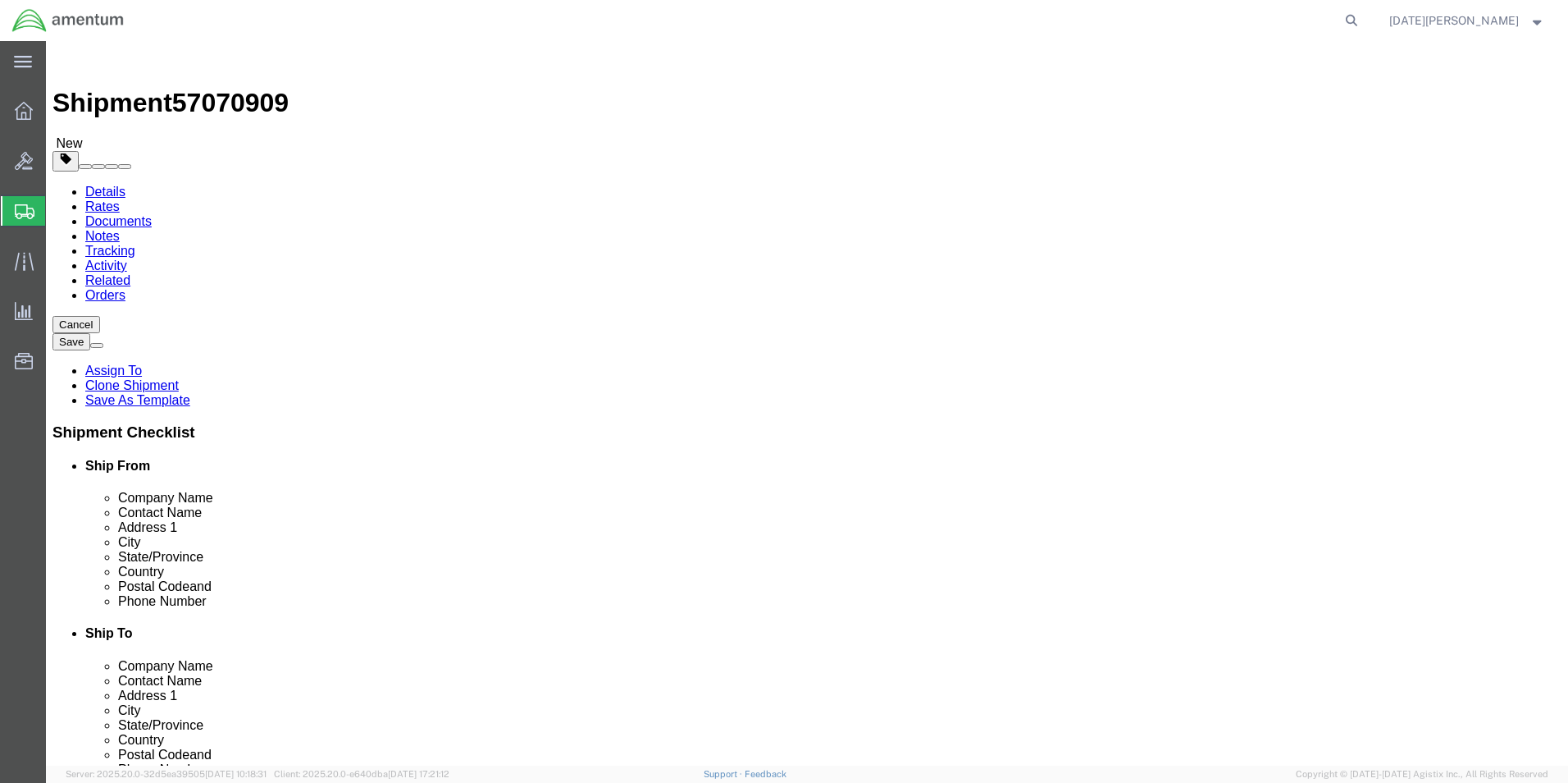
type input "3.55"
click dd "60.00 USD"
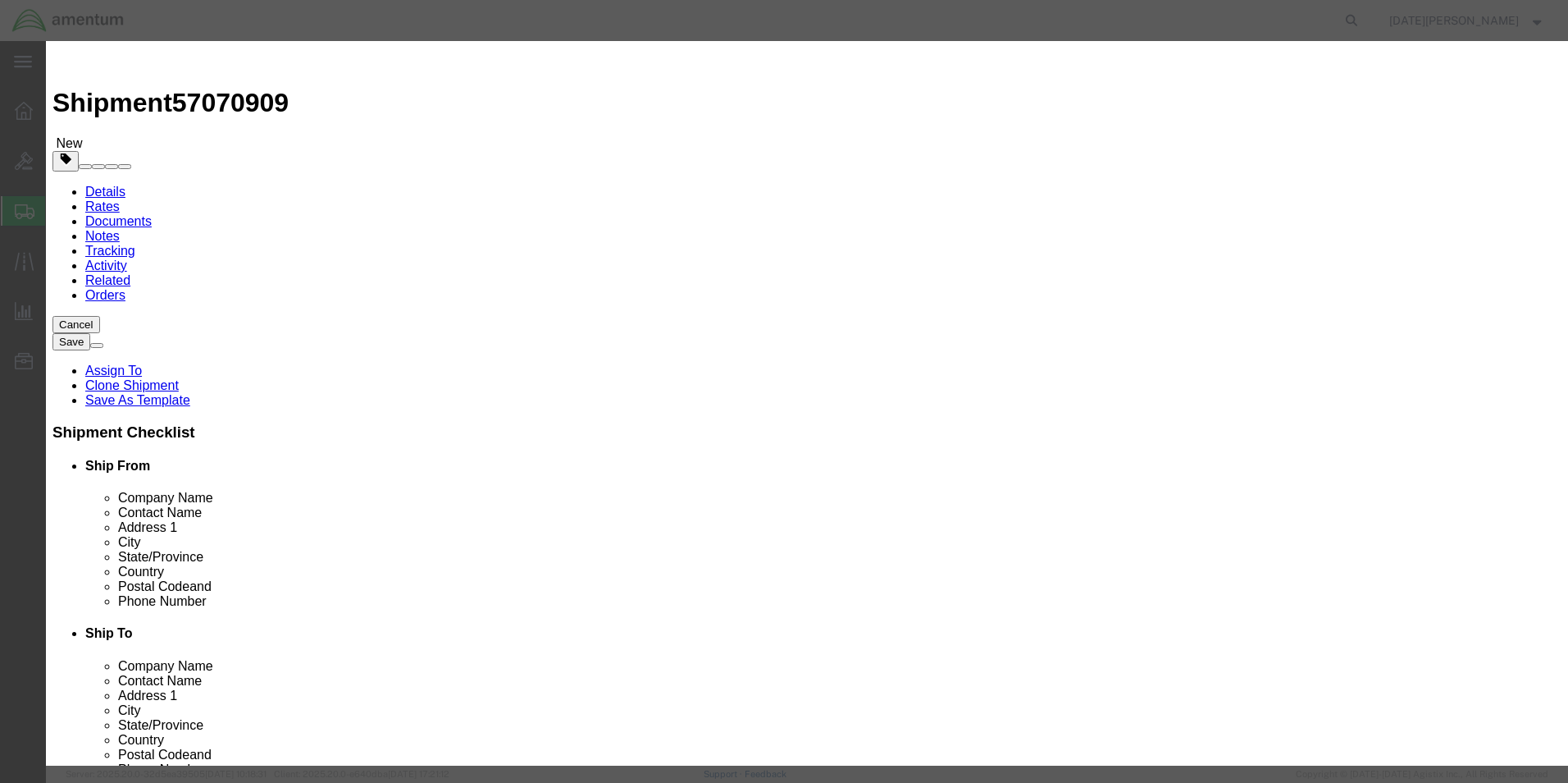
click input "PAINT BRUSHES"
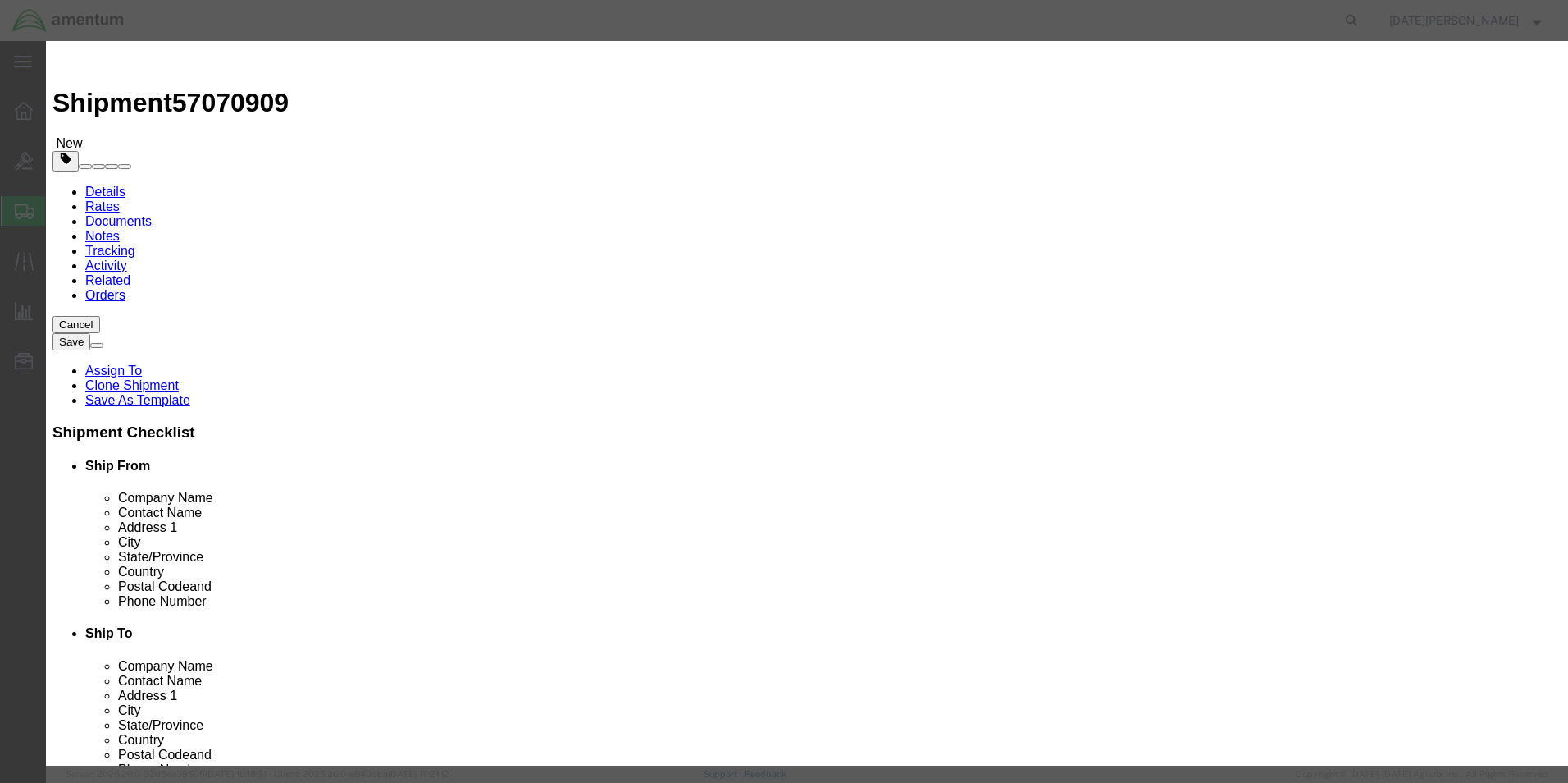
type input "p"
type input "masking tape"
type input "10"
type input "50"
click button "Save & Close"
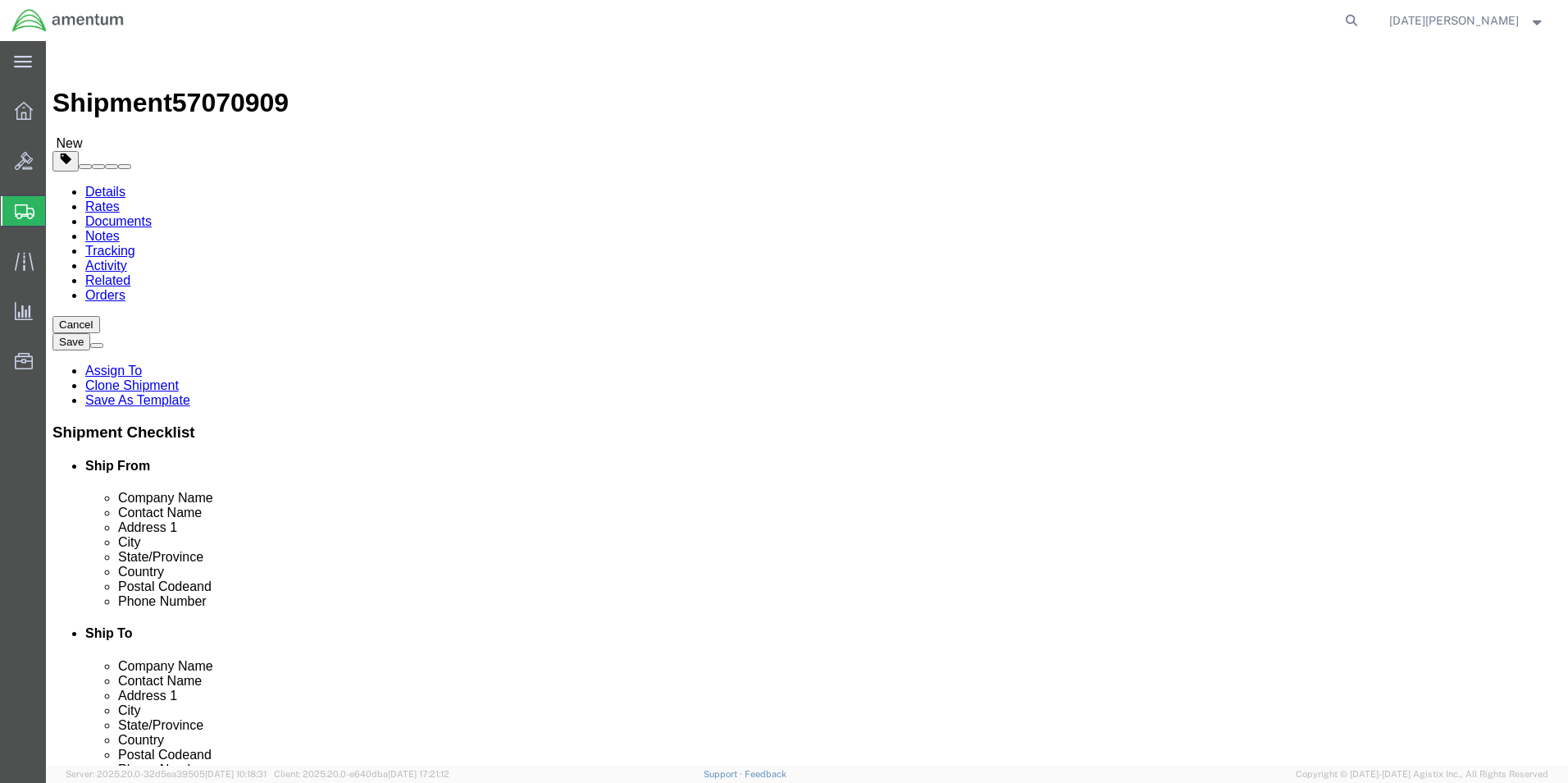
drag, startPoint x: 1366, startPoint y: 736, endPoint x: 1319, endPoint y: 695, distance: 62.4
click button "Rate Shipment"
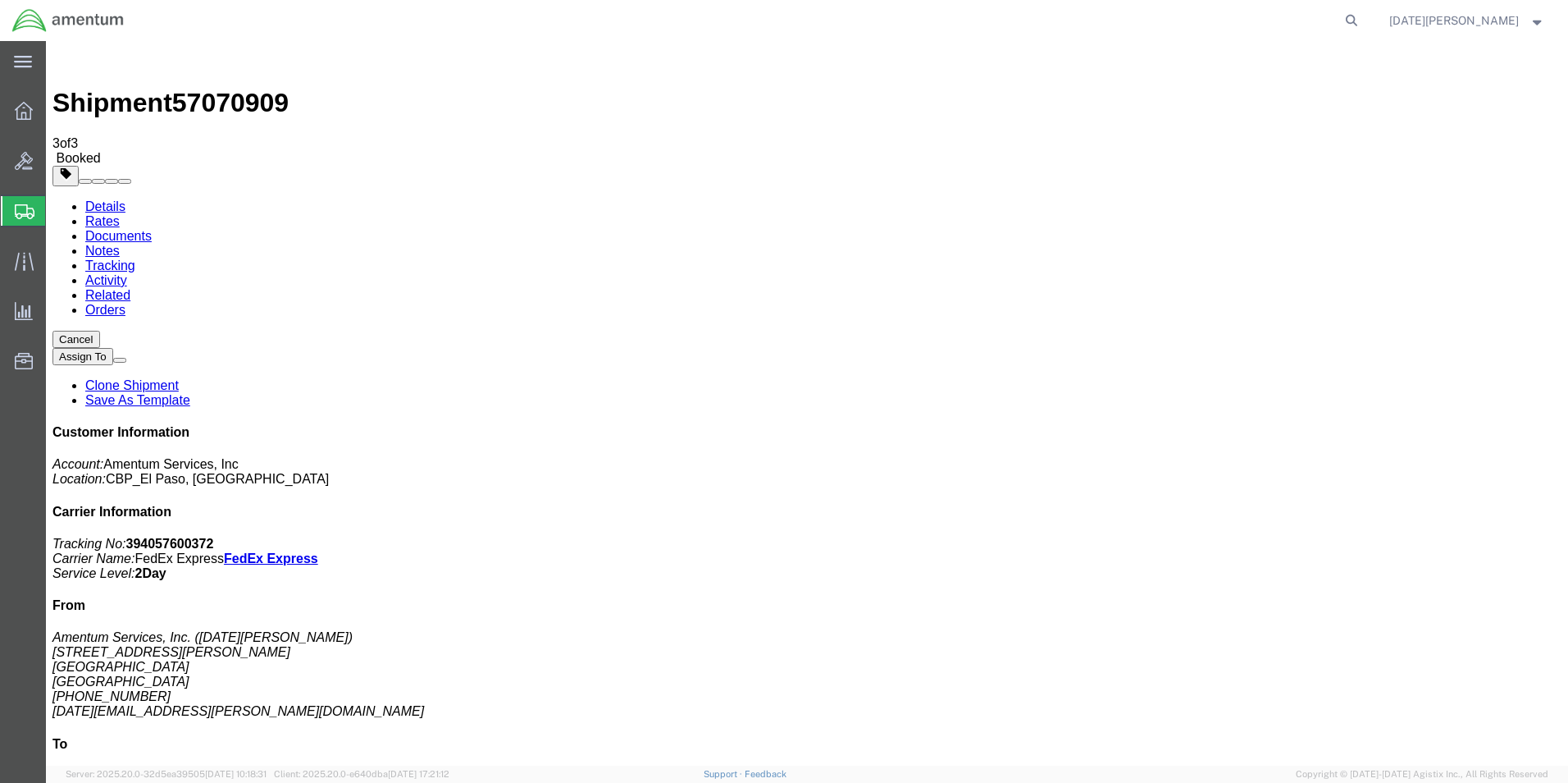
click at [0, 0] on span "Create from Template" at bounding box center [0, 0] width 0 height 0
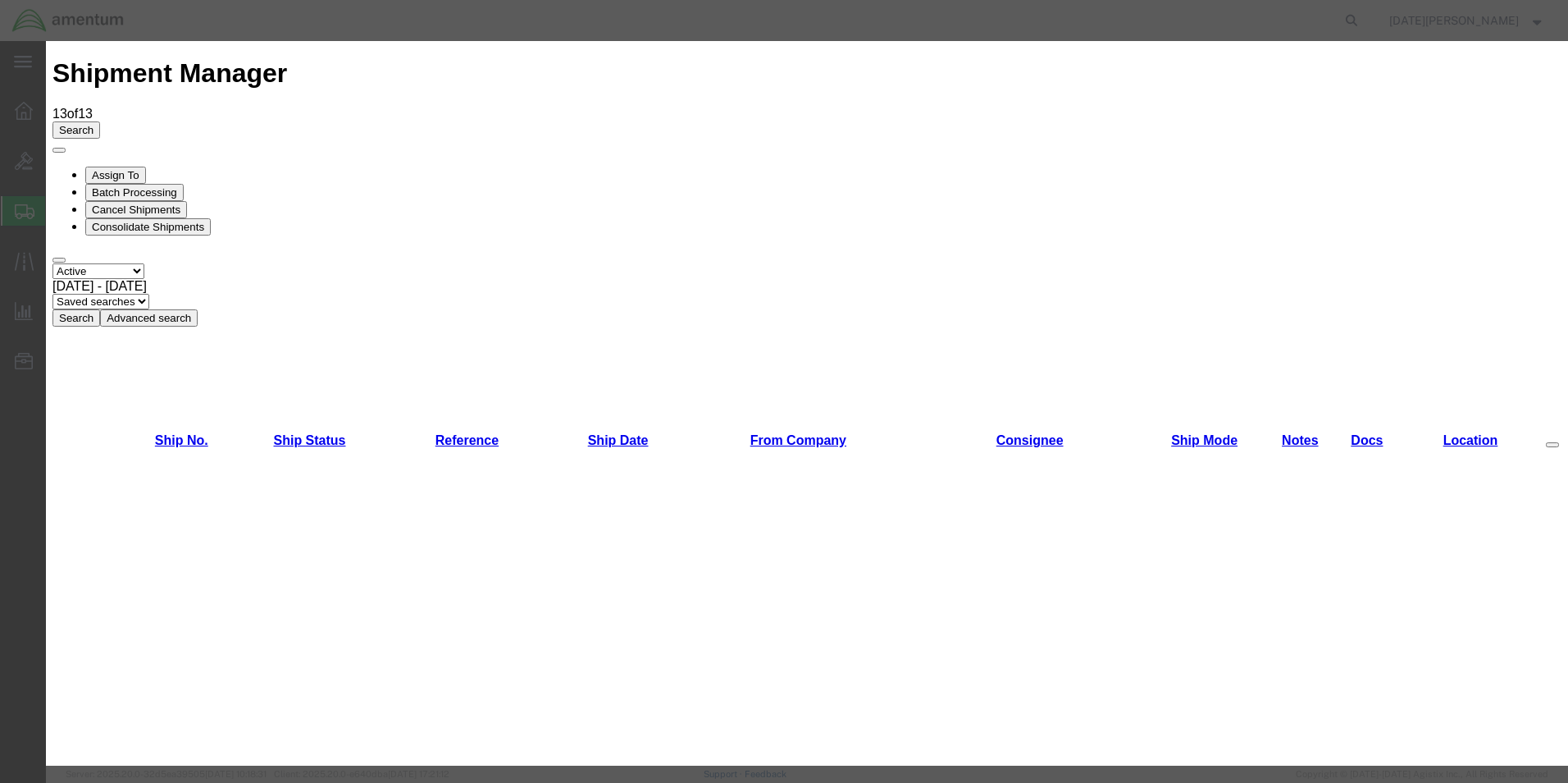
scroll to position [1231, 0]
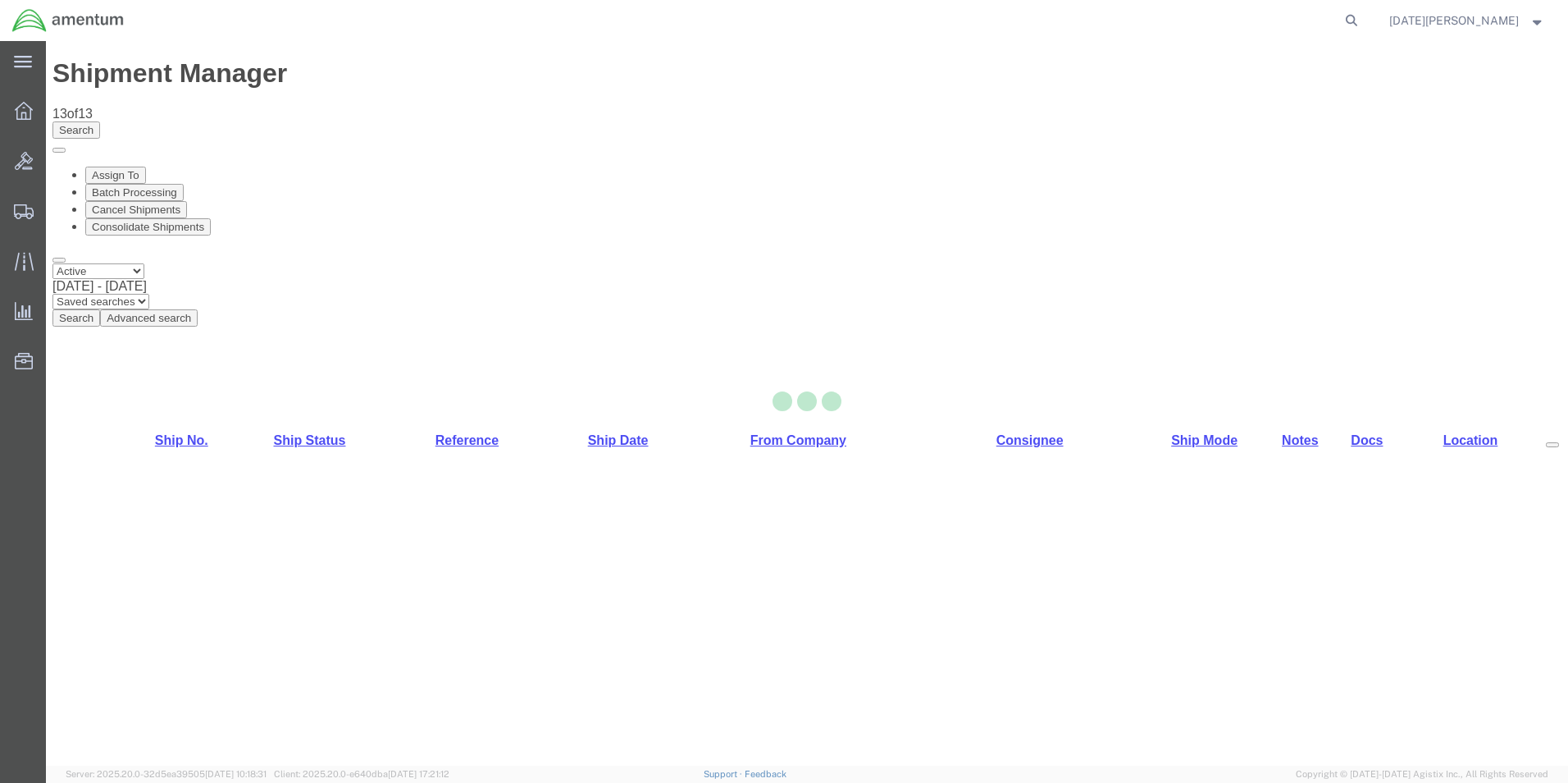
select select "49939"
select select "49949"
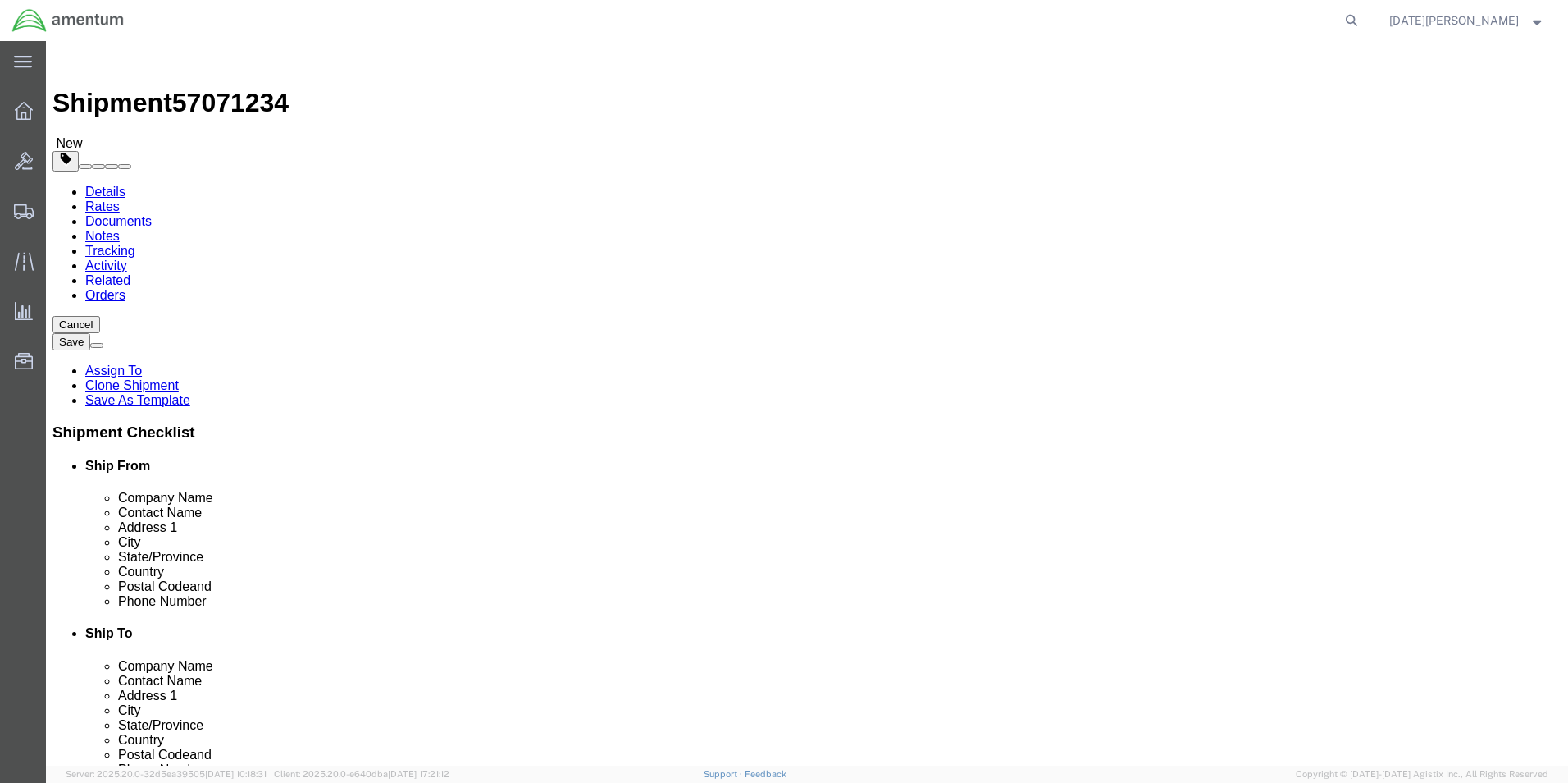
scroll to position [574, 0]
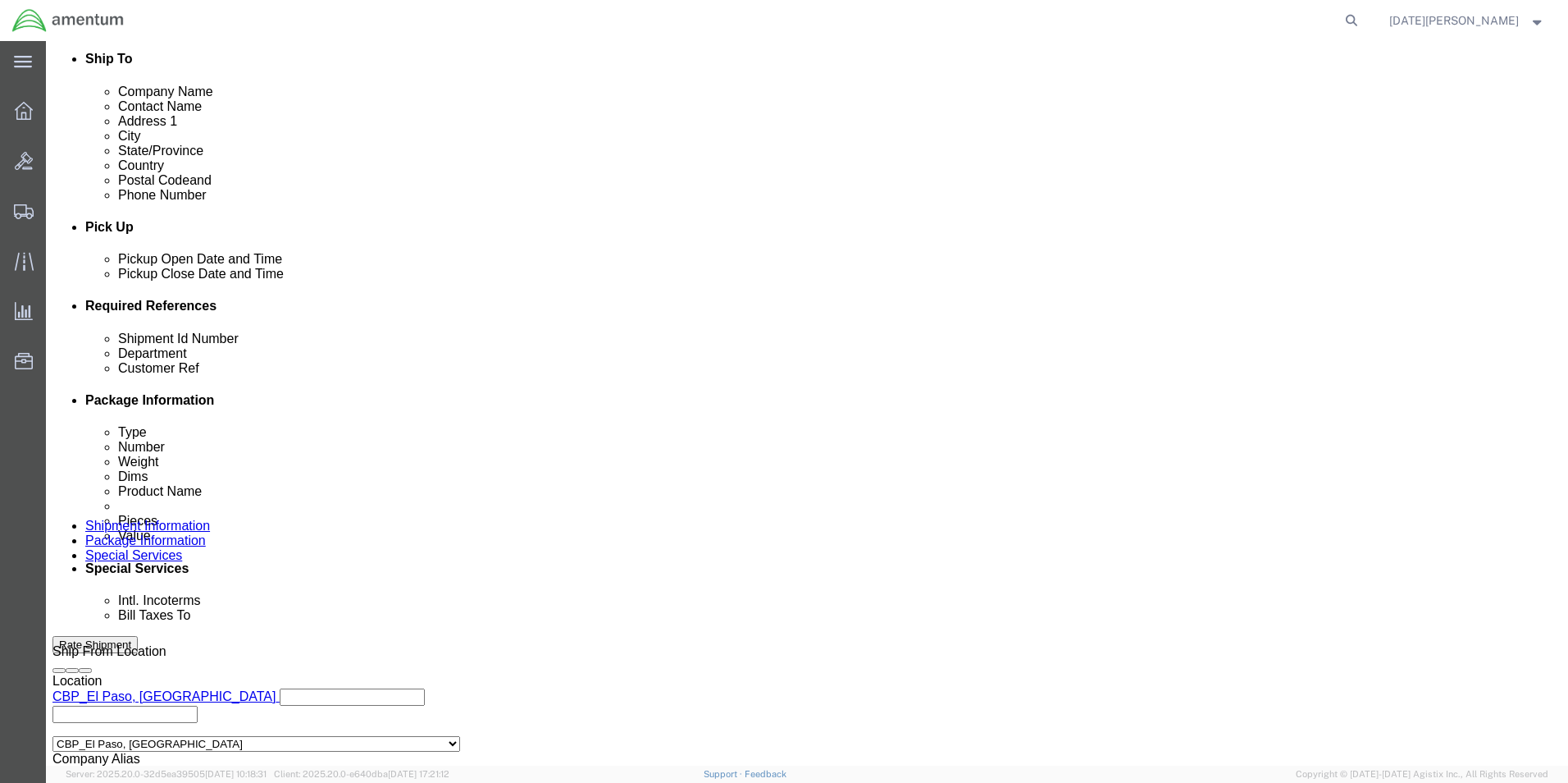
drag, startPoint x: 335, startPoint y: 443, endPoint x: -3, endPoint y: 433, distance: 338.1
click html "Shipment 57071234 New Details Rates Documents Notes Tracking Activity Related O…"
type input "513-010413"
paste input "513-010413"
type input "513-010413"
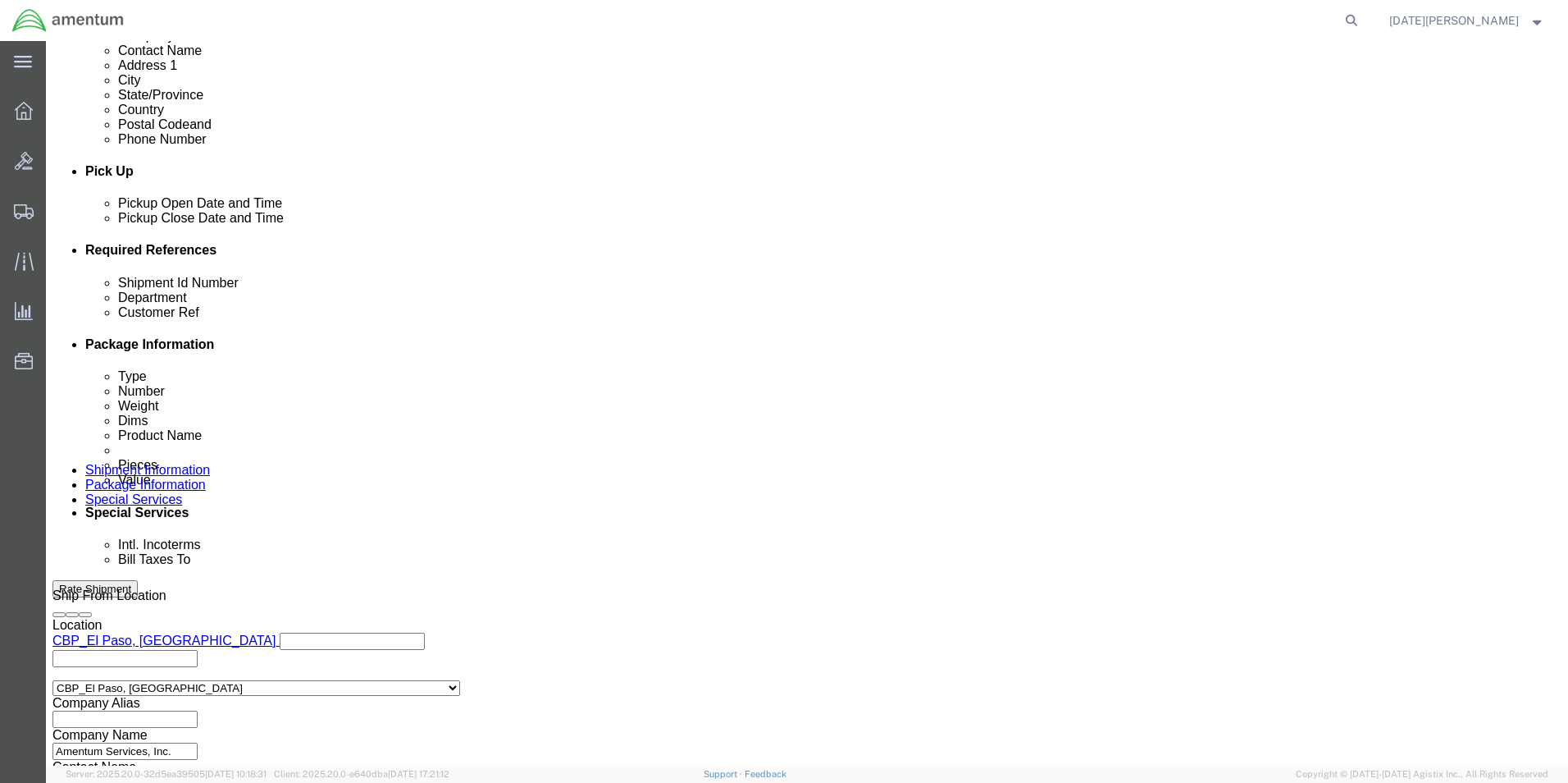
scroll to position [684, 0]
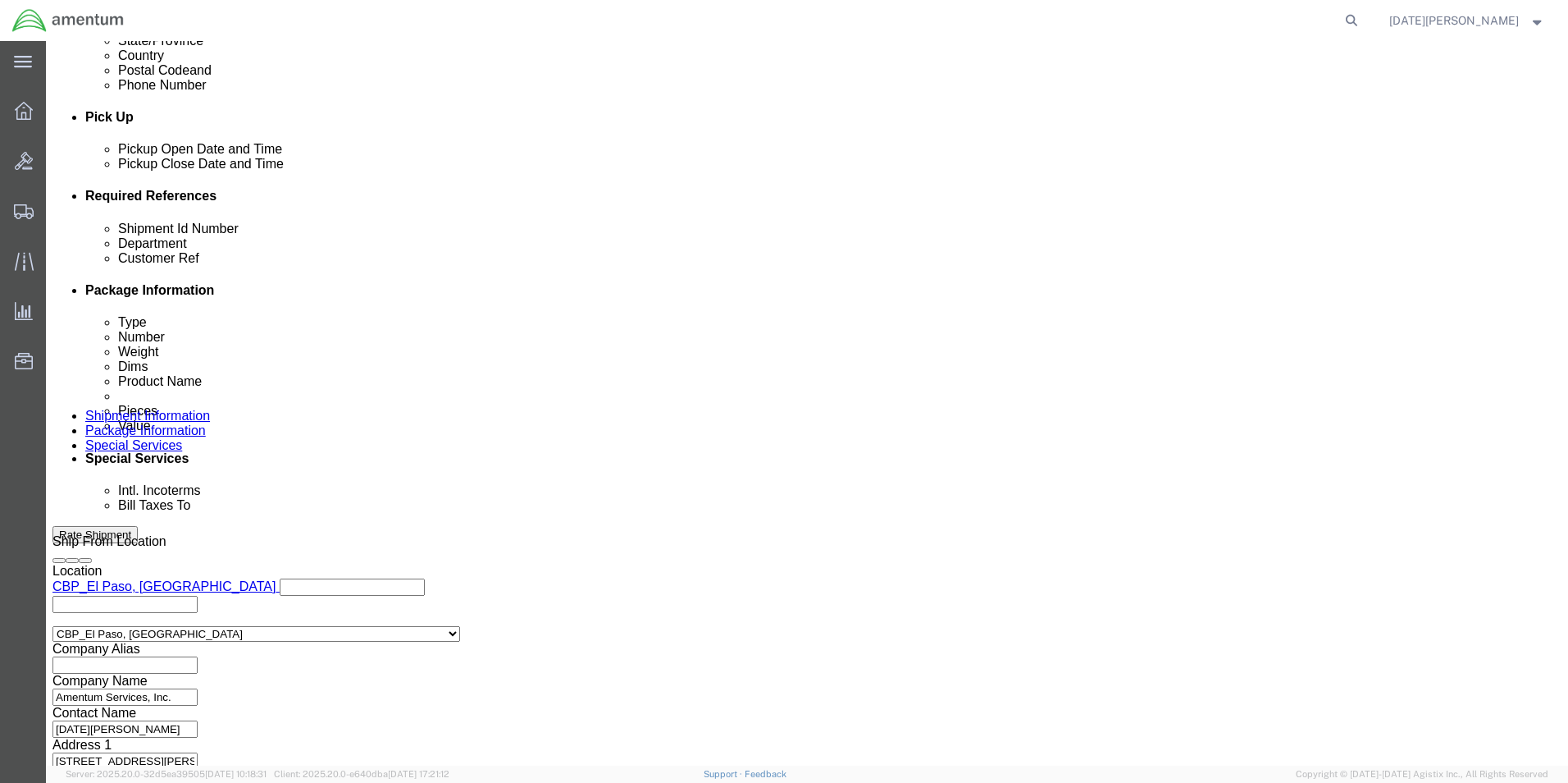
click button "Continue"
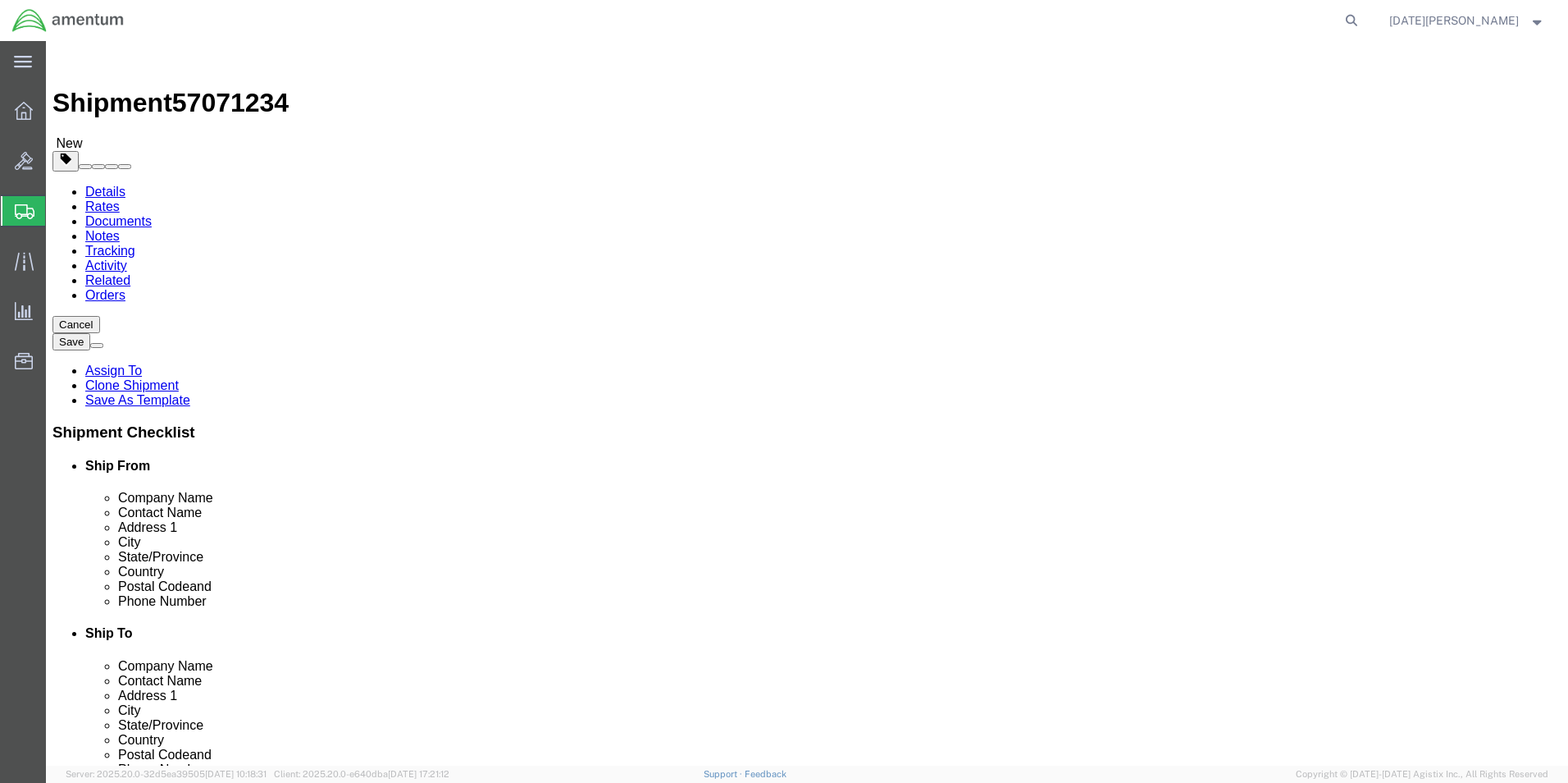
drag, startPoint x: 236, startPoint y: 349, endPoint x: 162, endPoint y: 349, distance: 74.0
click div "Dimensions Length 8.00 x Width 8.00 x Height 6.00 Select cm ft in"
type input "12"
type input "5"
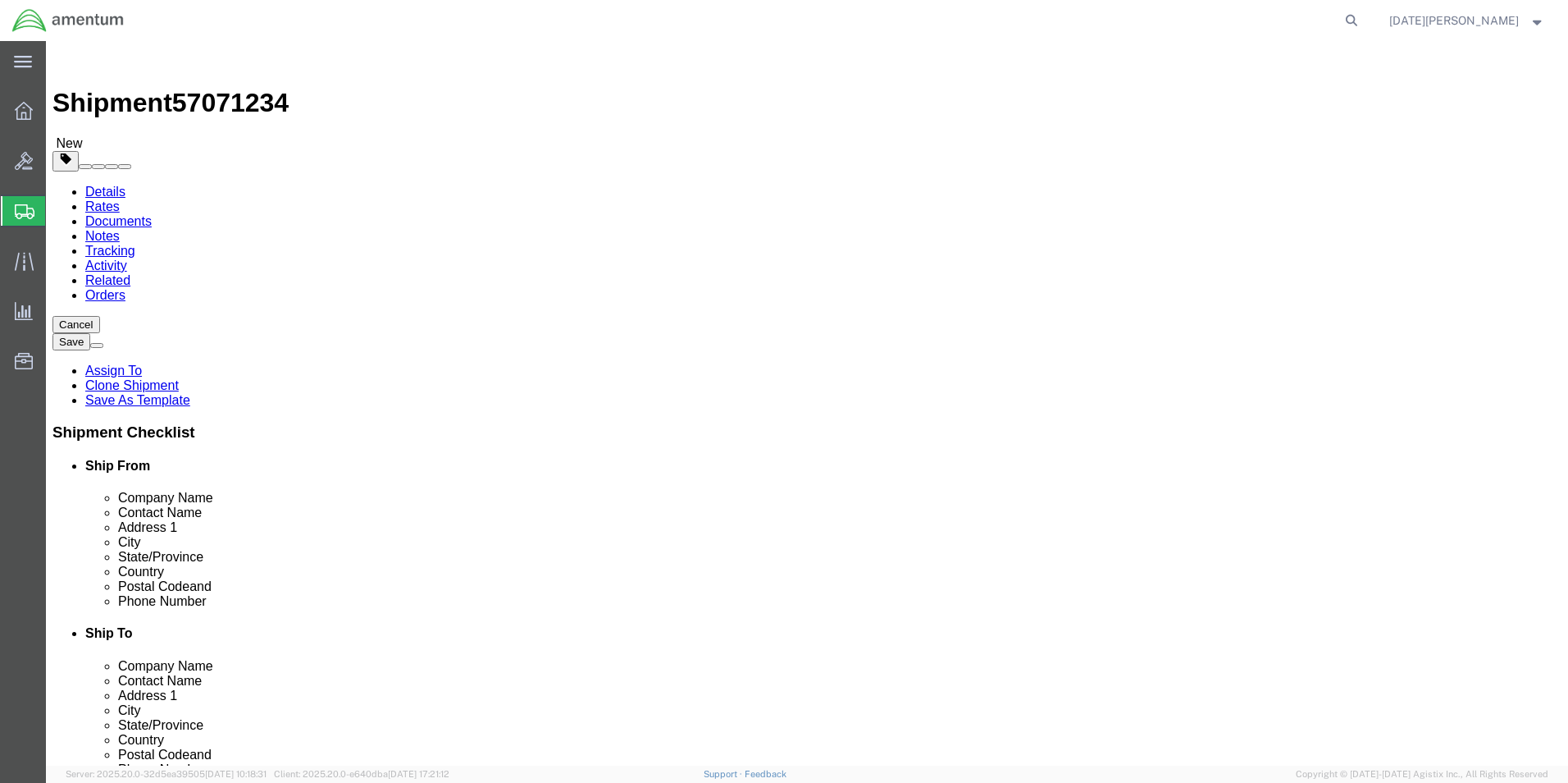
type input "6.10"
click div "Pieces: 12.00 Each Total value: 60.00 USD"
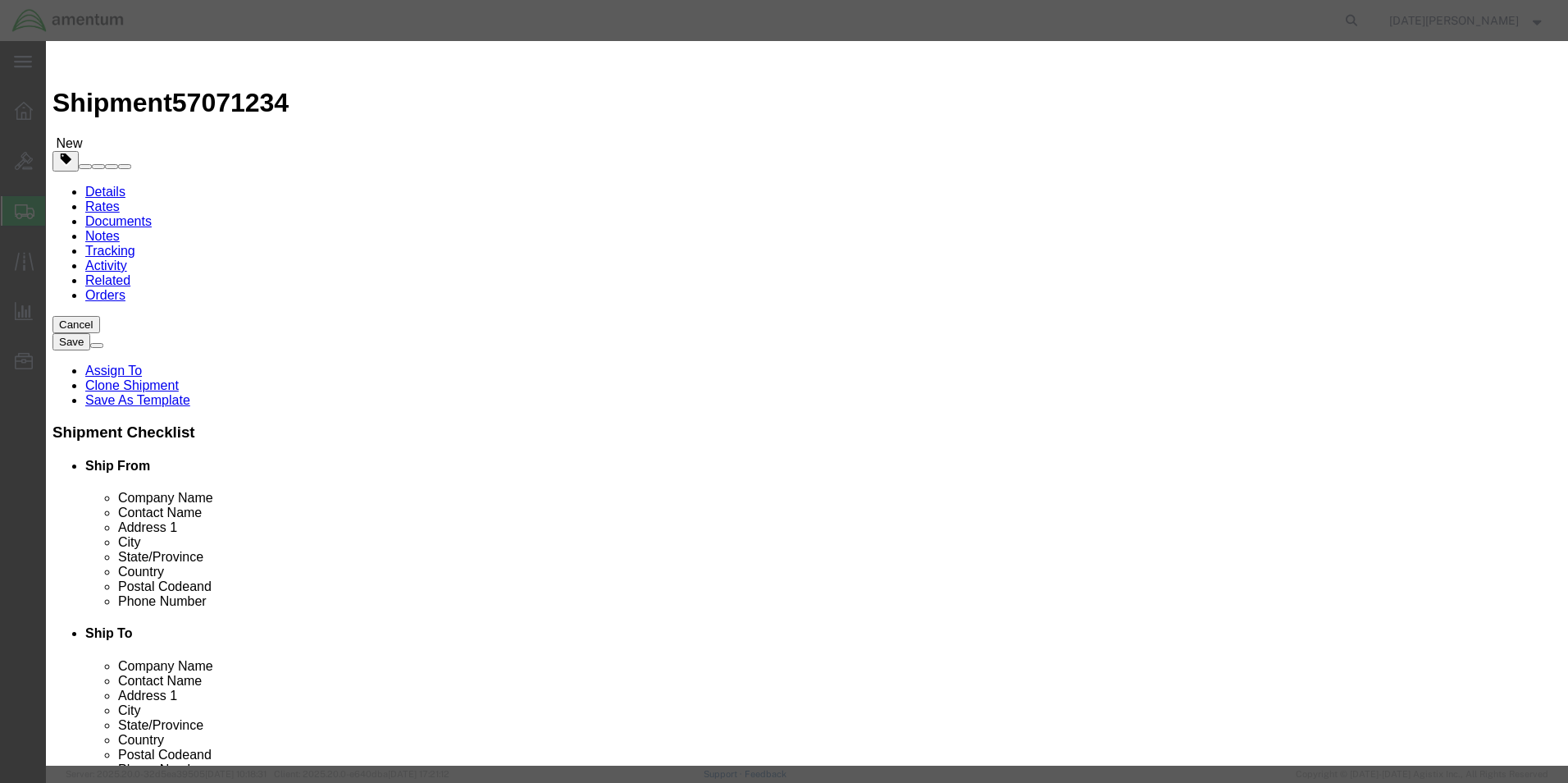
click input "PAINT BRUSHES"
type input "m"
type input "MAGNETO"
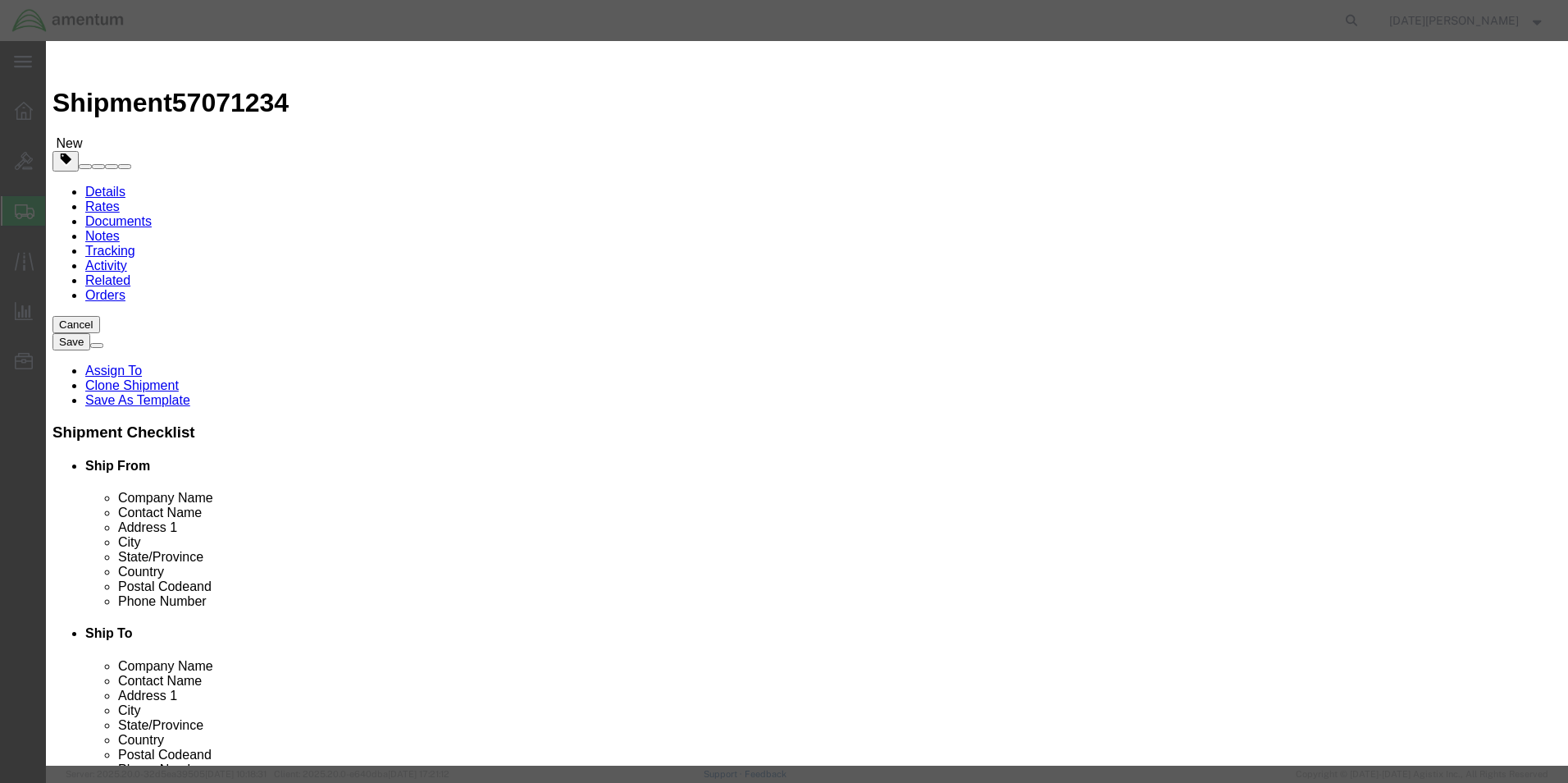
type input "1"
type input "5"
type input "1000"
select select "USD"
click button "Save & Close"
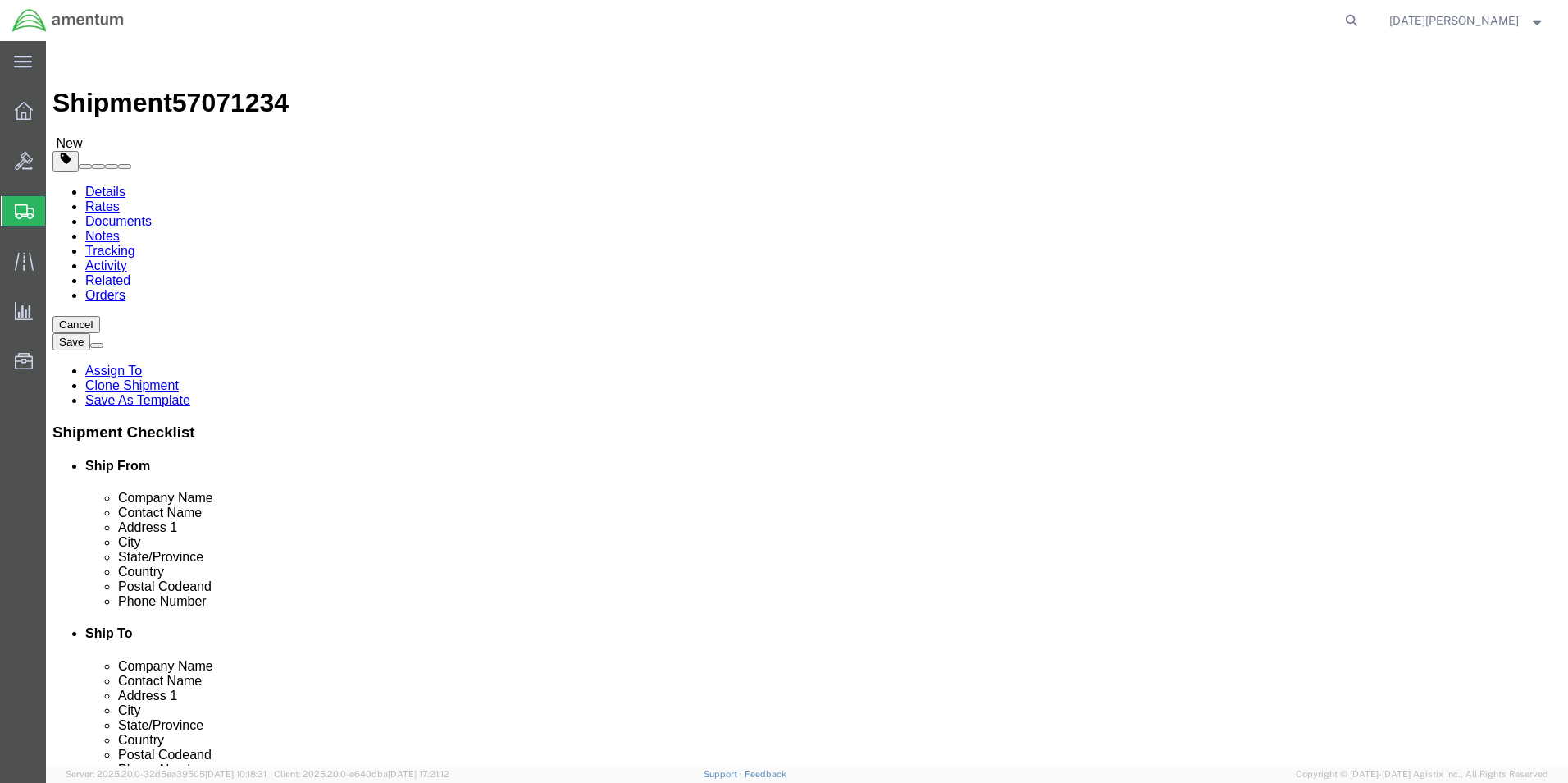
click button "button"
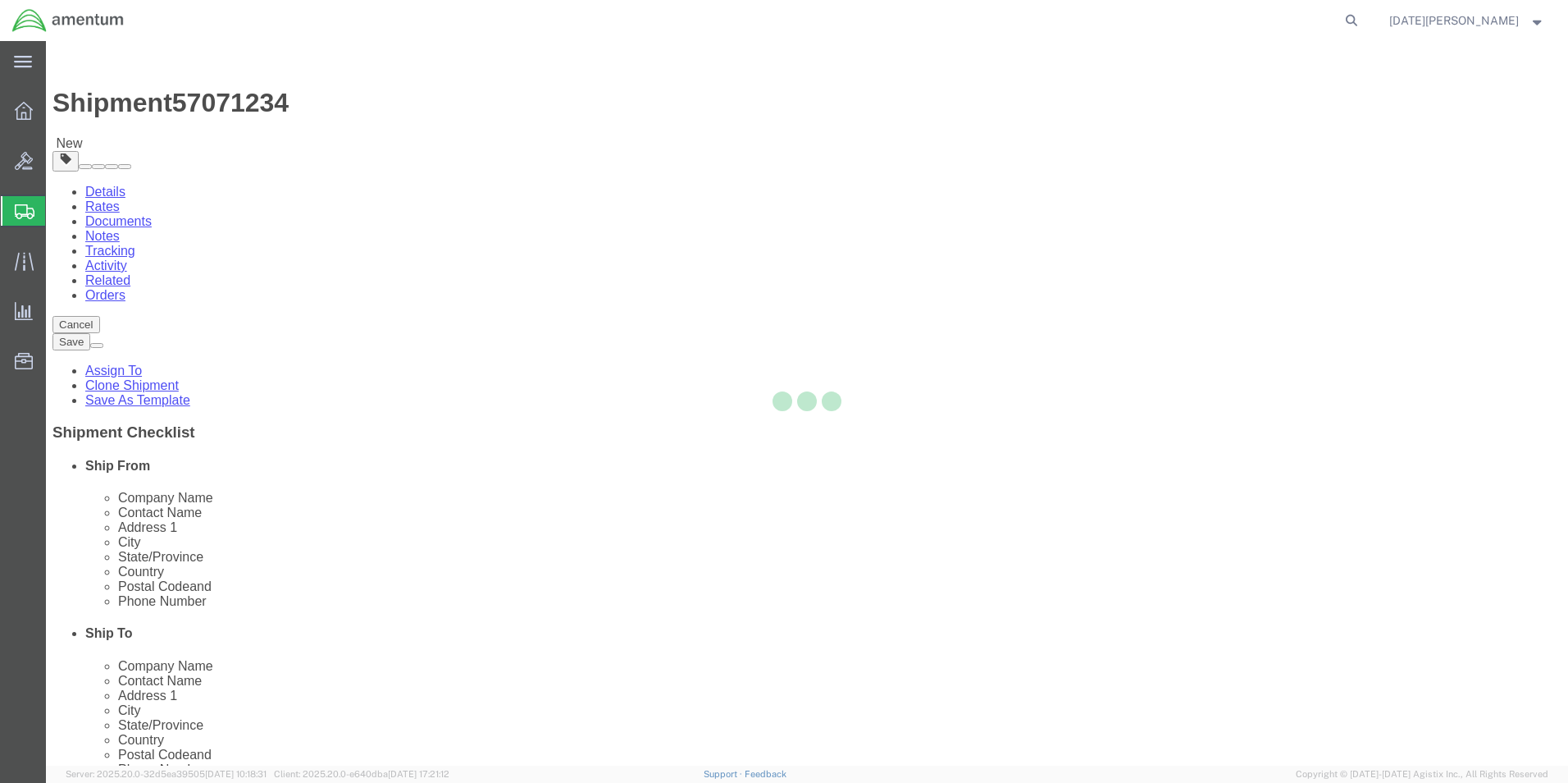
click at [1398, 737] on div at bounding box center [807, 403] width 1522 height 724
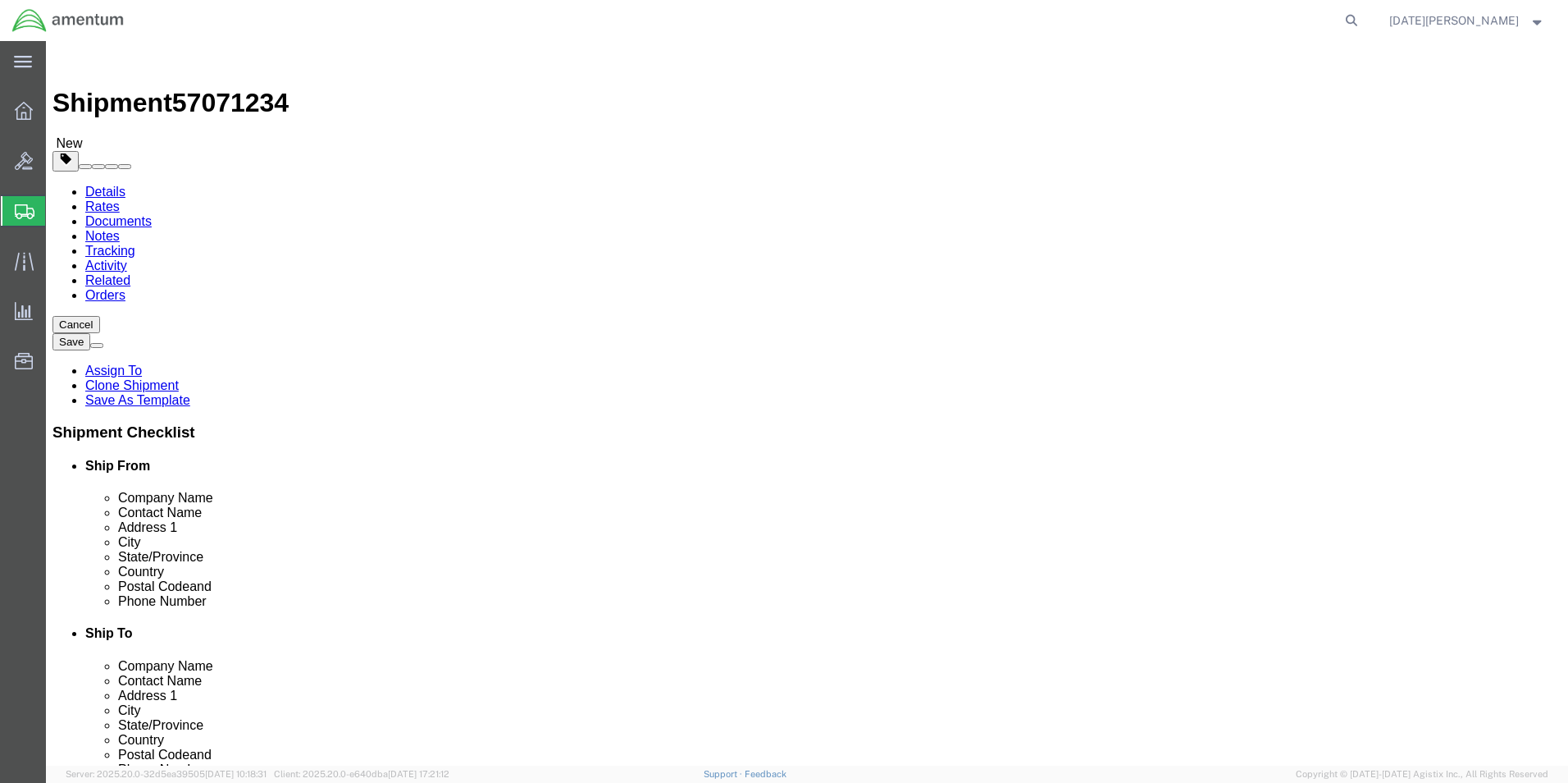
click button "Rate Shipment"
